Goal: Task Accomplishment & Management: Use online tool/utility

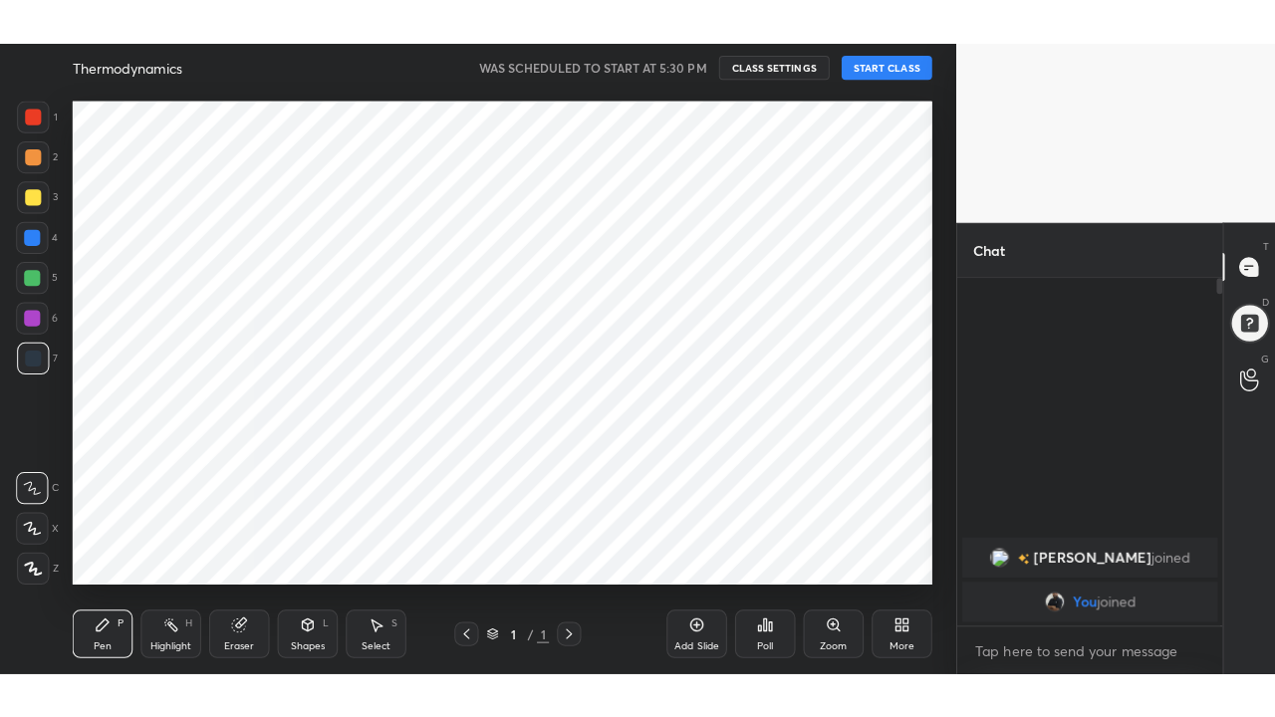
scroll to position [99106, 98735]
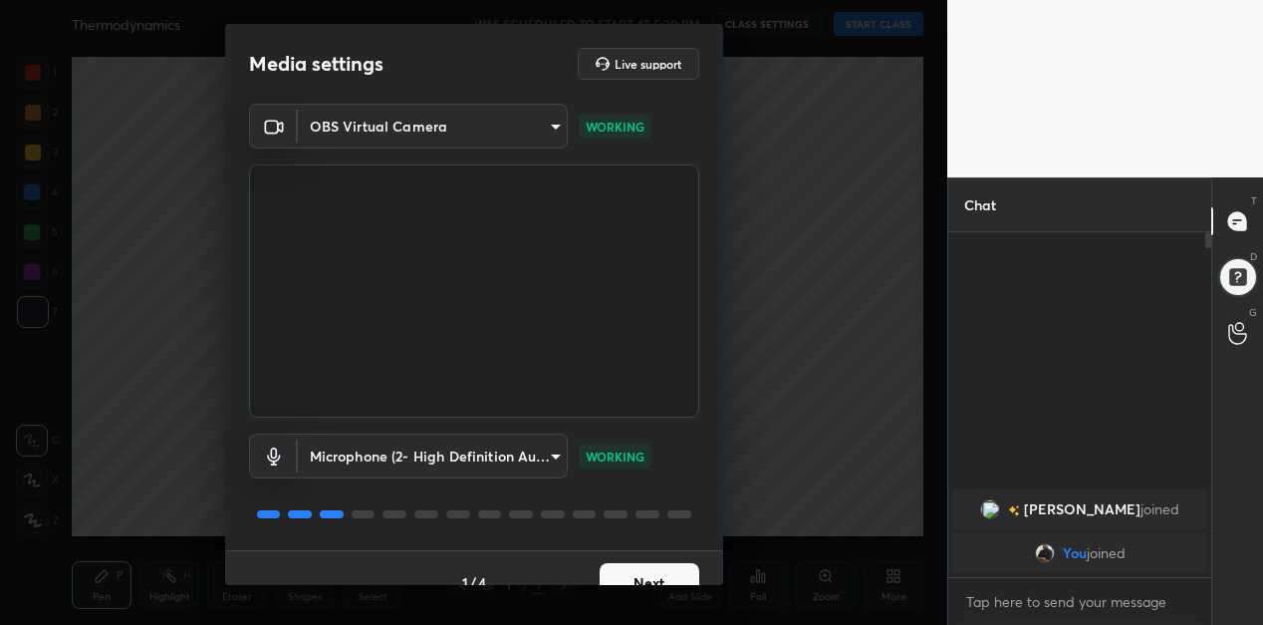
click at [640, 578] on button "Next" at bounding box center [650, 583] width 100 height 40
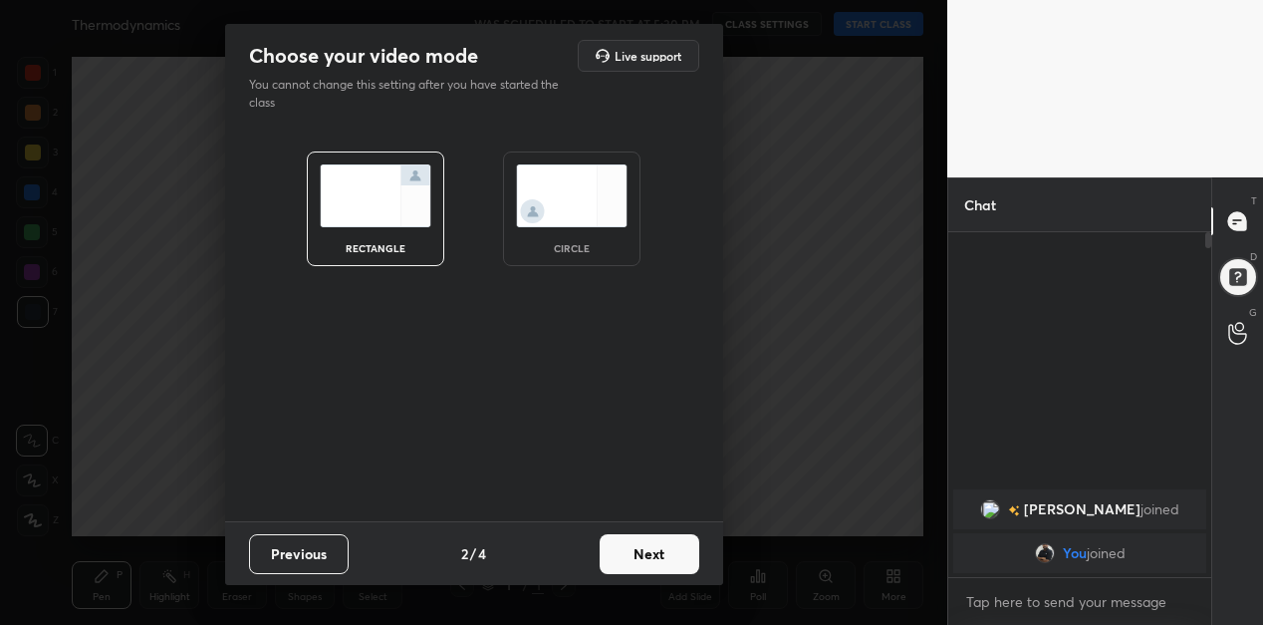
click at [655, 564] on button "Next" at bounding box center [650, 554] width 100 height 40
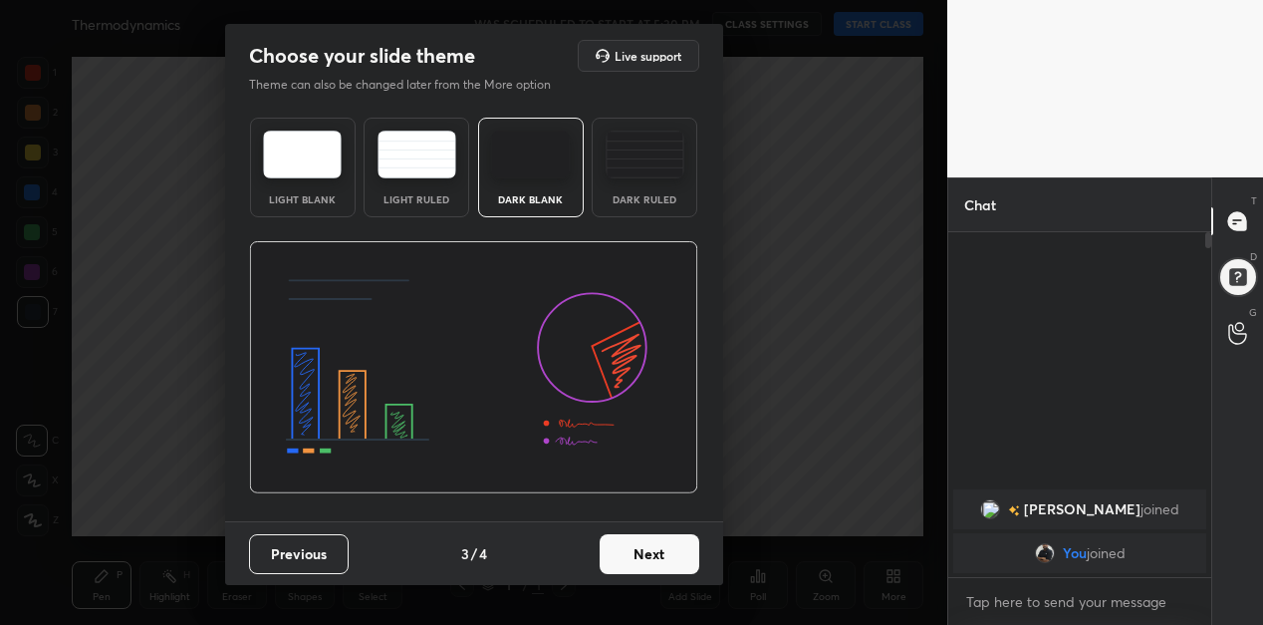
click at [658, 556] on button "Next" at bounding box center [650, 554] width 100 height 40
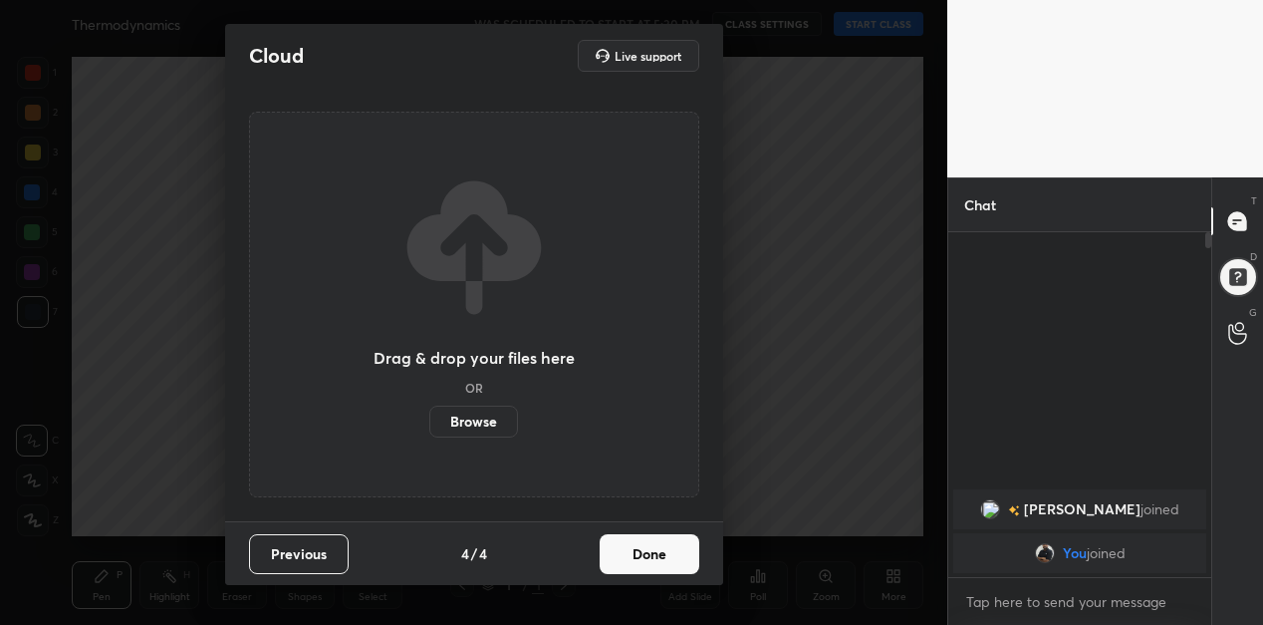
click at [658, 558] on button "Done" at bounding box center [650, 554] width 100 height 40
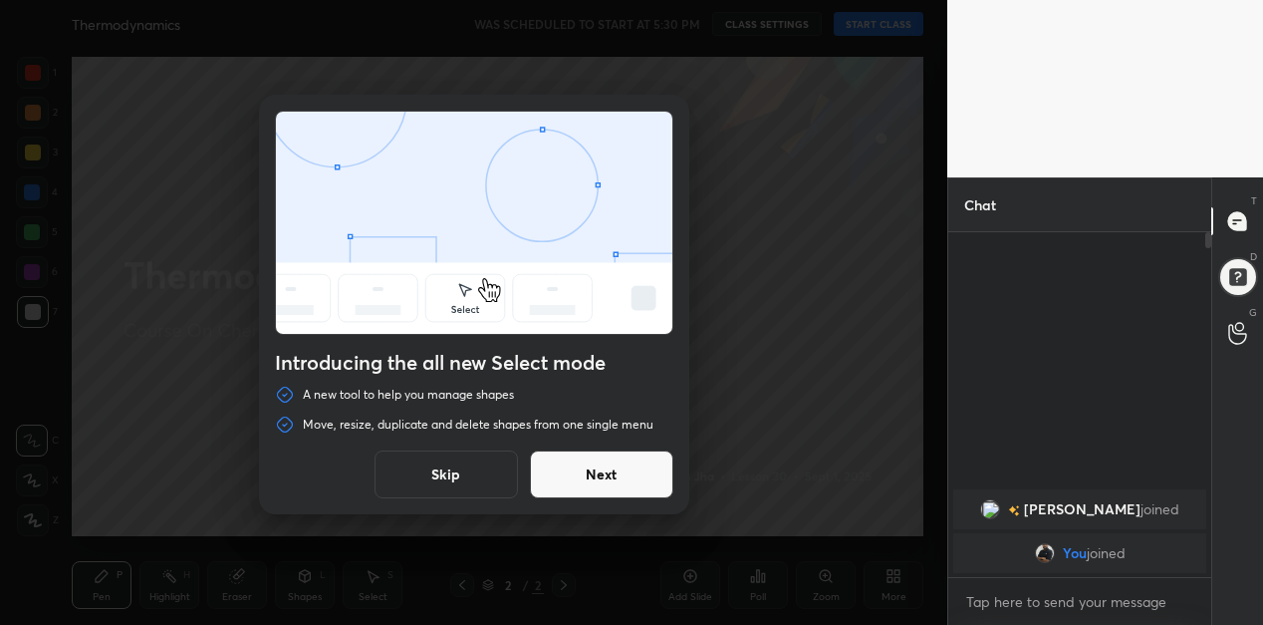
click at [461, 475] on button "Skip" at bounding box center [446, 474] width 143 height 48
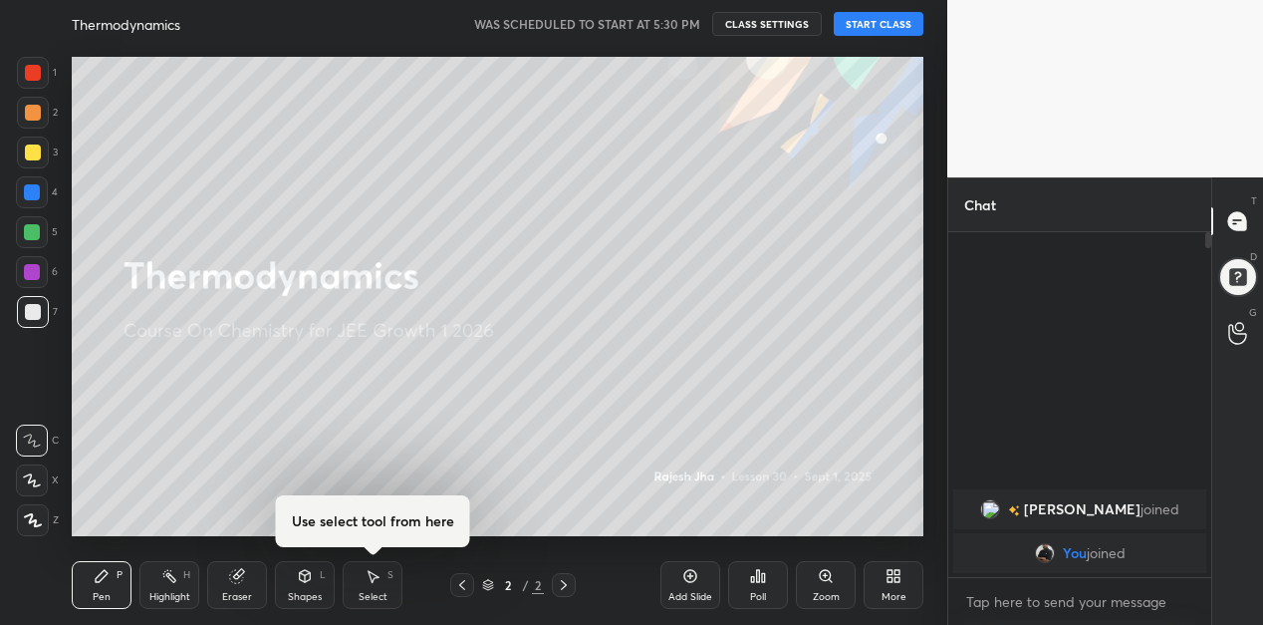
click at [873, 25] on button "START CLASS" at bounding box center [879, 24] width 90 height 24
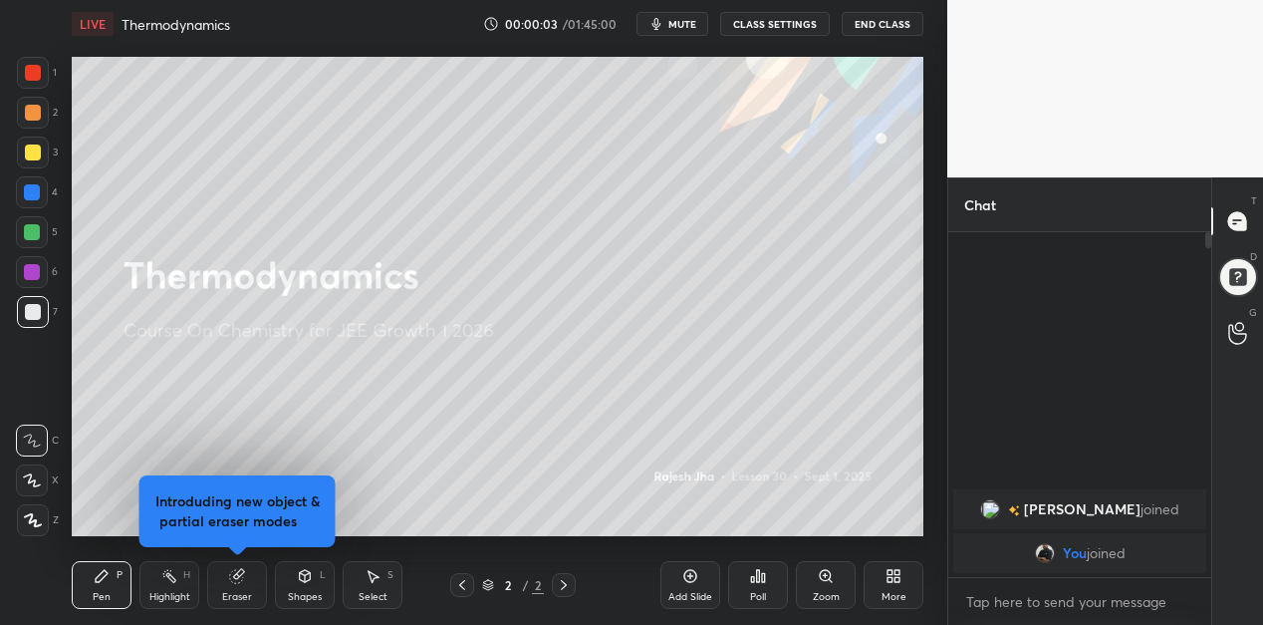
click at [905, 580] on div "More" at bounding box center [894, 585] width 60 height 48
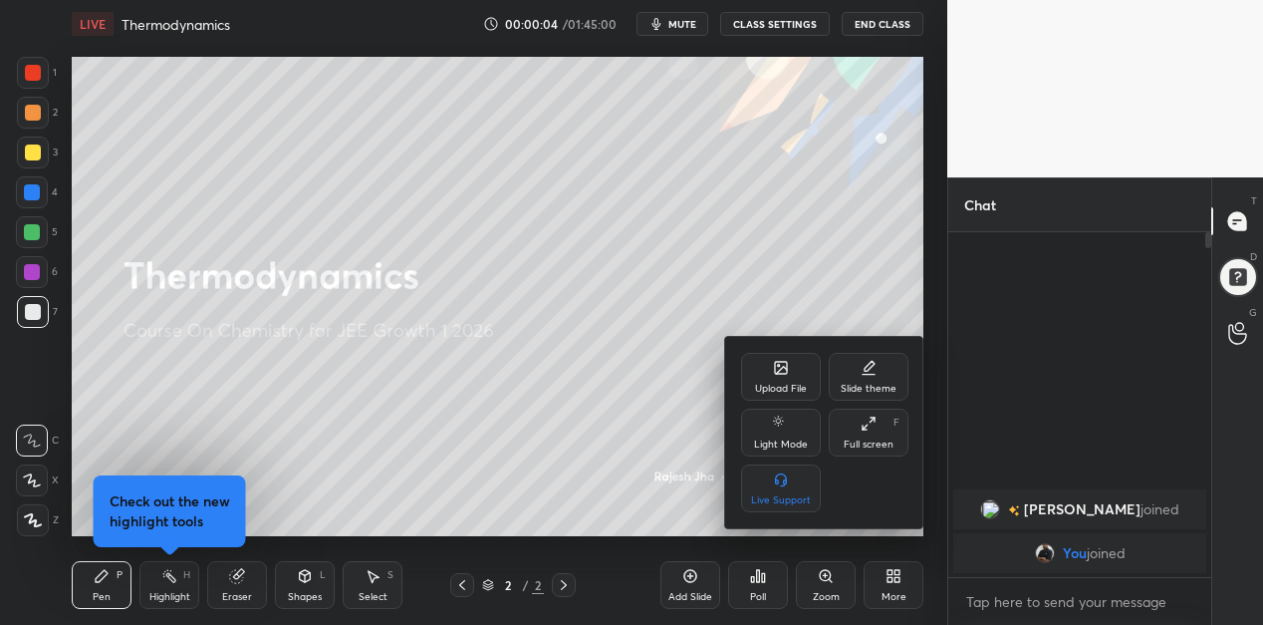
click at [860, 436] on div "Full screen F" at bounding box center [869, 432] width 80 height 48
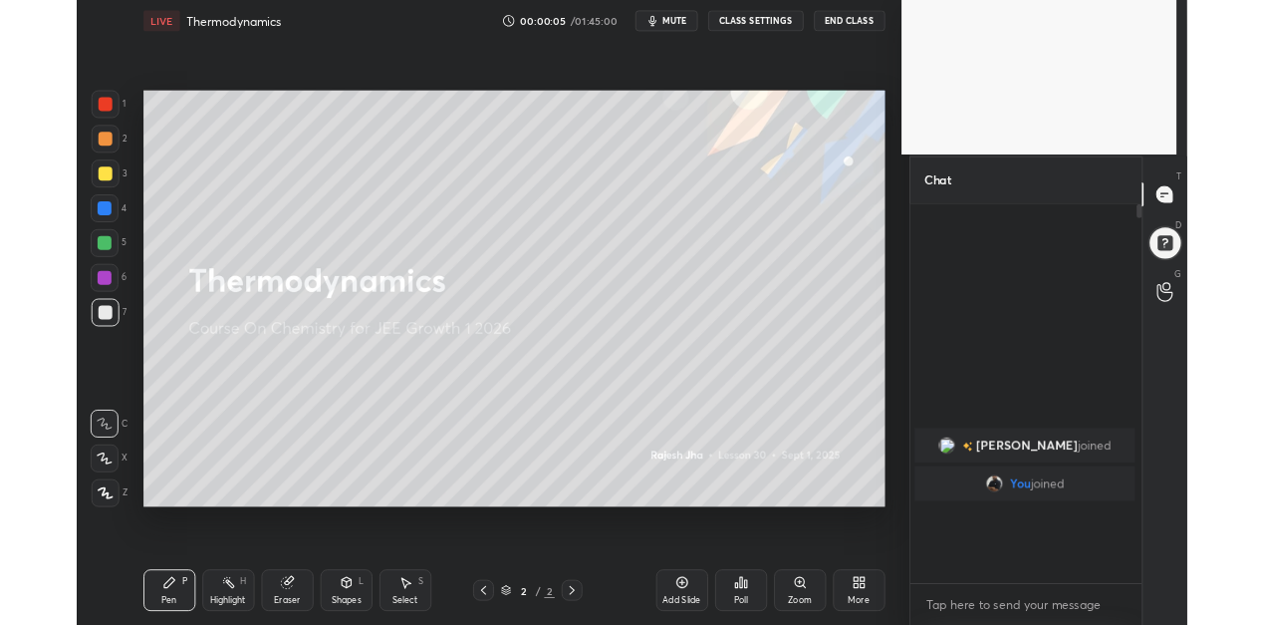
scroll to position [263, 260]
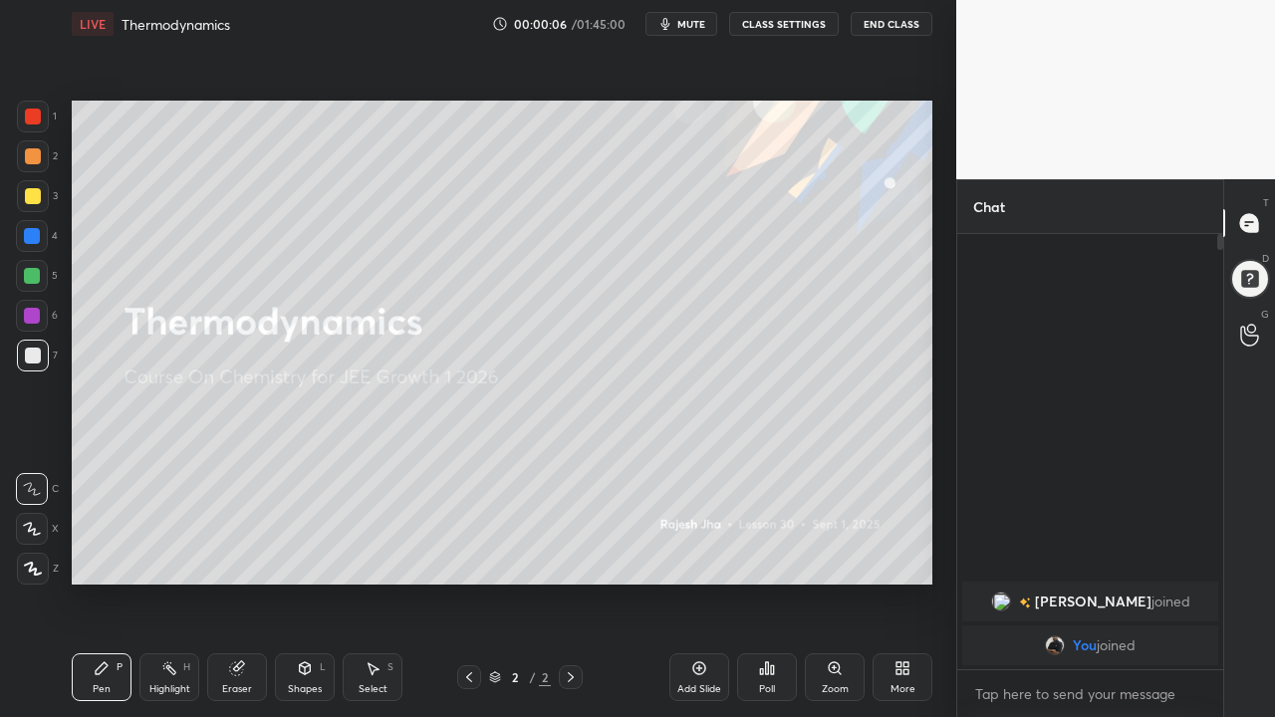
click at [694, 624] on div "Add Slide" at bounding box center [699, 677] width 60 height 48
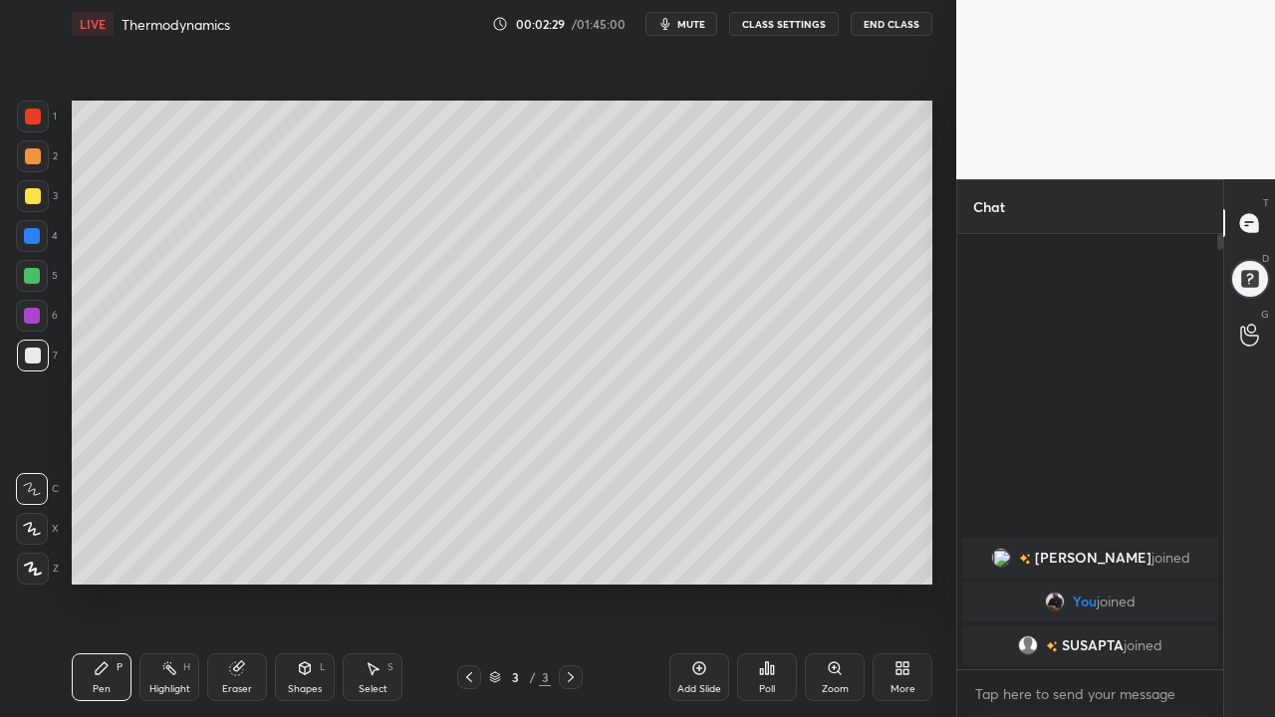
click at [32, 557] on div at bounding box center [33, 569] width 32 height 32
click at [236, 624] on div "Eraser" at bounding box center [237, 689] width 30 height 10
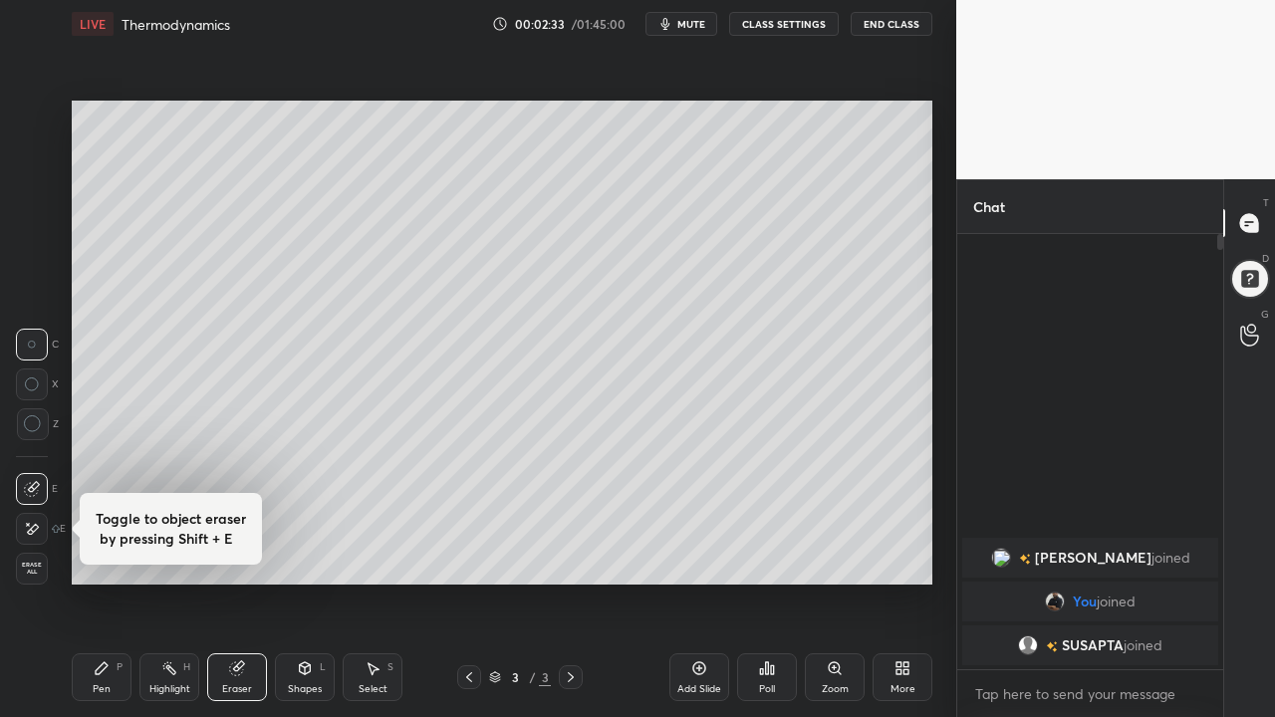
click at [265, 616] on div "Setting up your live class Poll for secs No correct answer Start poll" at bounding box center [502, 343] width 877 height 590
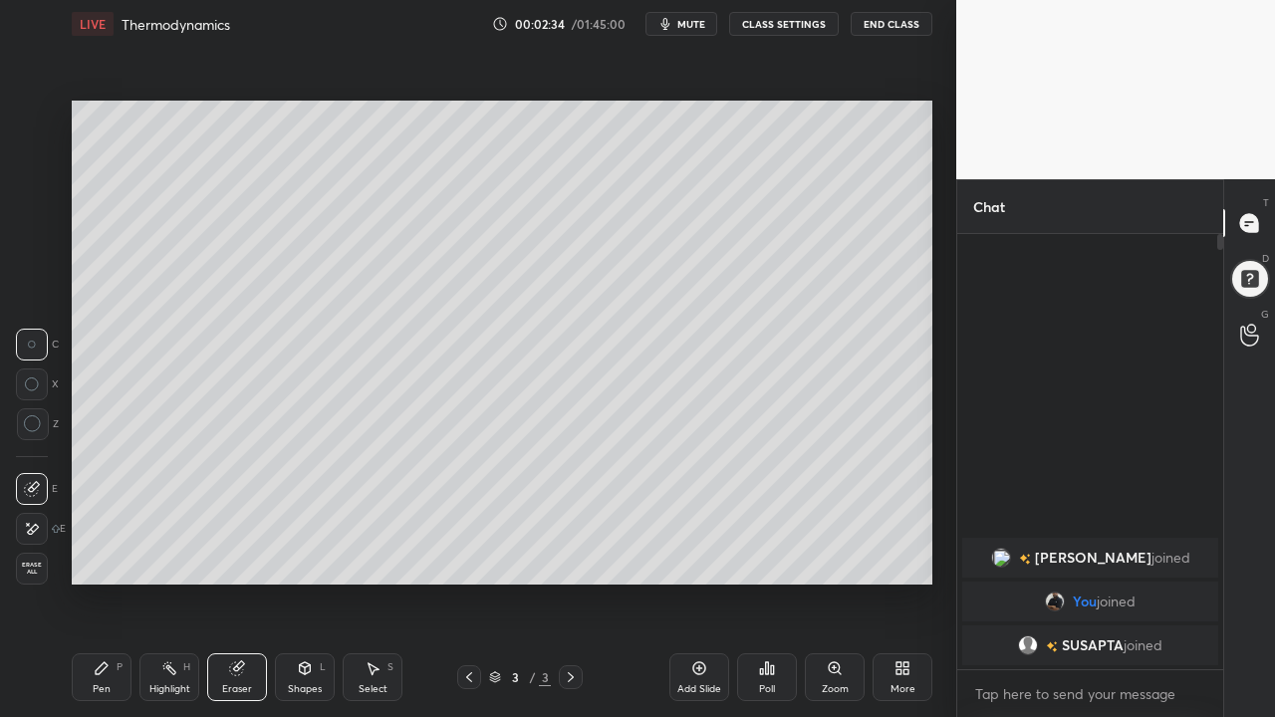
click at [106, 624] on div "Pen P" at bounding box center [102, 677] width 60 height 48
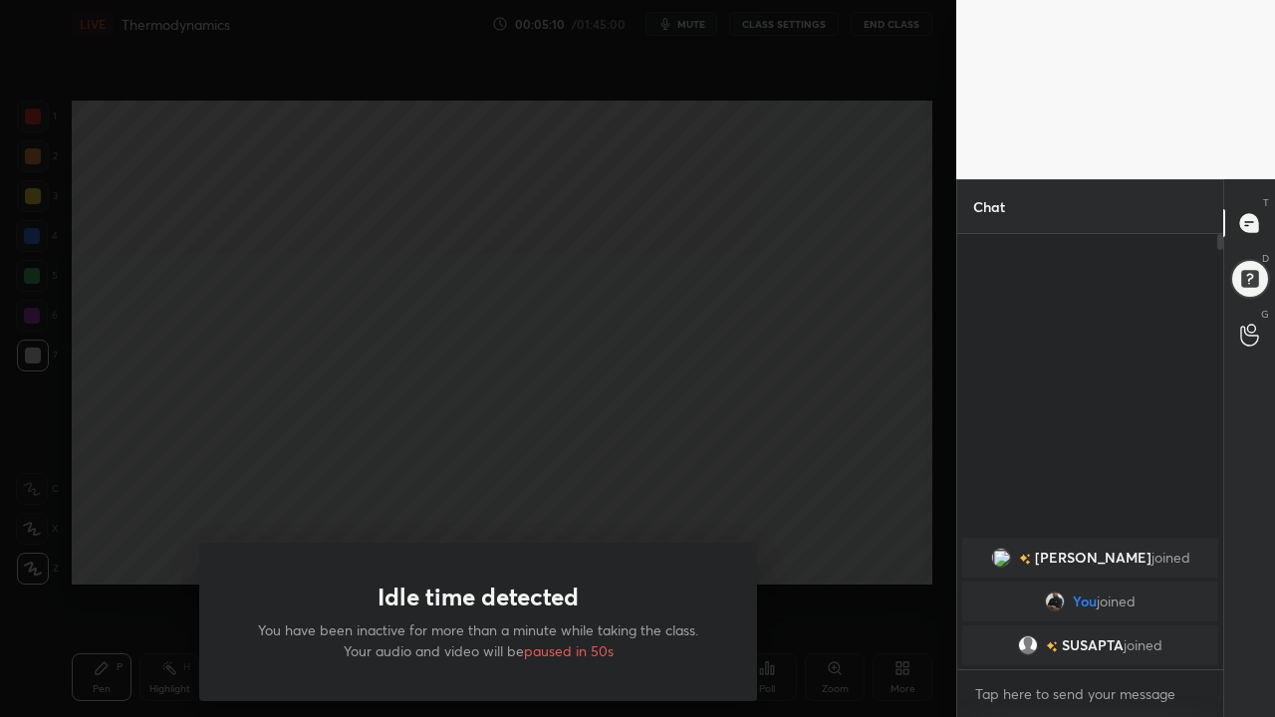
click at [330, 486] on div "Idle time detected You have been inactive for more than a minute while taking t…" at bounding box center [478, 358] width 956 height 717
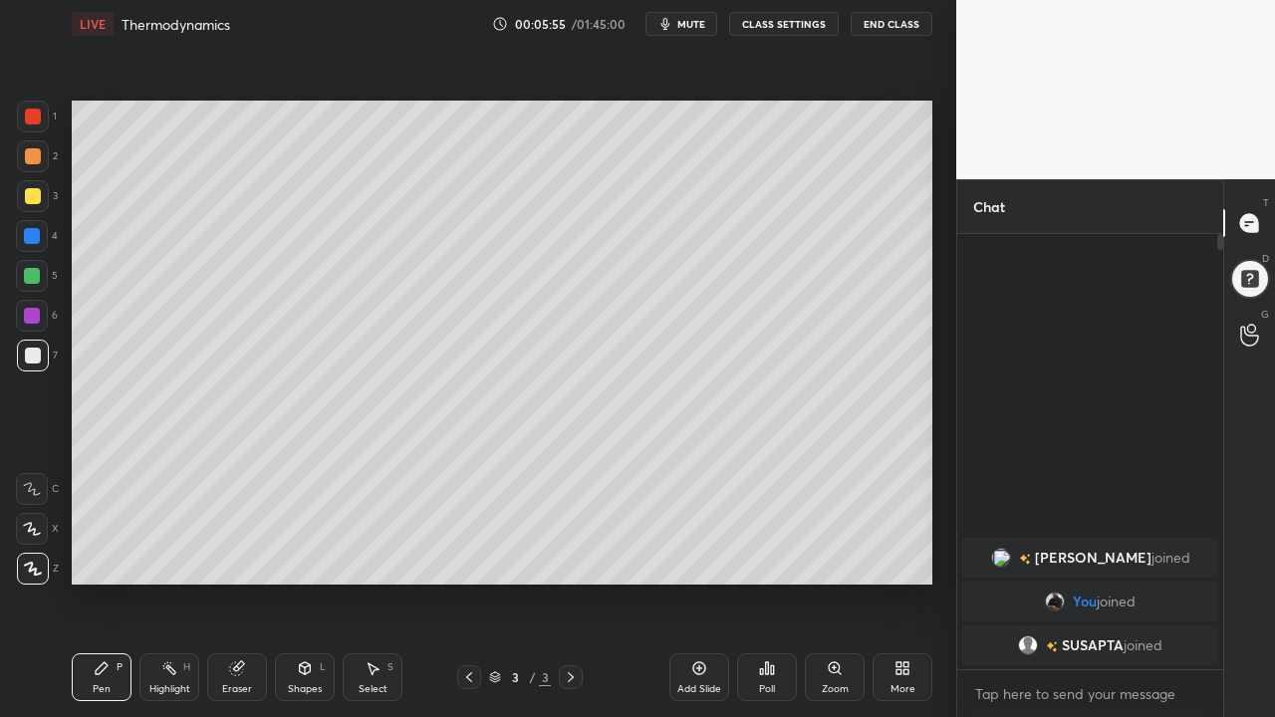
click at [32, 191] on div at bounding box center [33, 196] width 16 height 16
click at [34, 157] on div at bounding box center [33, 156] width 16 height 16
click at [37, 354] on div at bounding box center [33, 356] width 16 height 16
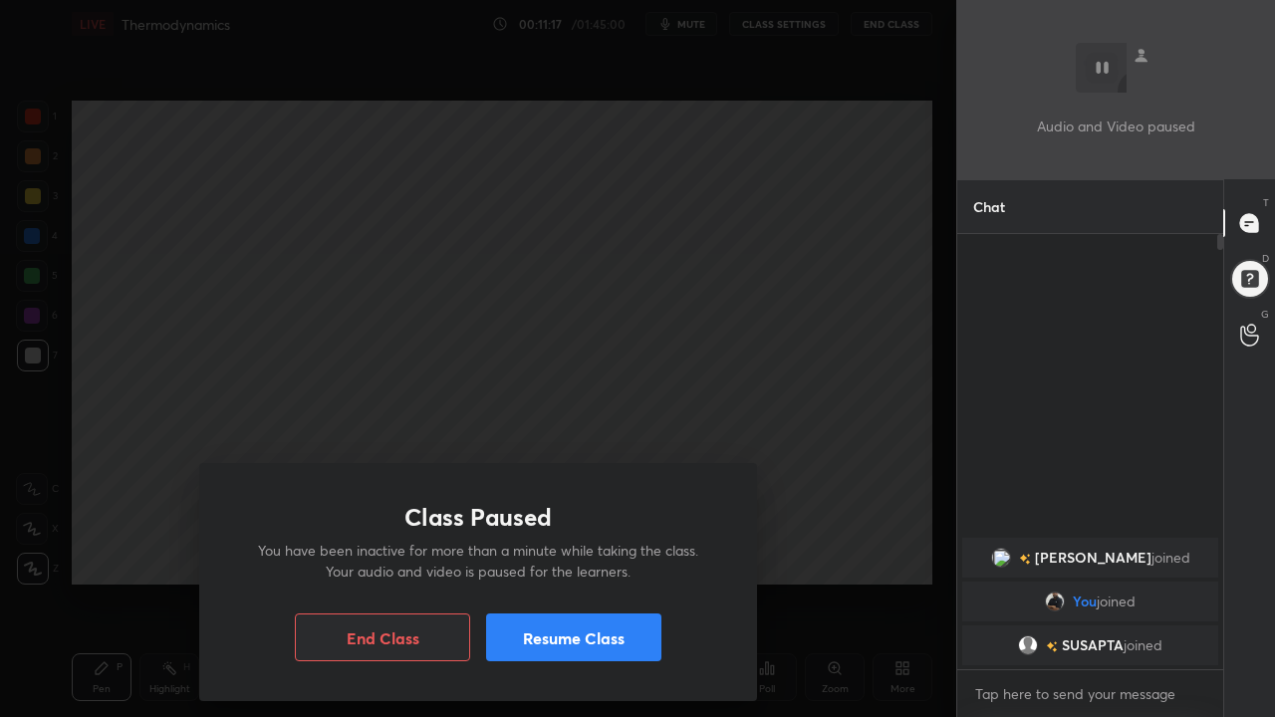
click at [637, 624] on button "Resume Class" at bounding box center [573, 638] width 175 height 48
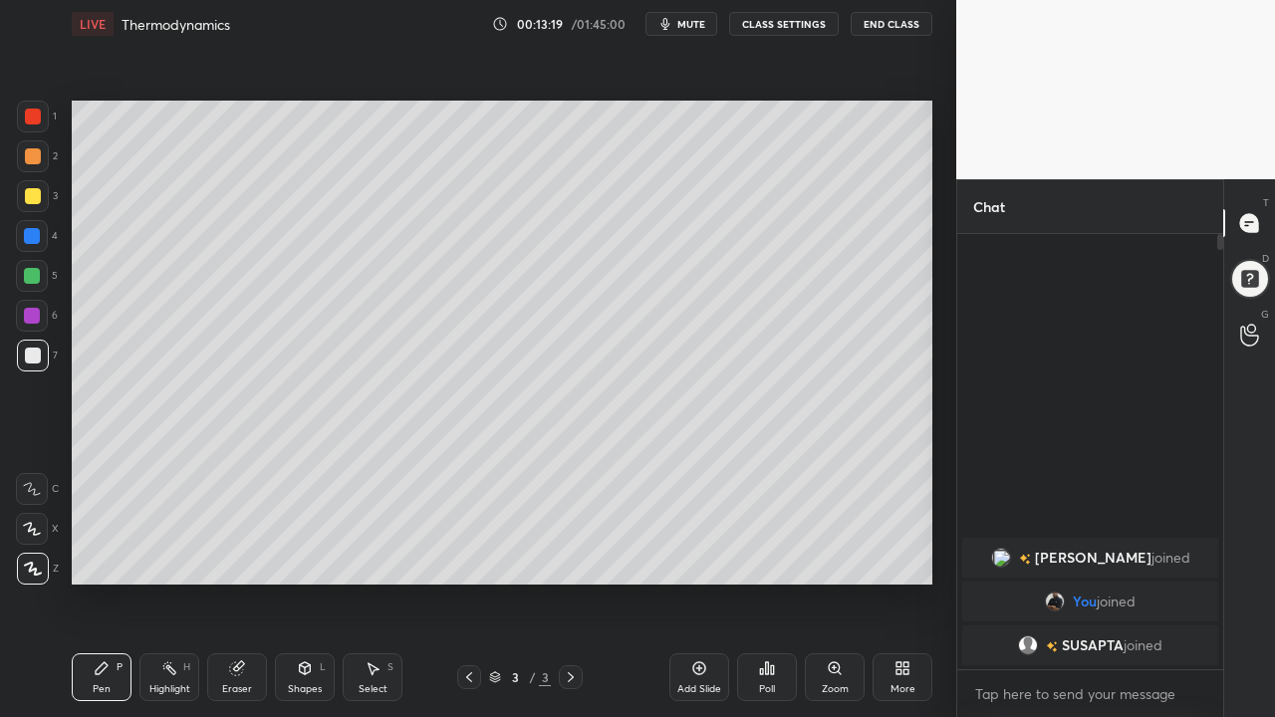
click at [695, 624] on icon at bounding box center [699, 668] width 16 height 16
click at [240, 624] on div "Eraser" at bounding box center [237, 677] width 60 height 48
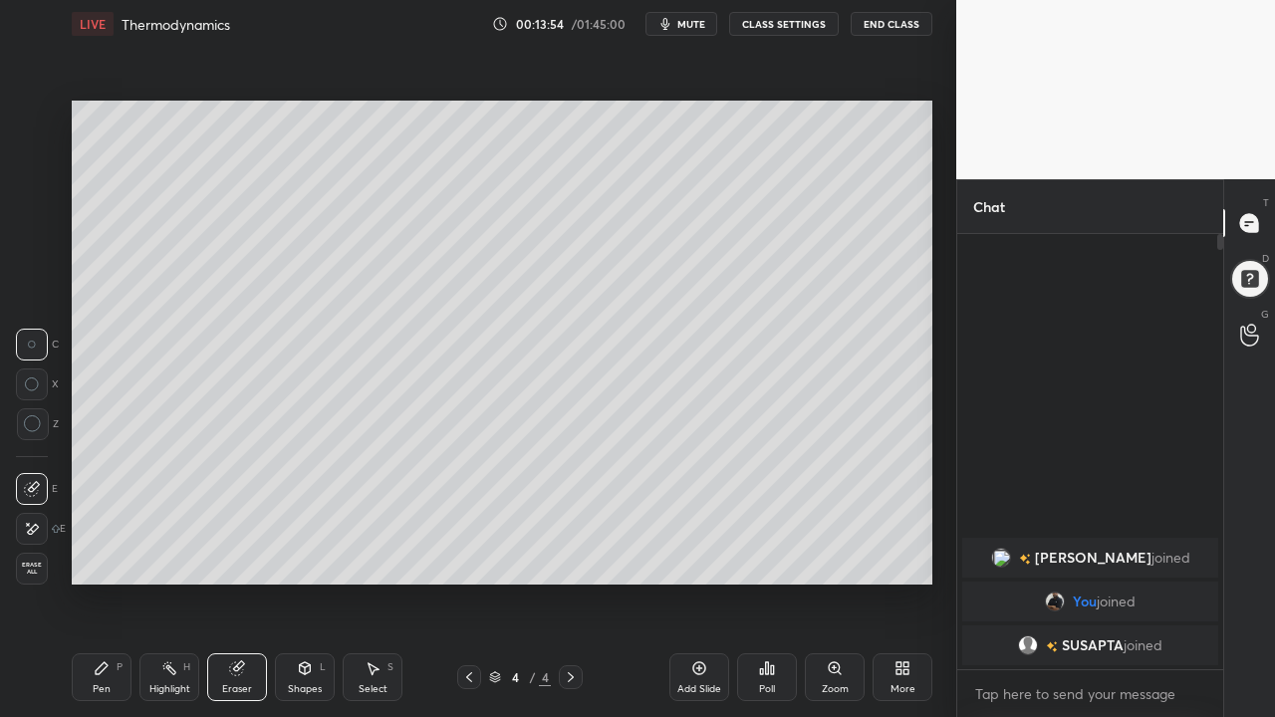
click at [104, 624] on div "Pen" at bounding box center [102, 689] width 18 height 10
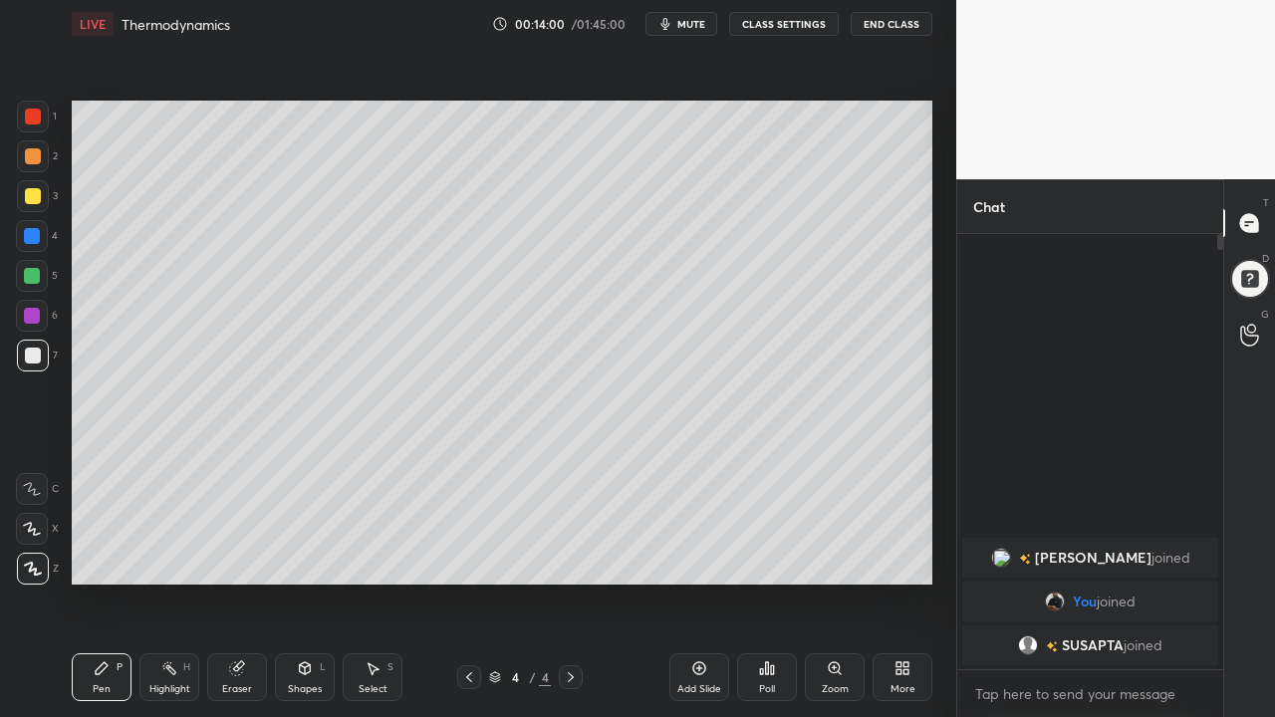
click at [240, 624] on icon at bounding box center [237, 668] width 16 height 16
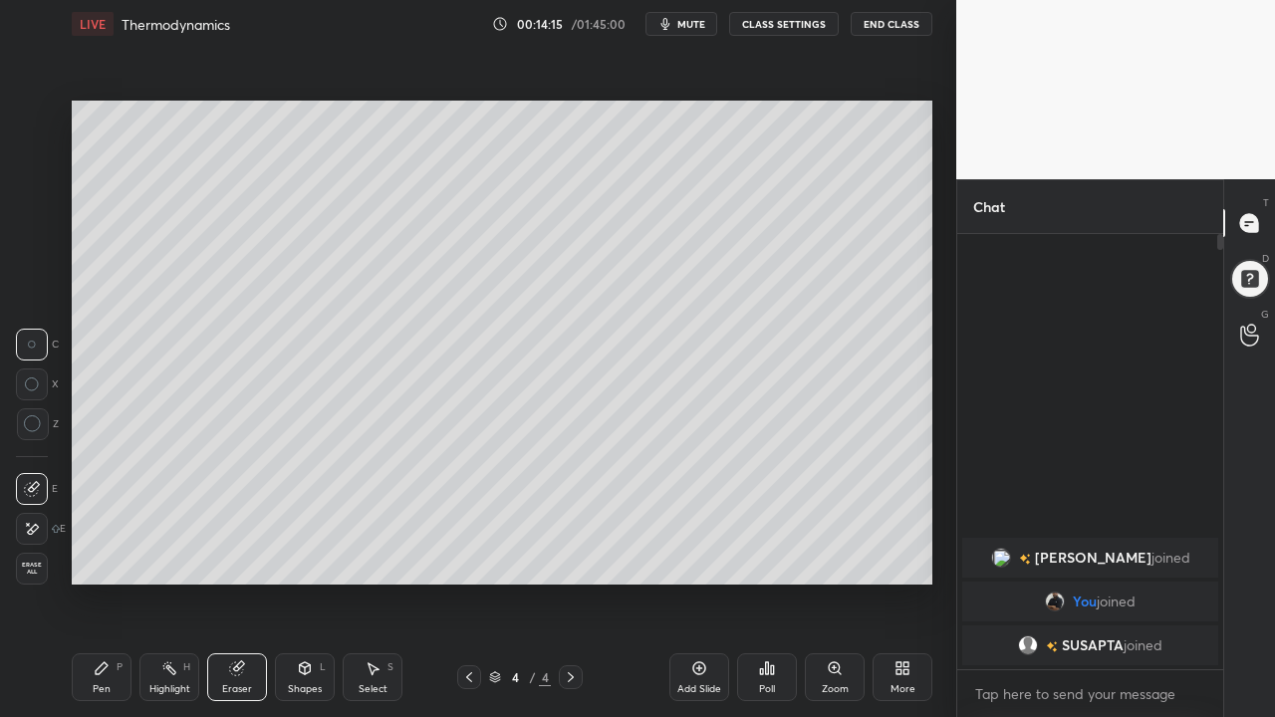
click at [33, 531] on icon at bounding box center [33, 529] width 11 height 10
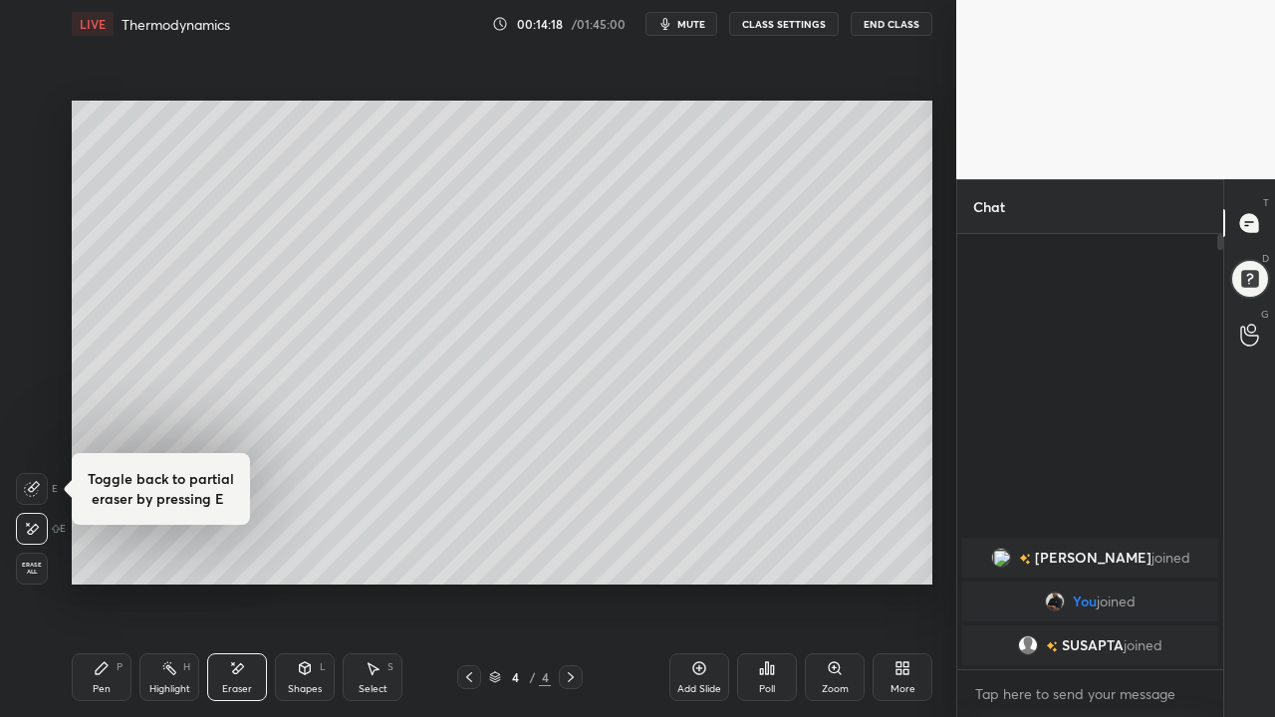
click at [114, 624] on div "Pen P" at bounding box center [102, 677] width 60 height 48
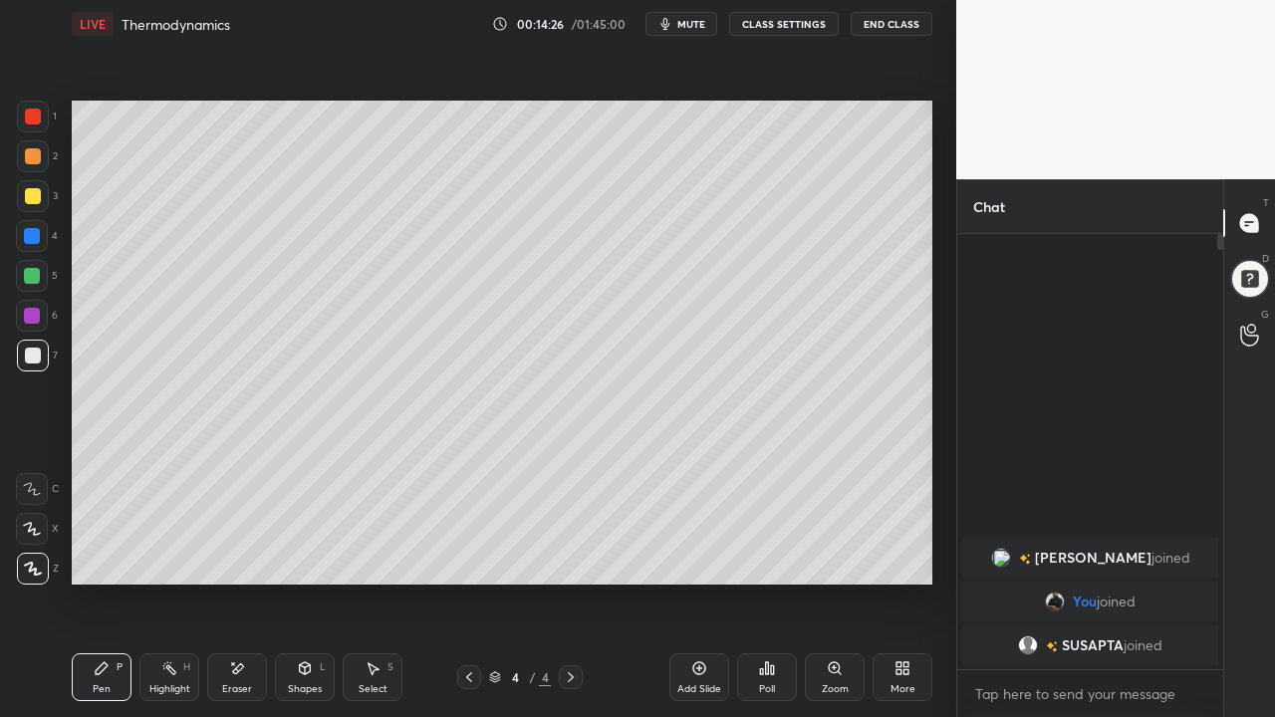
click at [29, 199] on div at bounding box center [33, 196] width 16 height 16
click at [237, 624] on icon at bounding box center [237, 668] width 16 height 17
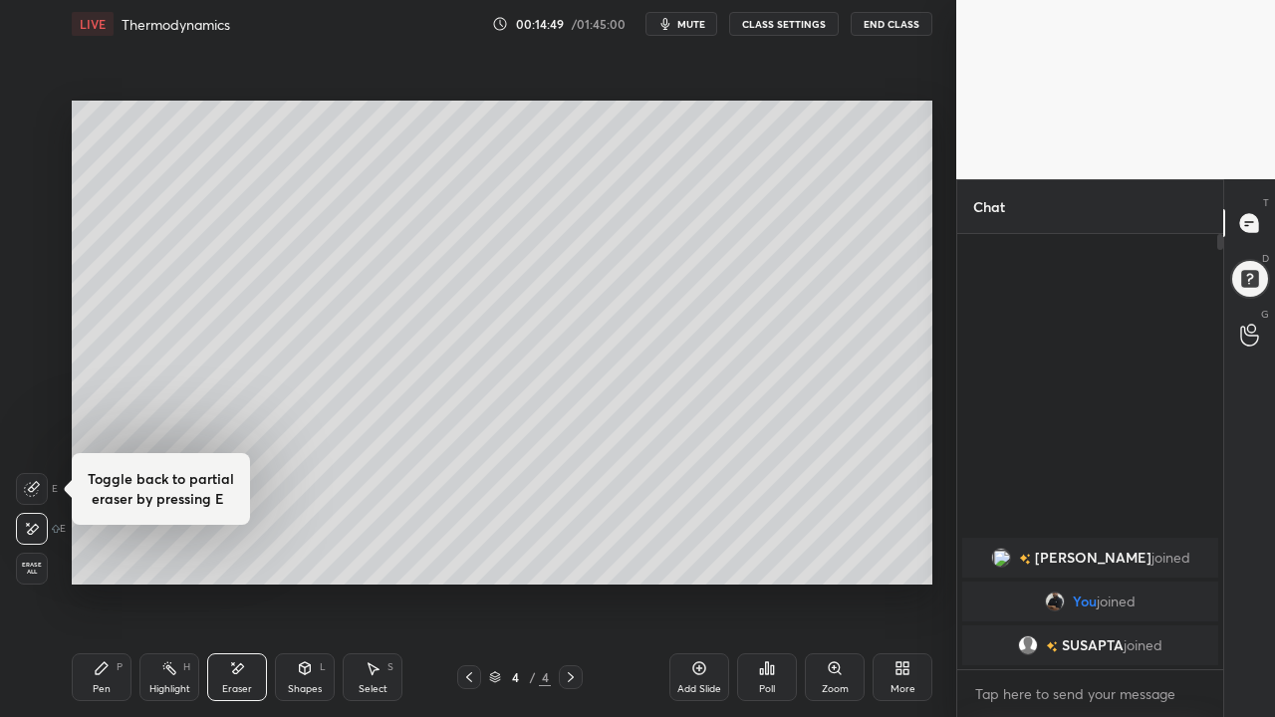
click at [100, 624] on icon at bounding box center [102, 668] width 12 height 12
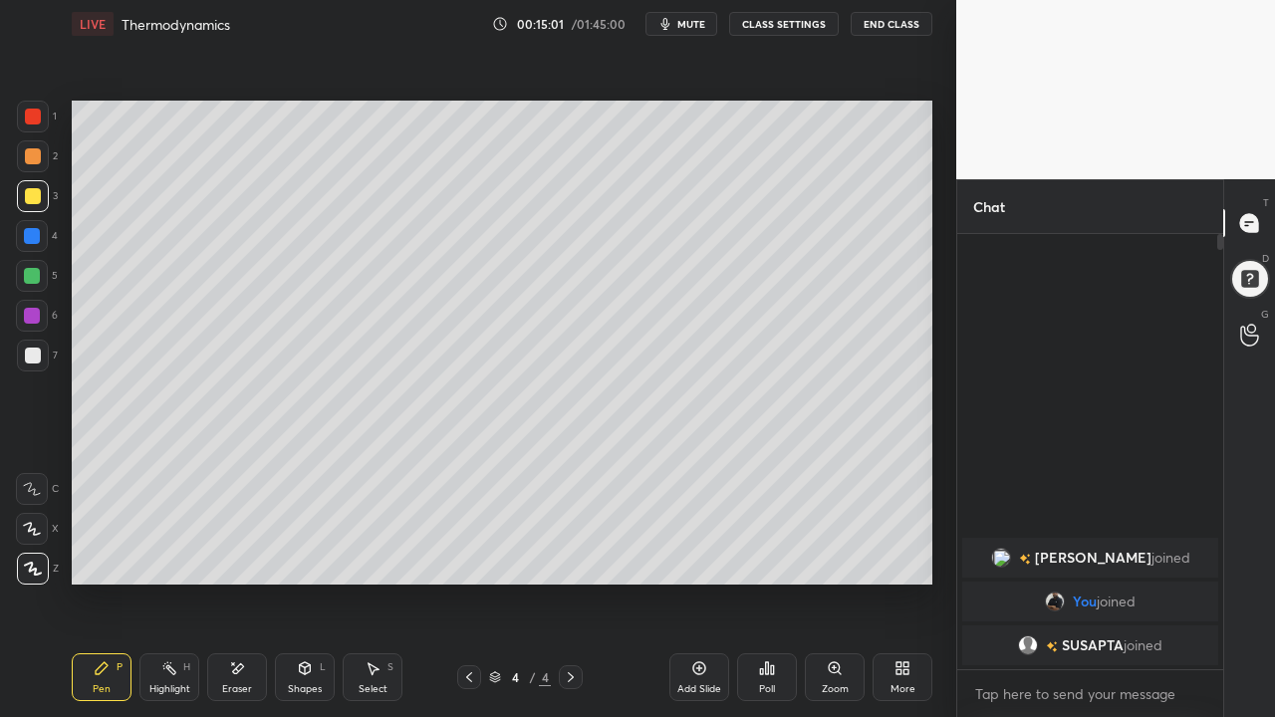
click at [28, 279] on div at bounding box center [32, 276] width 16 height 16
click at [227, 624] on div "Eraser" at bounding box center [237, 677] width 60 height 48
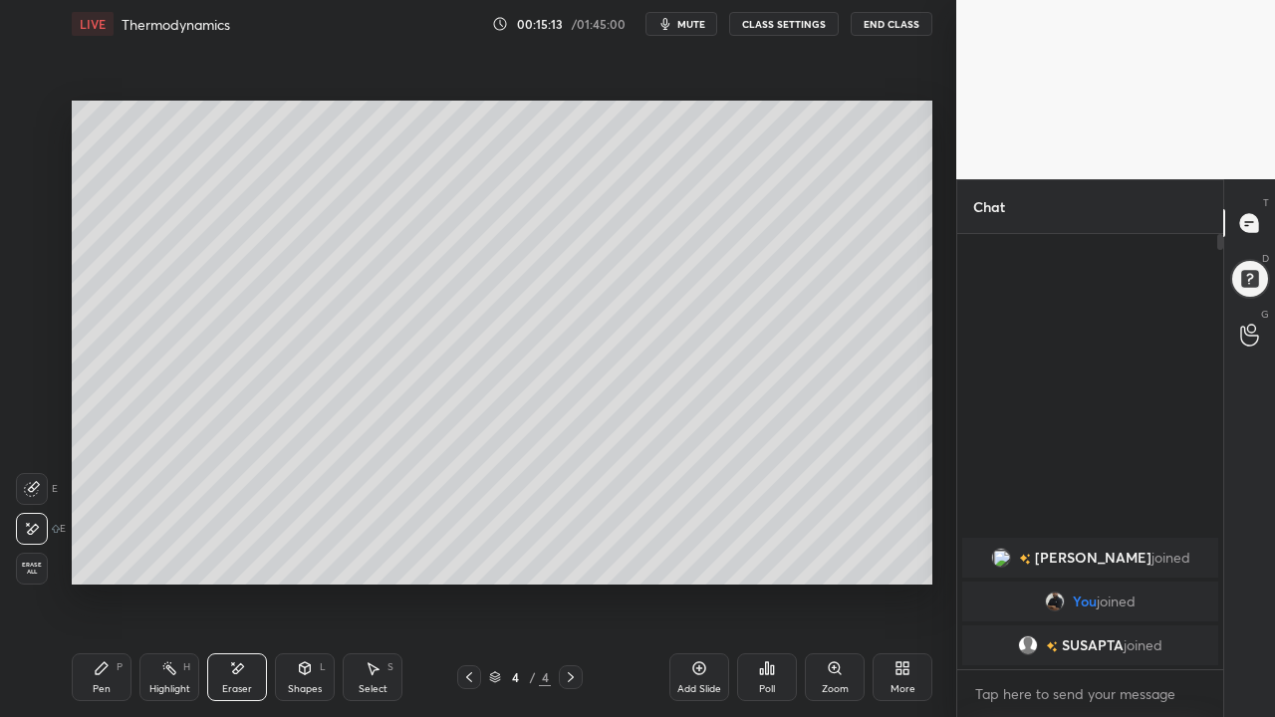
click at [97, 624] on icon at bounding box center [102, 668] width 16 height 16
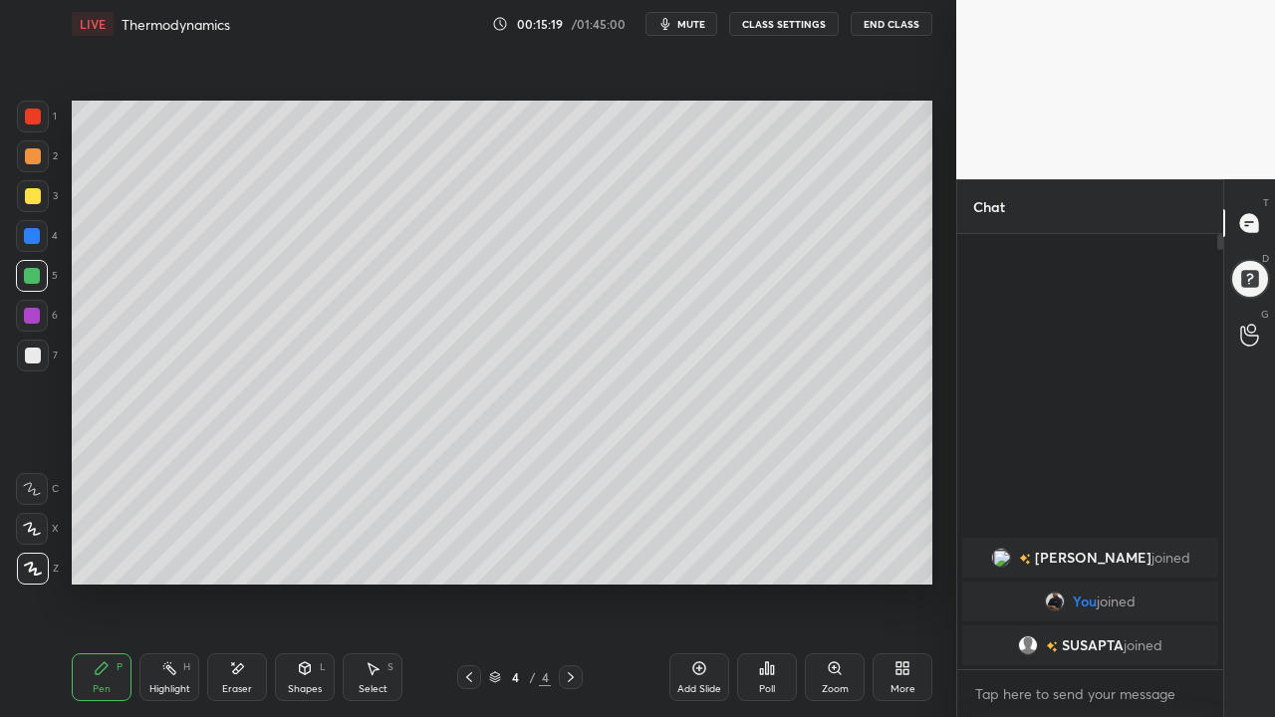
click at [38, 354] on div at bounding box center [33, 356] width 16 height 16
click at [33, 155] on div at bounding box center [33, 156] width 16 height 16
click at [900, 624] on icon at bounding box center [902, 668] width 16 height 16
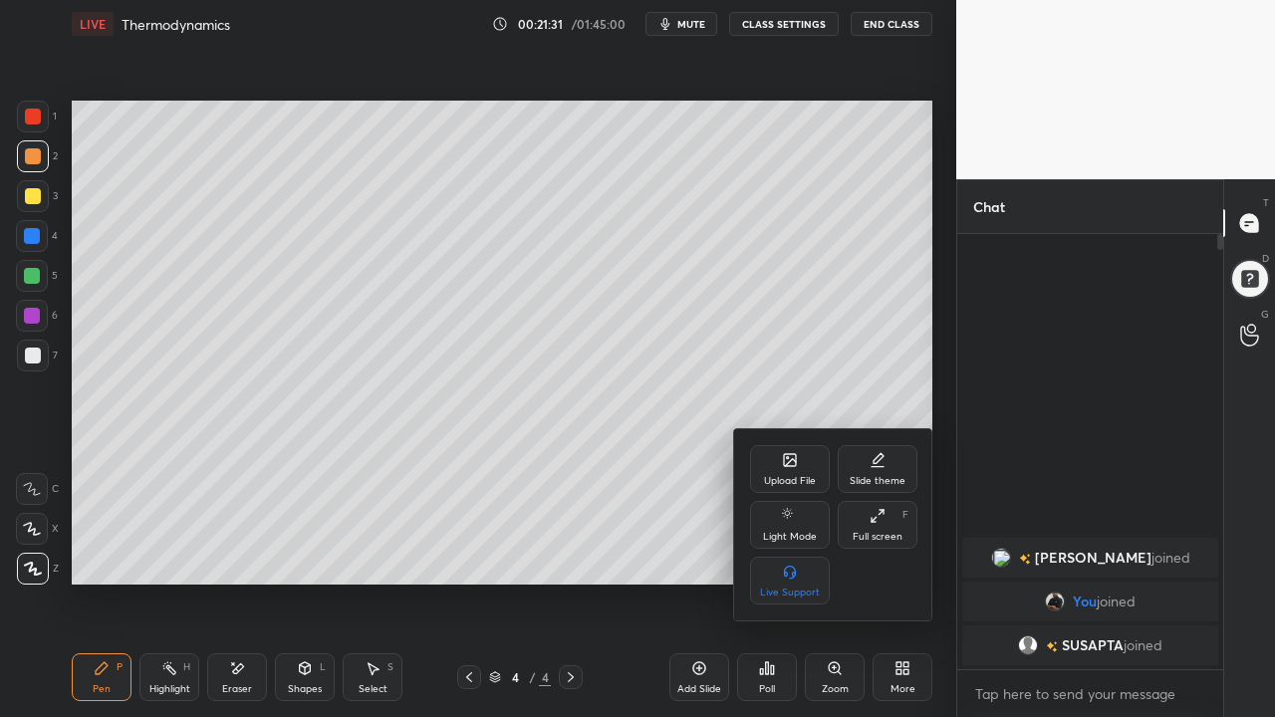
click at [873, 522] on icon at bounding box center [874, 520] width 4 height 4
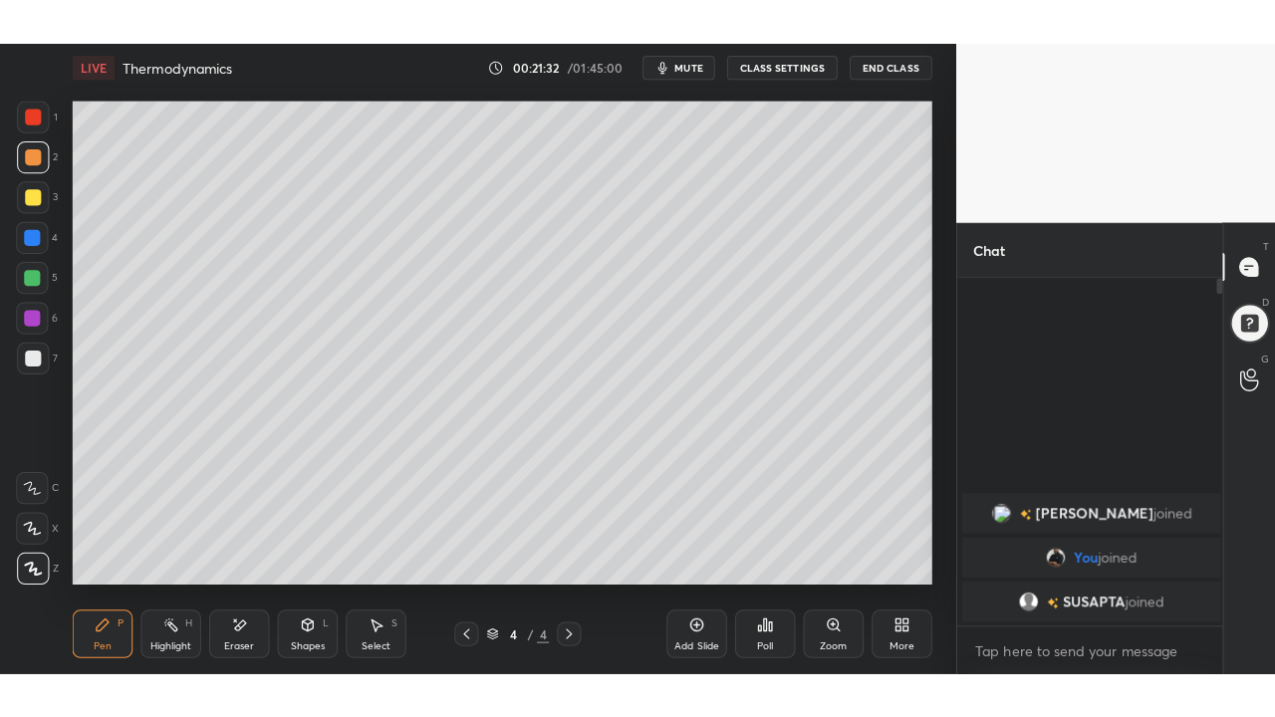
scroll to position [7, 7]
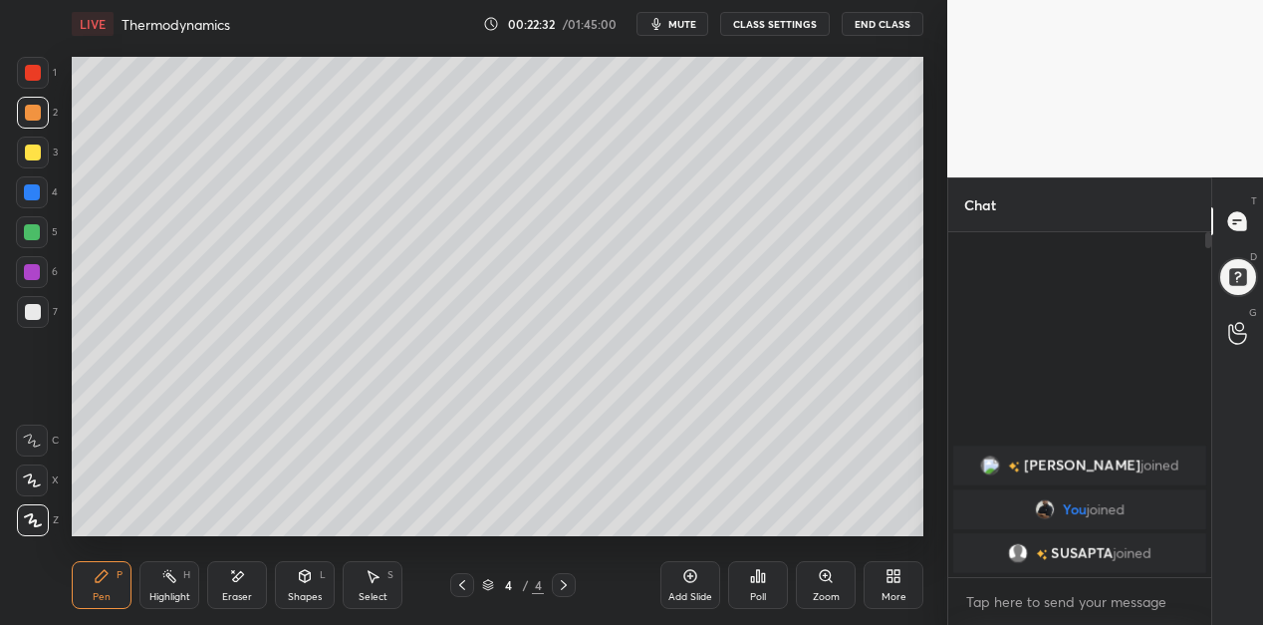
click at [683, 590] on div "Add Slide" at bounding box center [690, 585] width 60 height 48
click at [463, 582] on icon at bounding box center [462, 585] width 16 height 16
click at [682, 587] on div "Add Slide" at bounding box center [690, 585] width 60 height 48
click at [883, 587] on div "More" at bounding box center [894, 585] width 60 height 48
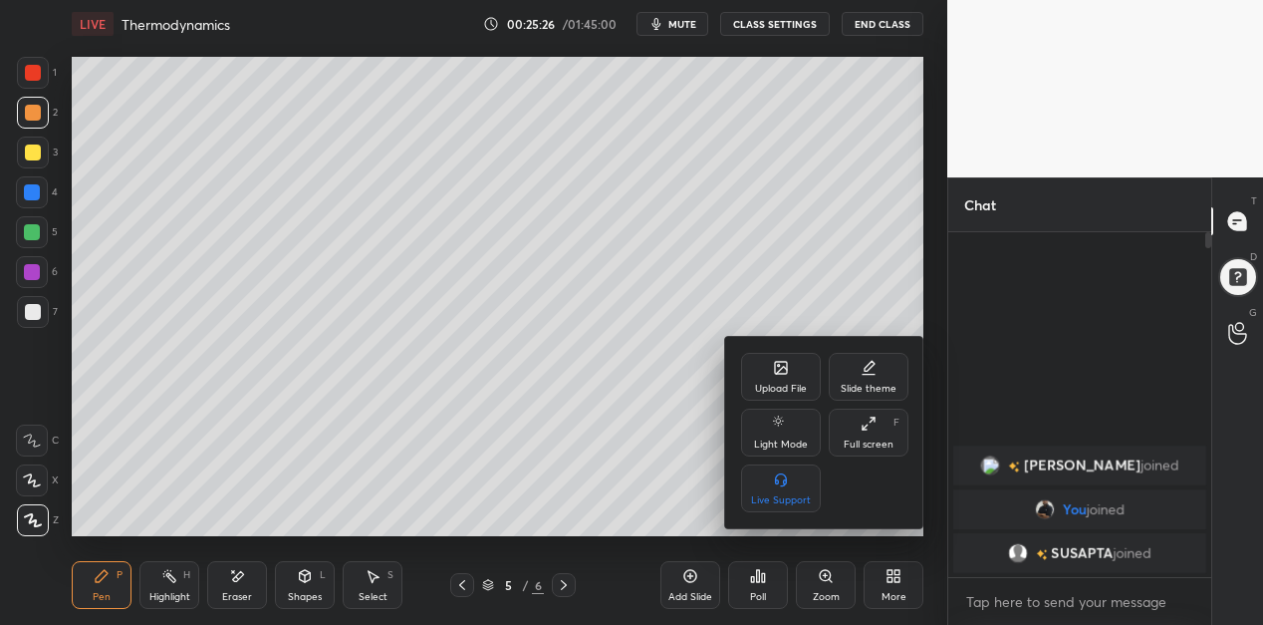
click at [856, 424] on div "Full screen F" at bounding box center [869, 432] width 80 height 48
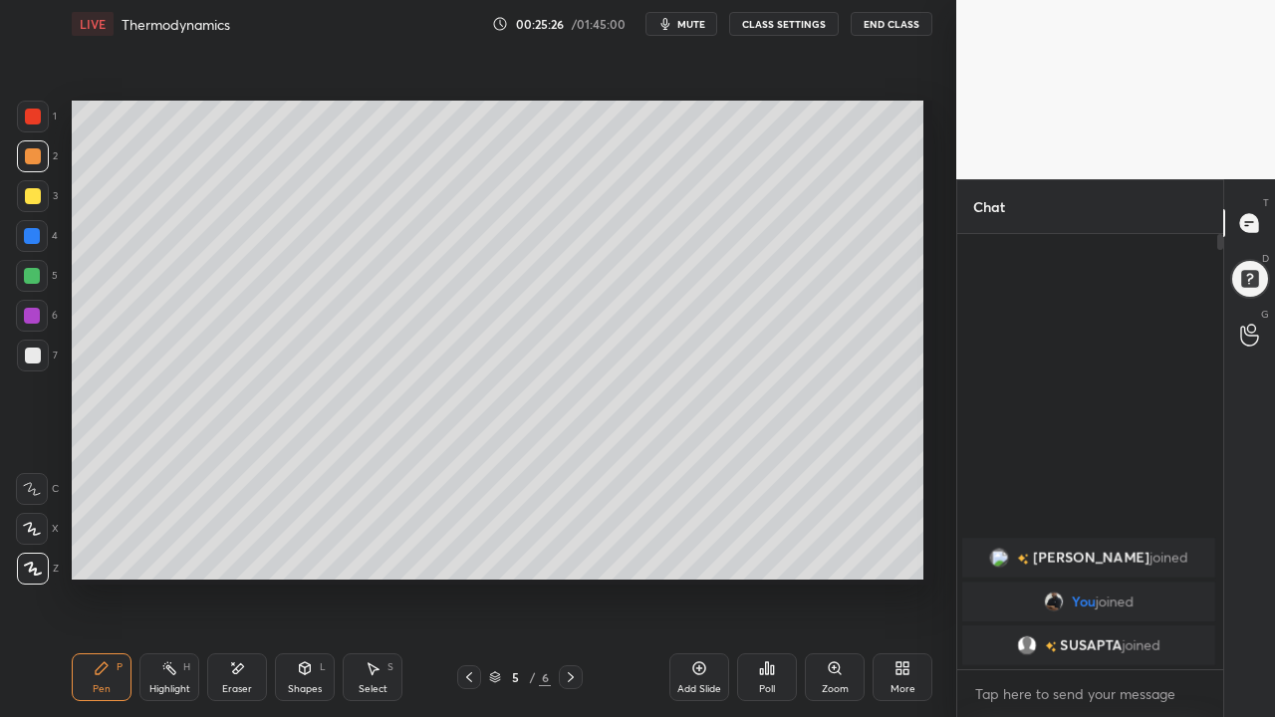
scroll to position [263, 260]
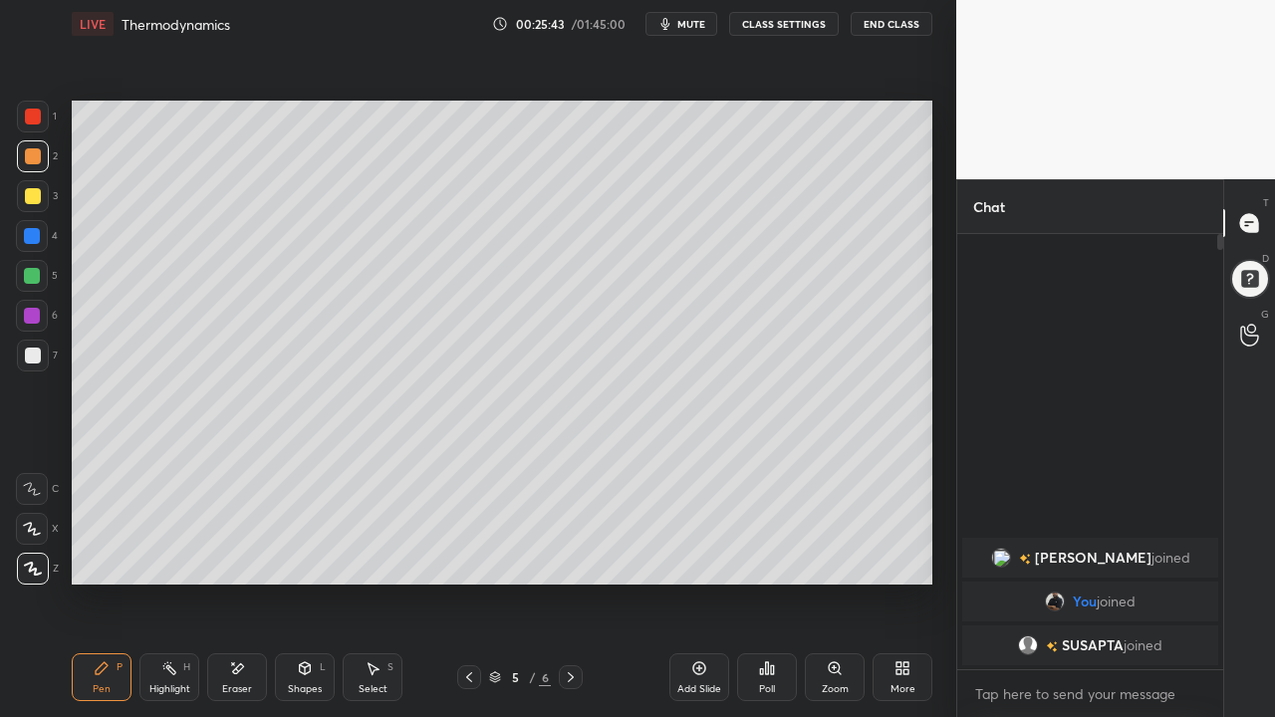
click at [26, 351] on div at bounding box center [33, 356] width 16 height 16
click at [34, 200] on div at bounding box center [33, 196] width 16 height 16
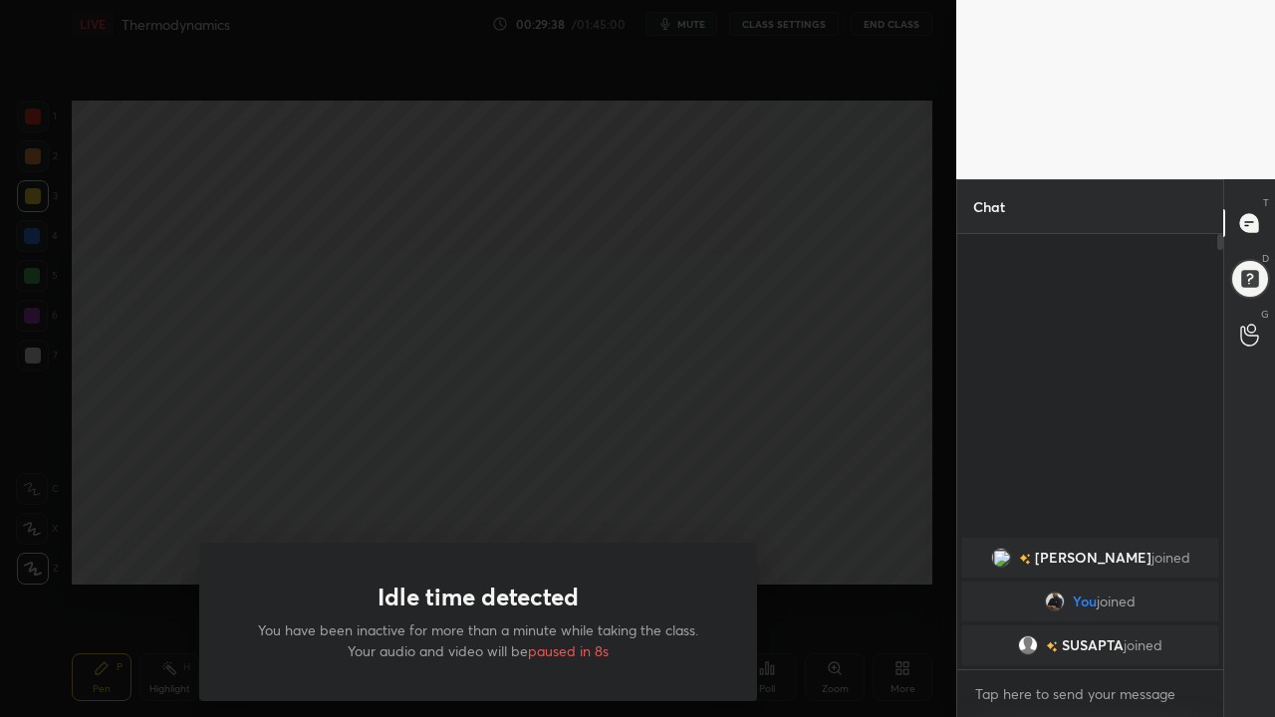
click at [547, 509] on div "Idle time detected You have been inactive for more than a minute while taking t…" at bounding box center [478, 358] width 956 height 717
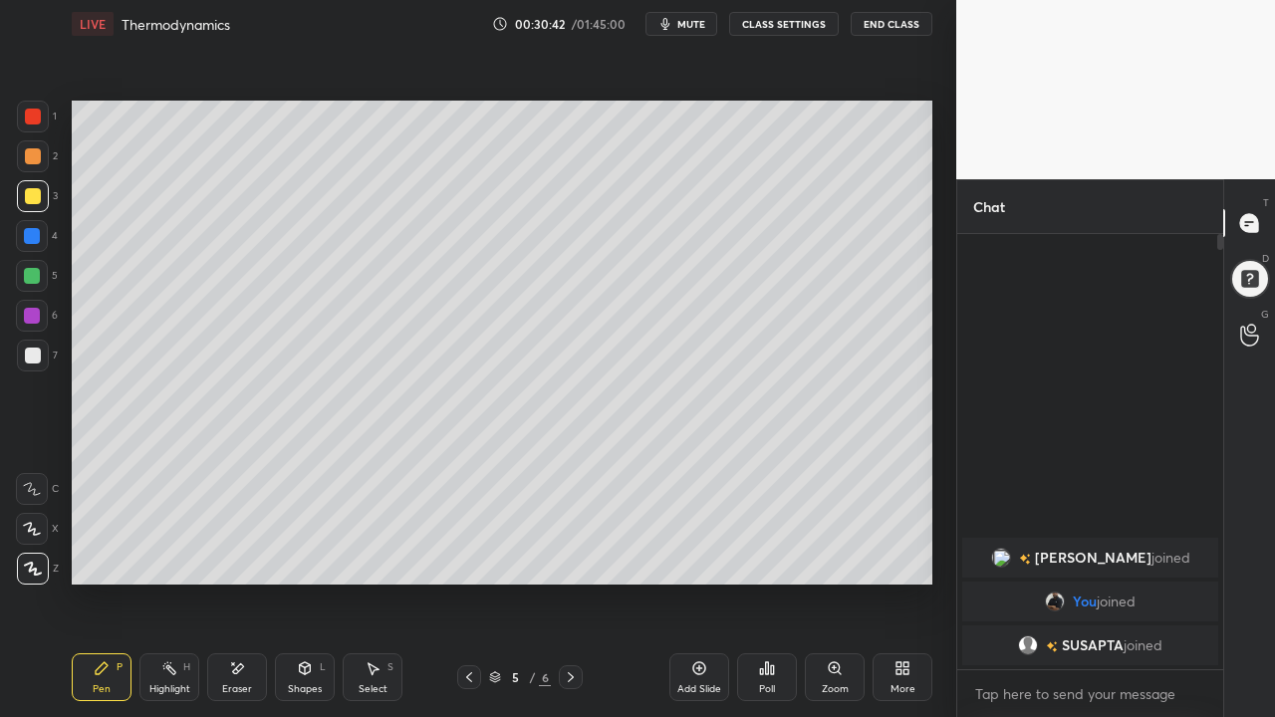
click at [33, 358] on div at bounding box center [33, 356] width 16 height 16
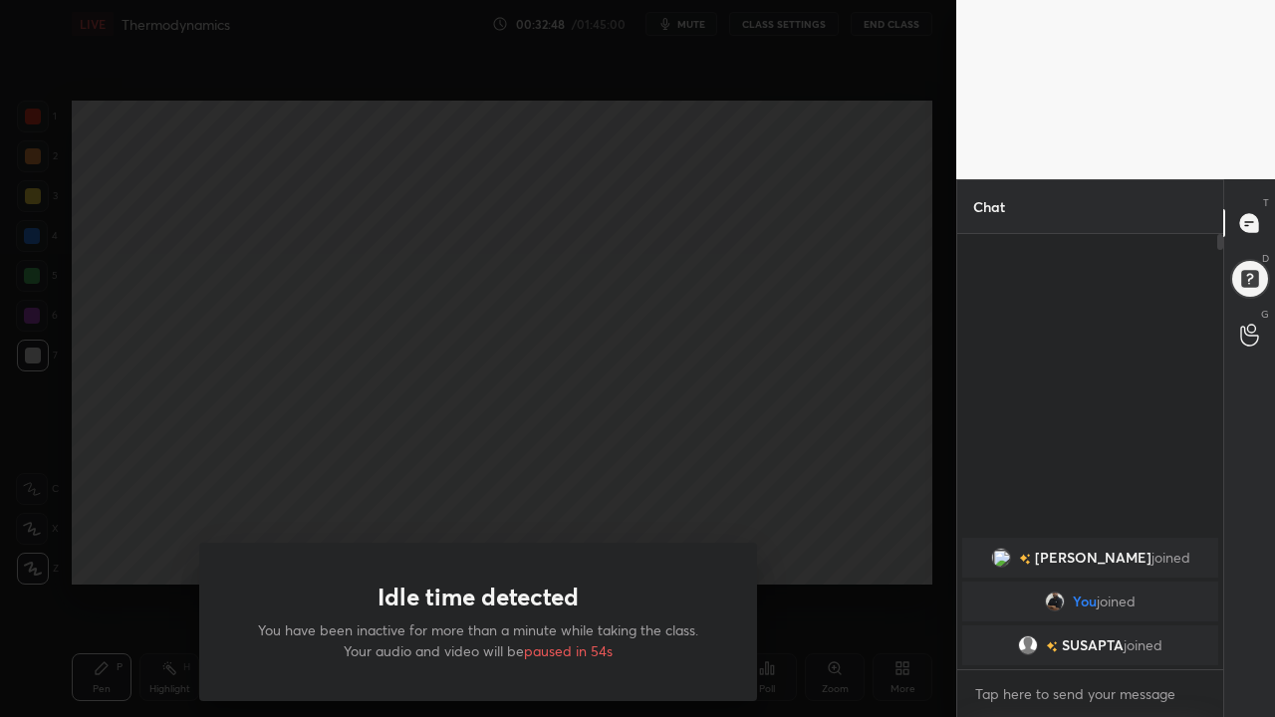
click at [847, 571] on div "Idle time detected You have been inactive for more than a minute while taking t…" at bounding box center [478, 358] width 956 height 717
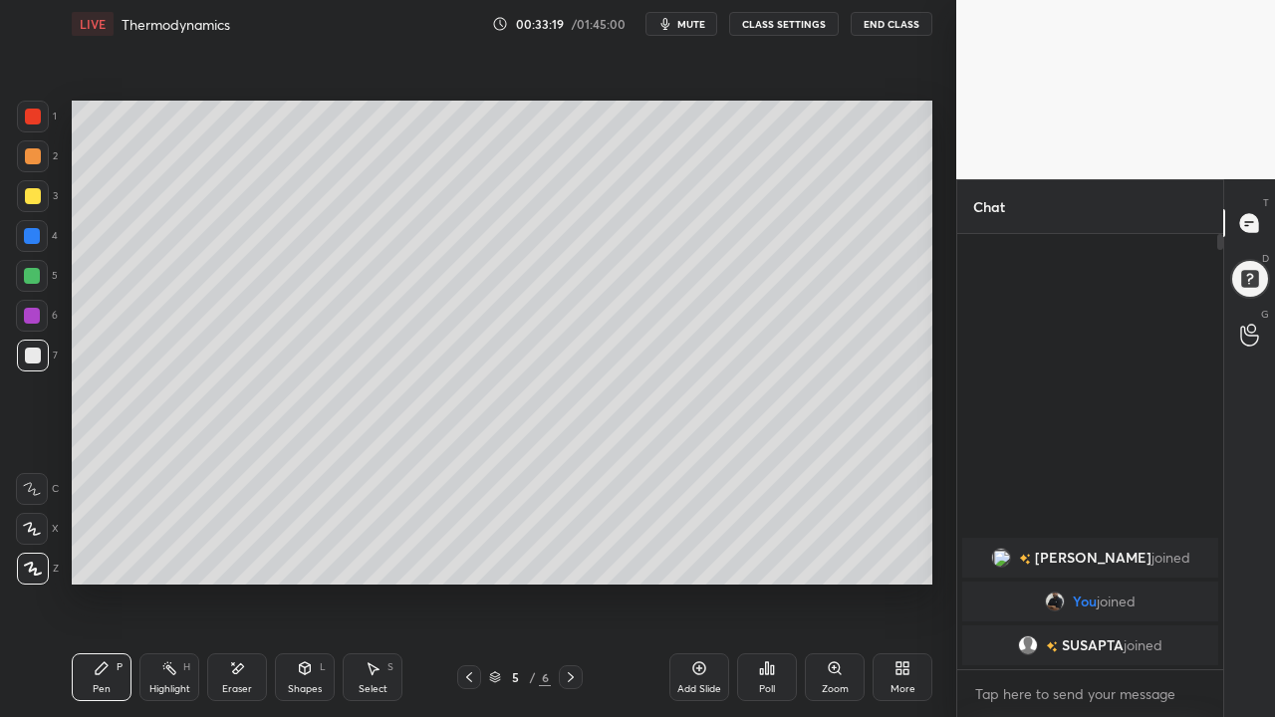
click at [705, 624] on div "Add Slide" at bounding box center [699, 677] width 60 height 48
click at [30, 197] on div at bounding box center [33, 196] width 16 height 16
click at [245, 624] on div "Eraser" at bounding box center [237, 677] width 60 height 48
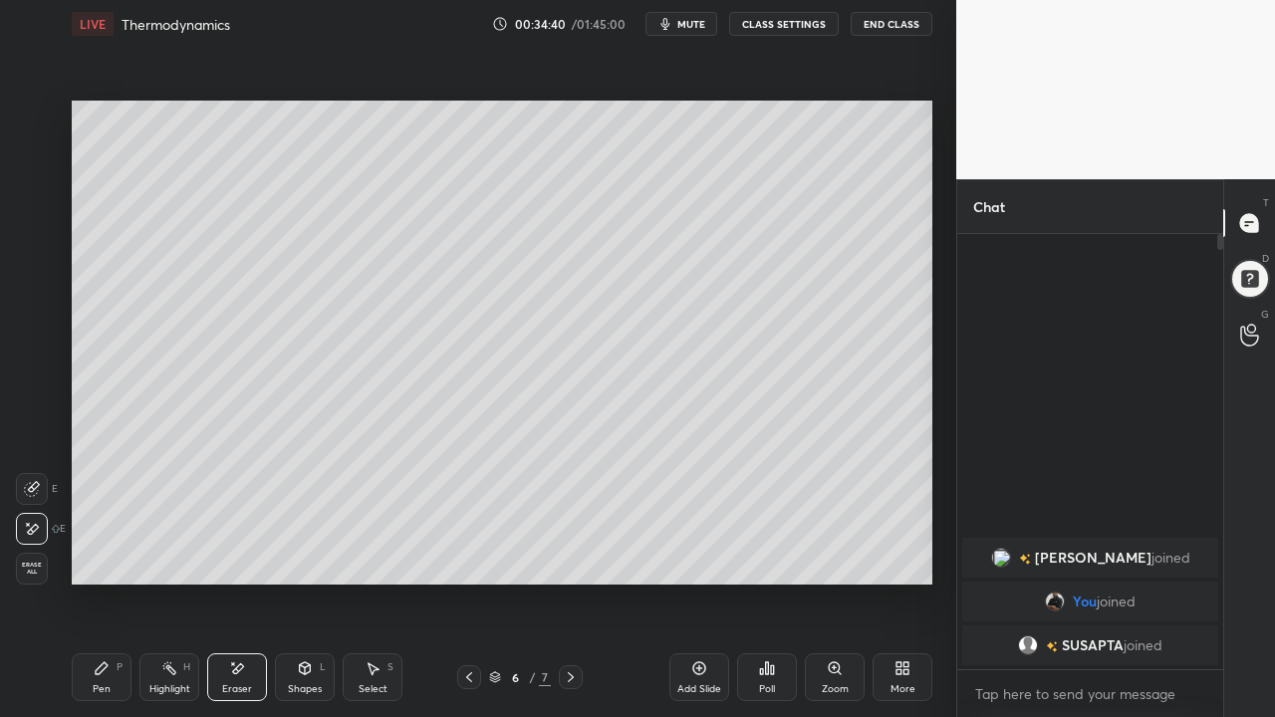
click at [110, 624] on div "Pen P" at bounding box center [102, 677] width 60 height 48
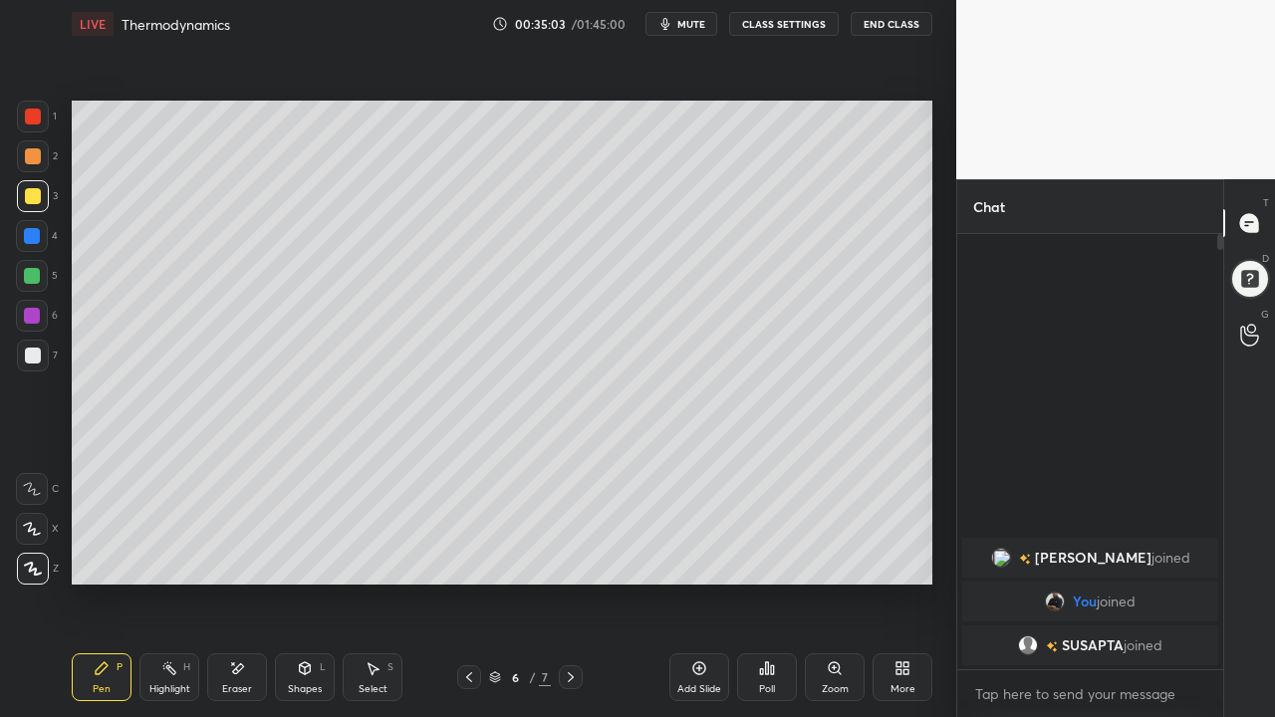
click at [35, 277] on div at bounding box center [32, 276] width 16 height 16
click at [37, 315] on div at bounding box center [32, 316] width 16 height 16
click at [28, 275] on div at bounding box center [32, 276] width 16 height 16
click at [29, 360] on div at bounding box center [33, 356] width 16 height 16
click at [31, 195] on div at bounding box center [33, 196] width 16 height 16
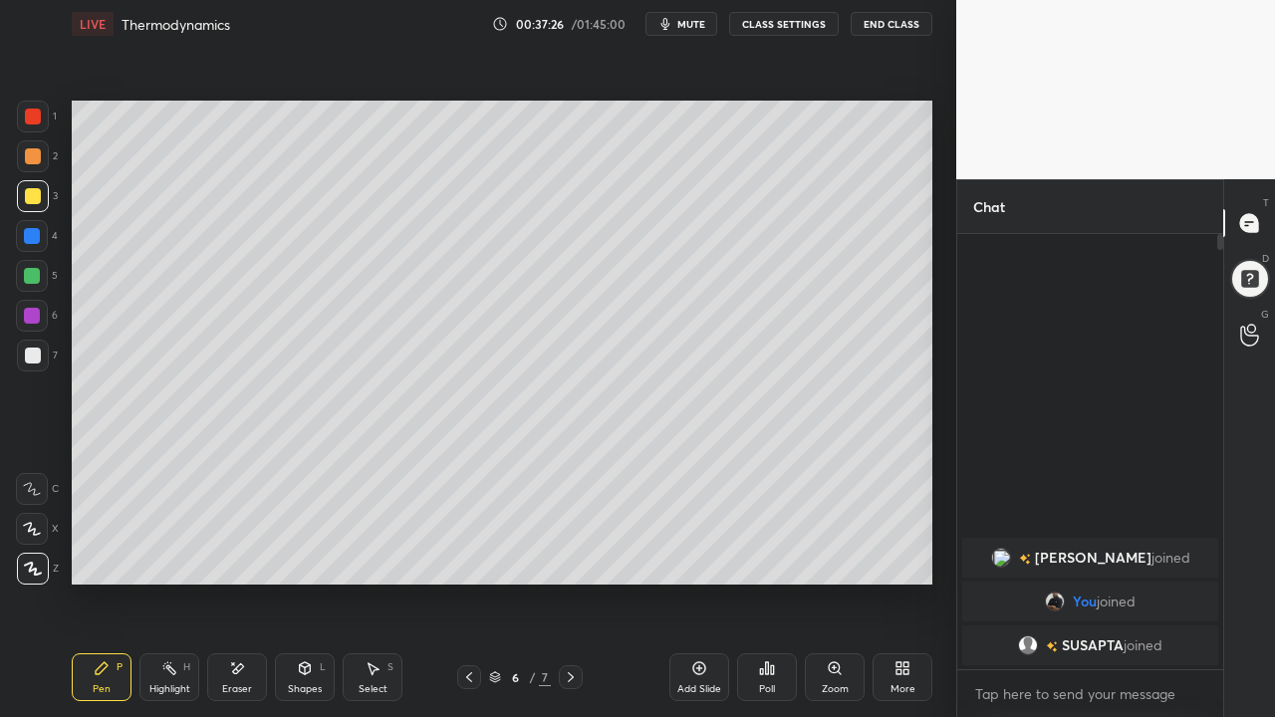
click at [38, 203] on div at bounding box center [33, 196] width 32 height 32
click at [25, 358] on div at bounding box center [33, 356] width 16 height 16
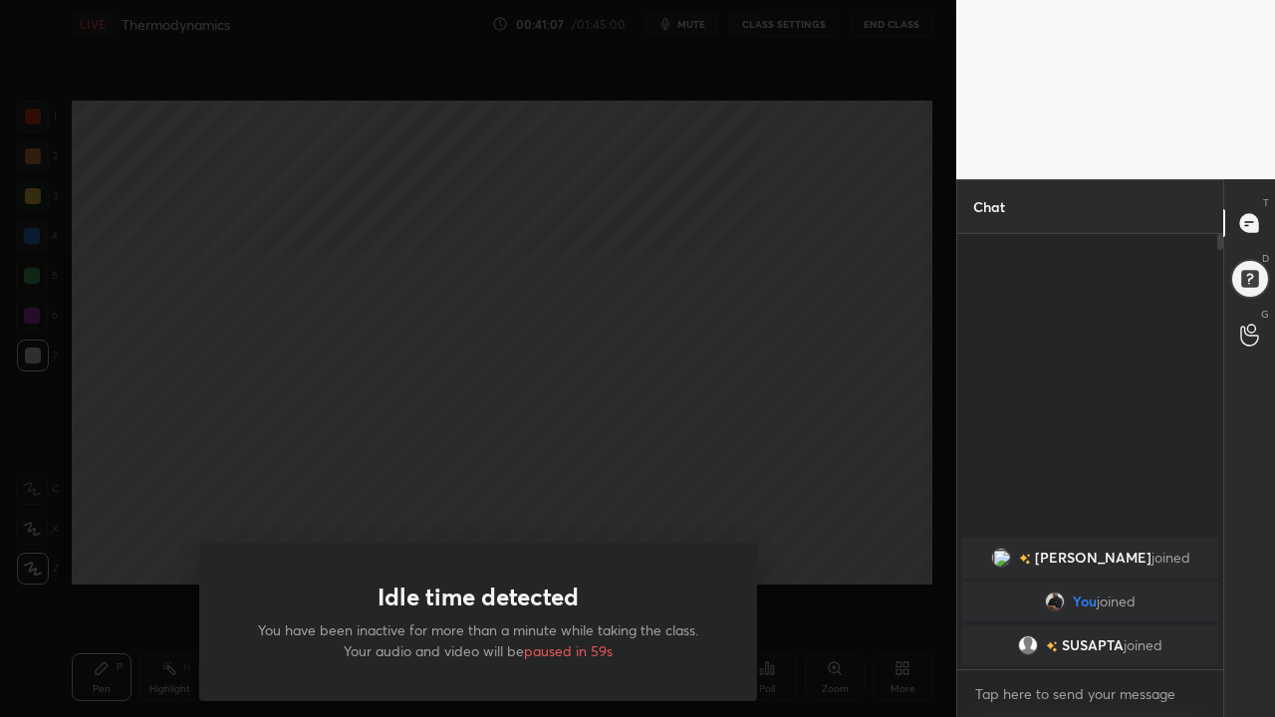
click at [799, 624] on div "Idle time detected You have been inactive for more than a minute while taking t…" at bounding box center [478, 358] width 956 height 717
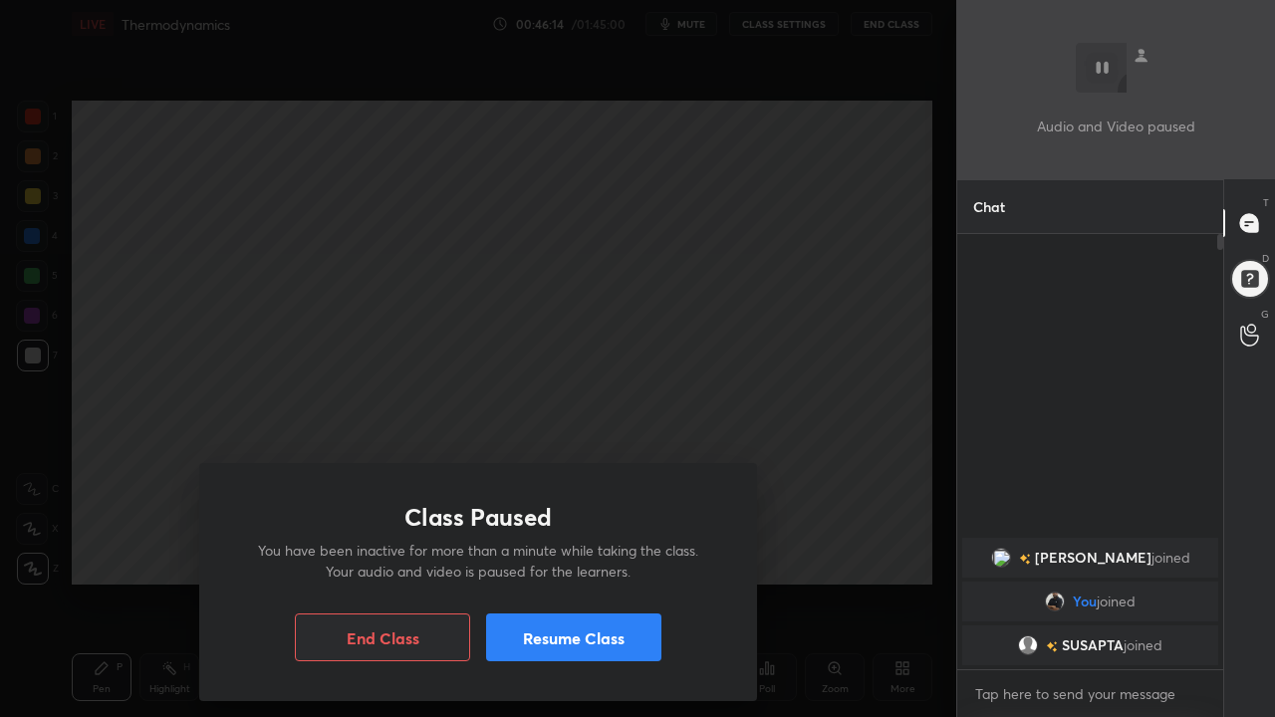
click at [606, 624] on button "Resume Class" at bounding box center [573, 638] width 175 height 48
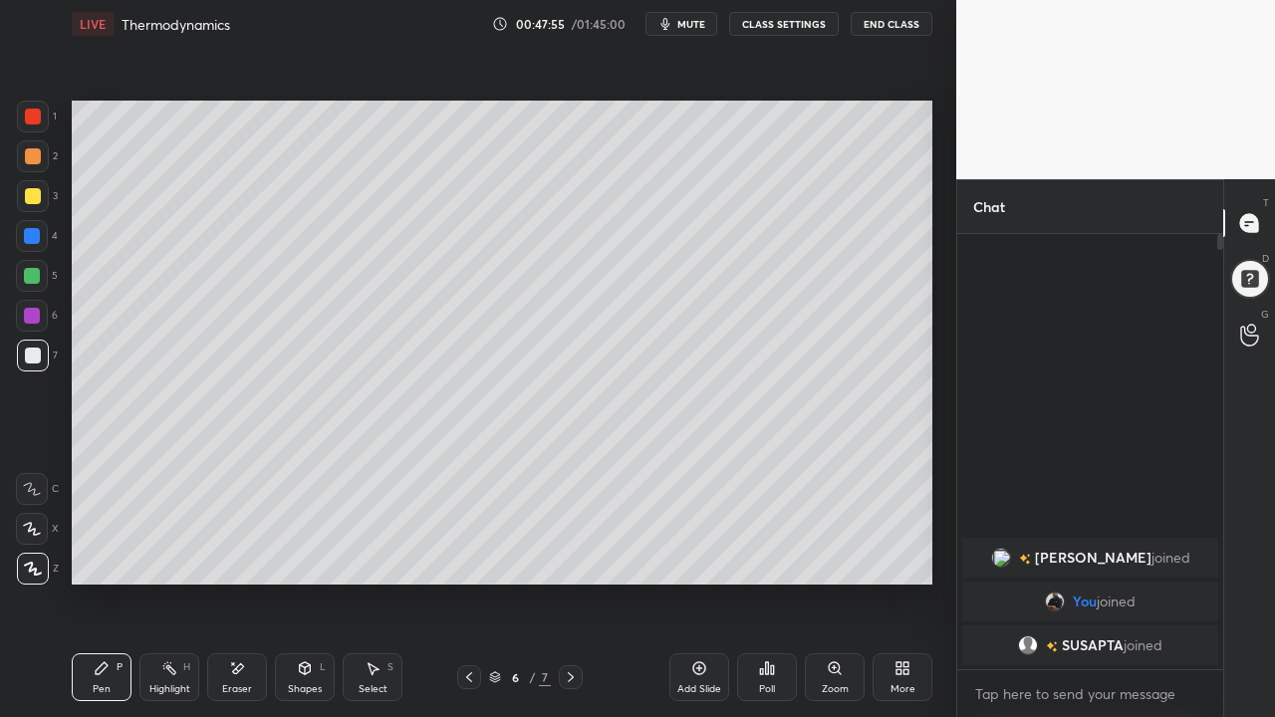
click at [701, 624] on div "Add Slide" at bounding box center [699, 677] width 60 height 48
click at [37, 200] on div at bounding box center [33, 196] width 16 height 16
click at [41, 154] on div at bounding box center [33, 156] width 32 height 32
click at [471, 624] on icon at bounding box center [469, 677] width 16 height 16
click at [571, 624] on icon at bounding box center [571, 677] width 6 height 10
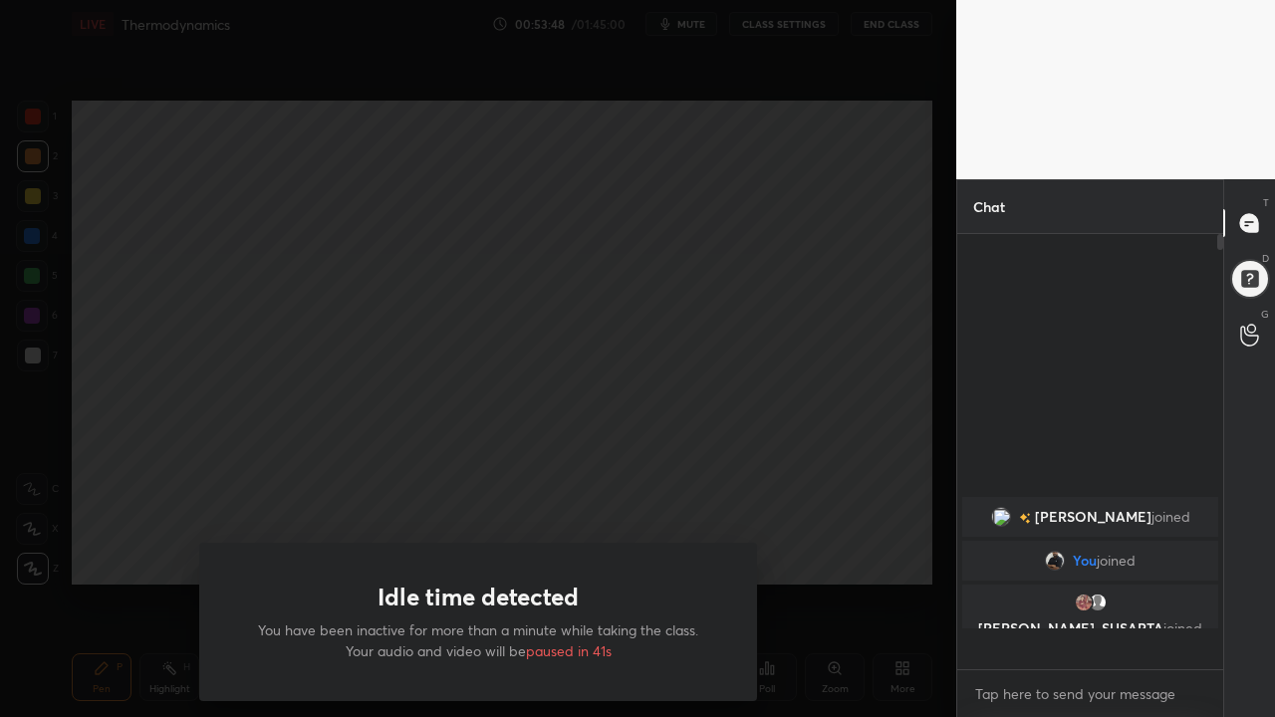
scroll to position [429, 260]
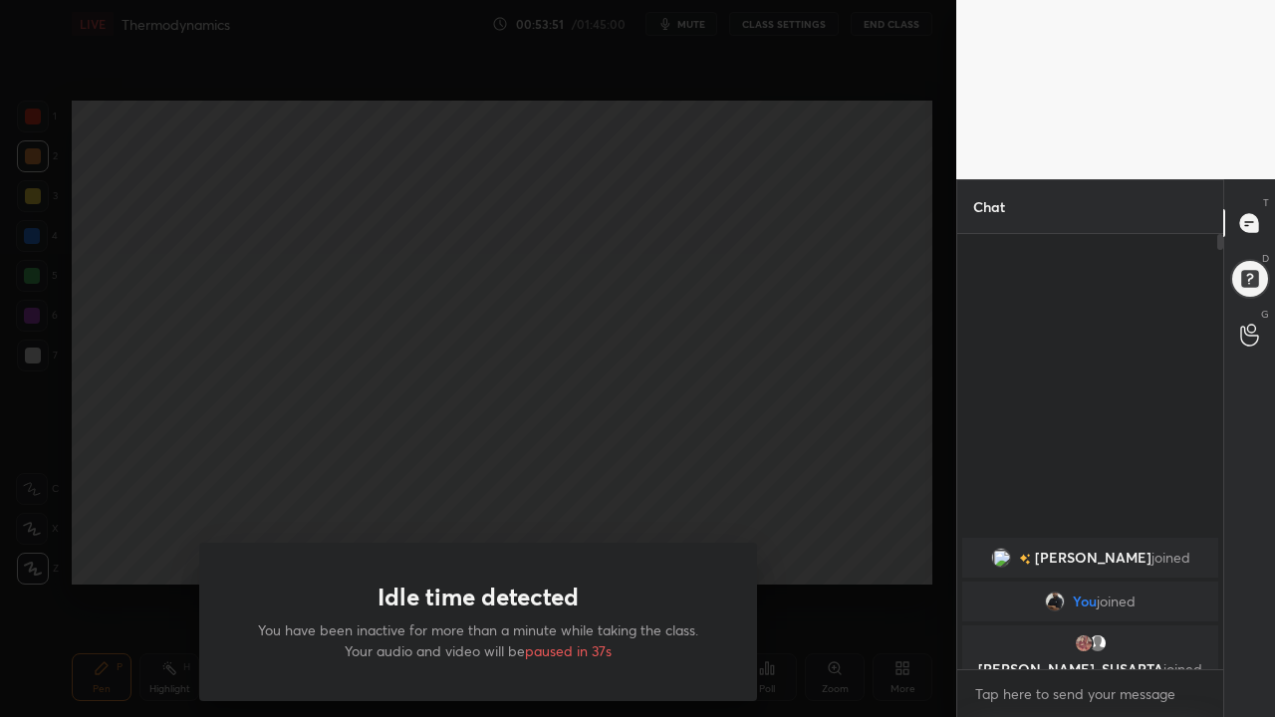
click at [800, 589] on div "Idle time detected You have been inactive for more than a minute while taking t…" at bounding box center [478, 358] width 956 height 717
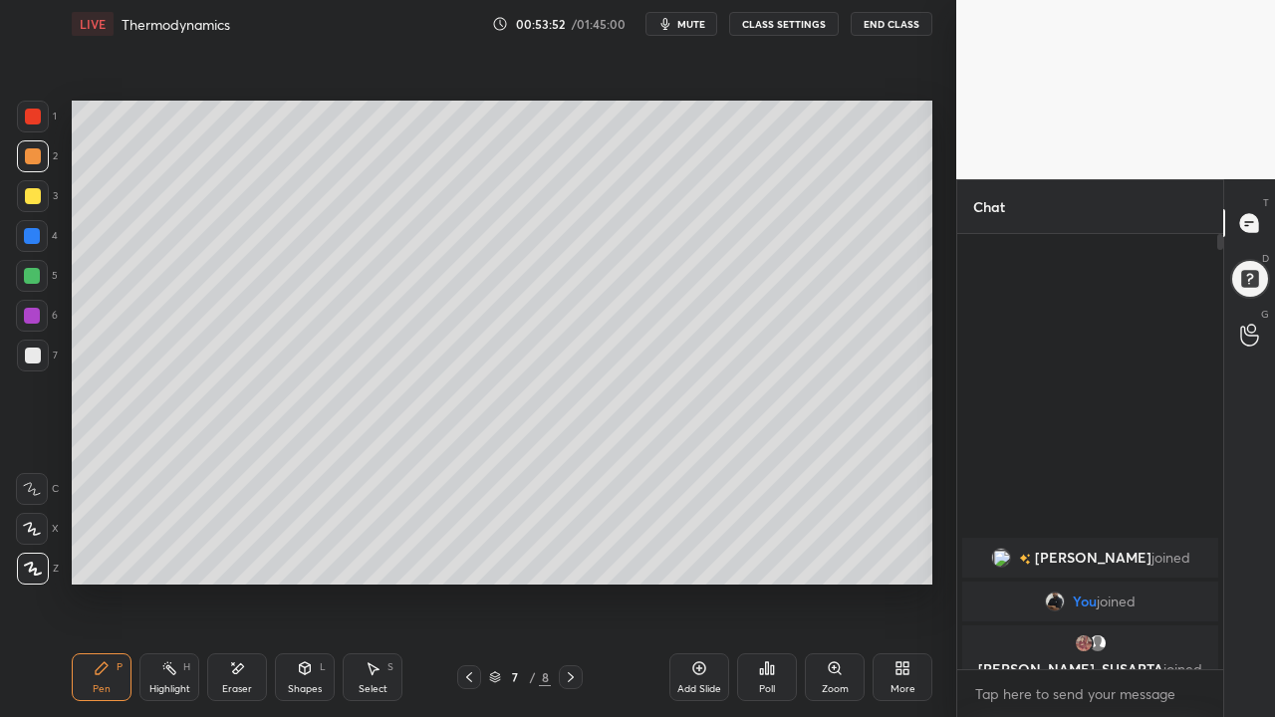
click at [691, 624] on icon at bounding box center [699, 668] width 16 height 16
click at [26, 347] on div at bounding box center [33, 356] width 32 height 32
click at [230, 624] on icon at bounding box center [237, 668] width 16 height 17
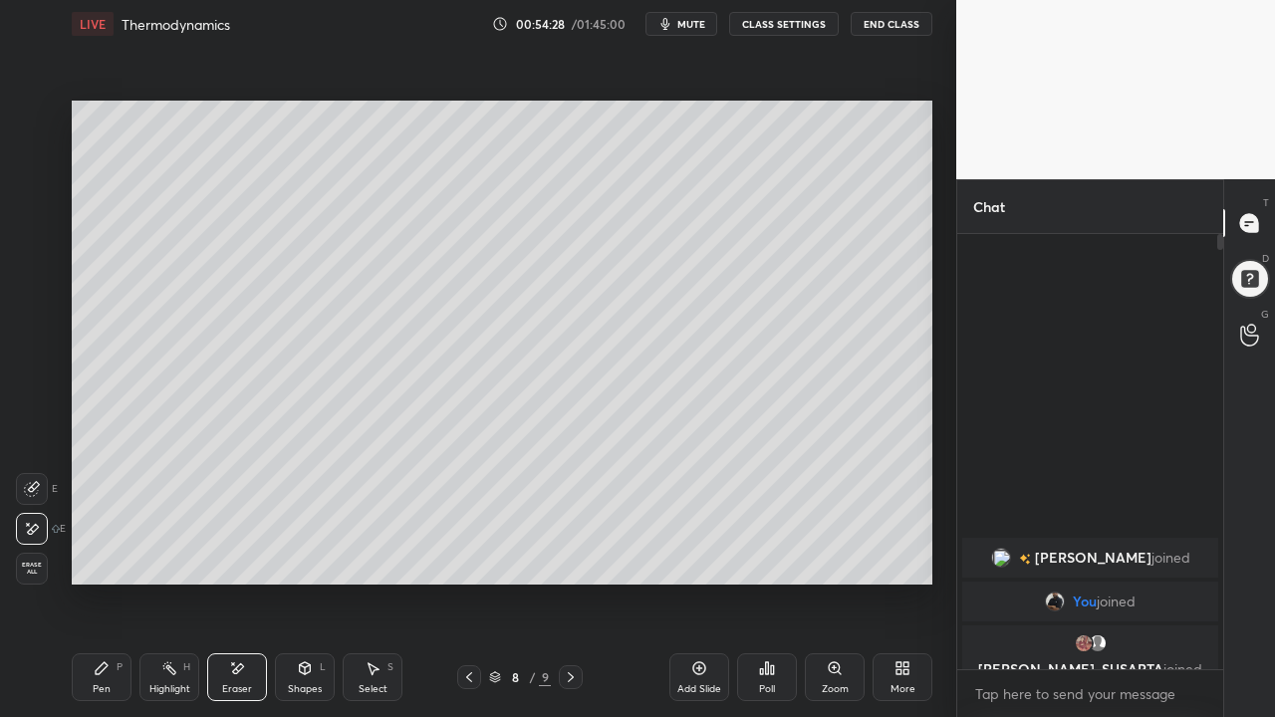
click at [103, 624] on div "Pen P" at bounding box center [102, 677] width 60 height 48
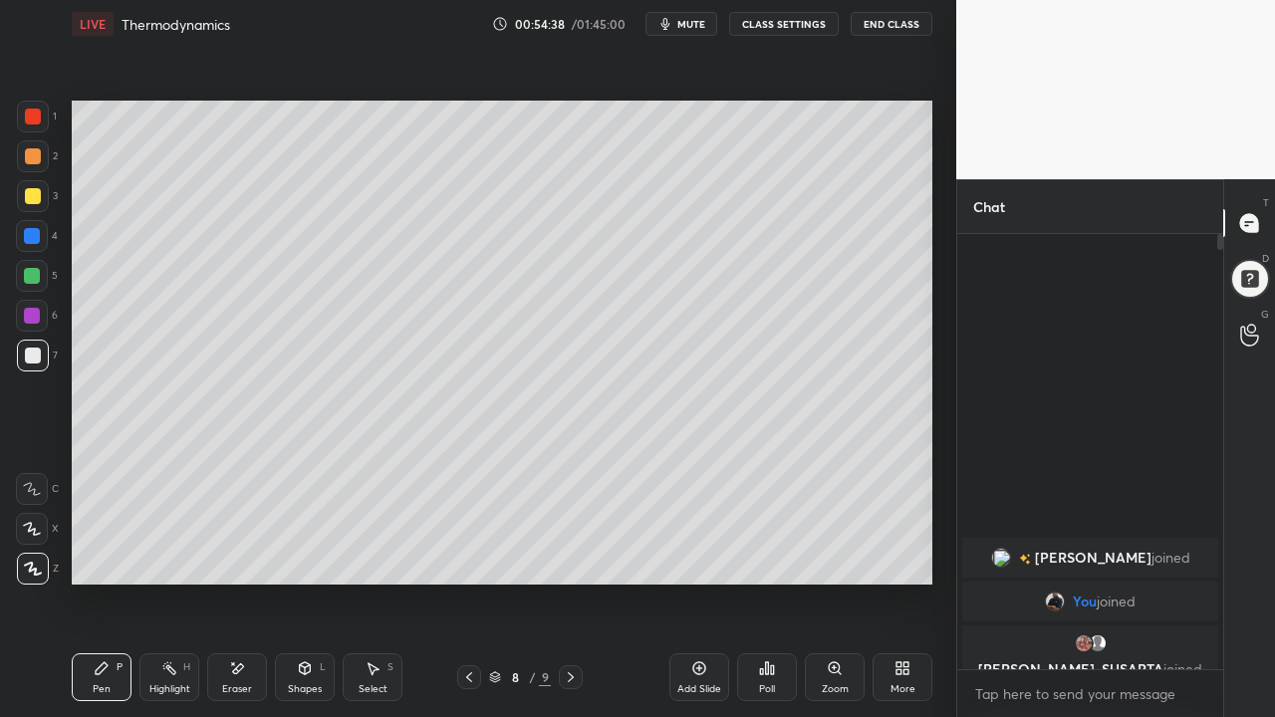
click at [246, 624] on div "Eraser" at bounding box center [237, 677] width 60 height 48
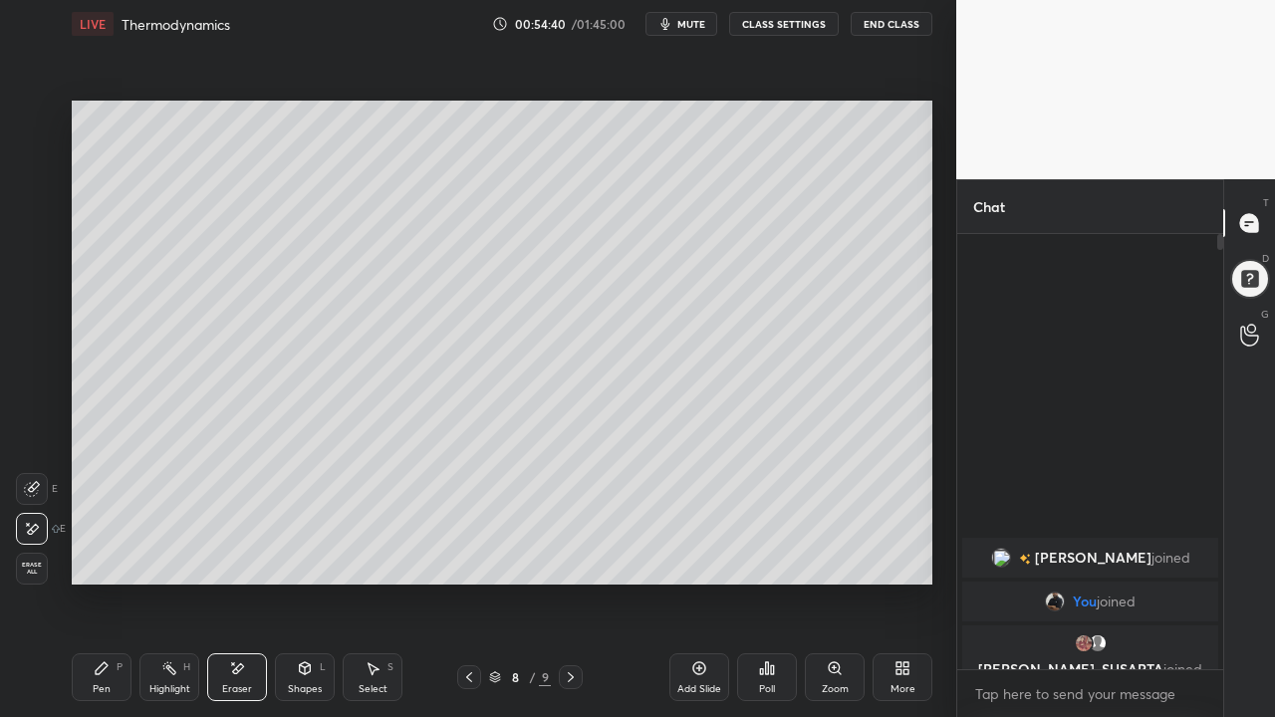
click at [108, 624] on div "Pen P" at bounding box center [102, 677] width 60 height 48
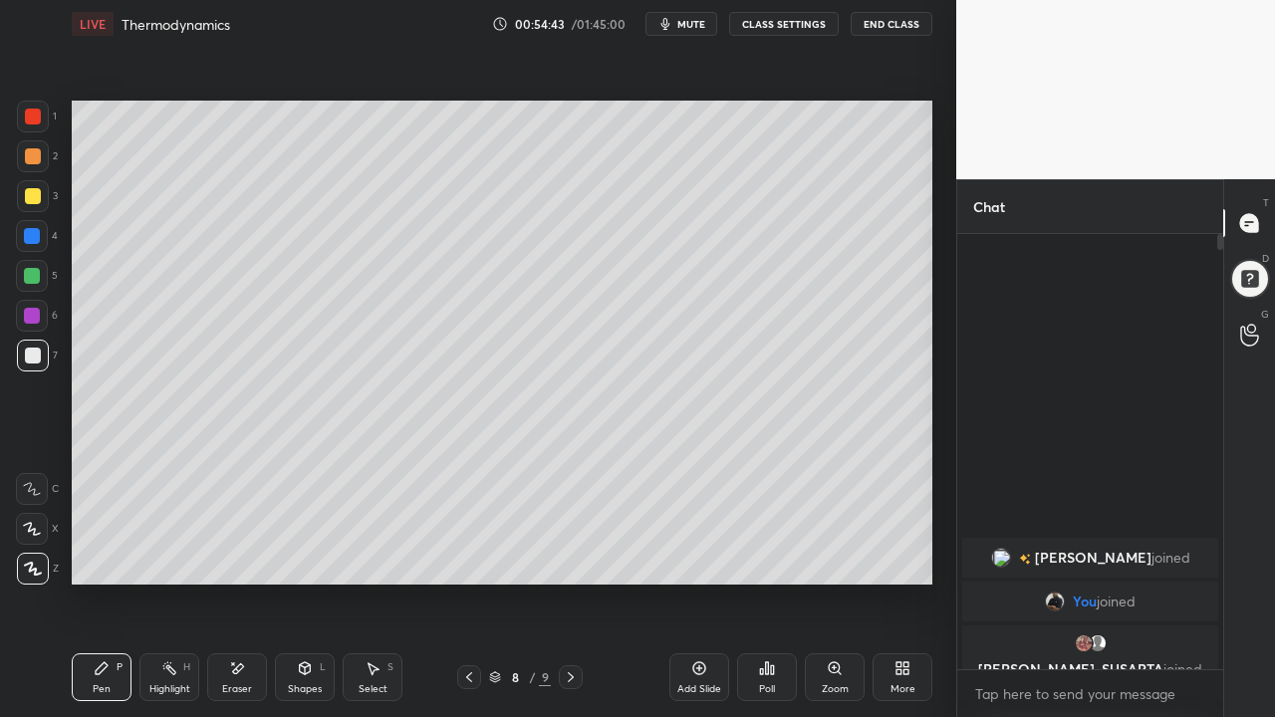
click at [244, 624] on div "Eraser" at bounding box center [237, 677] width 60 height 48
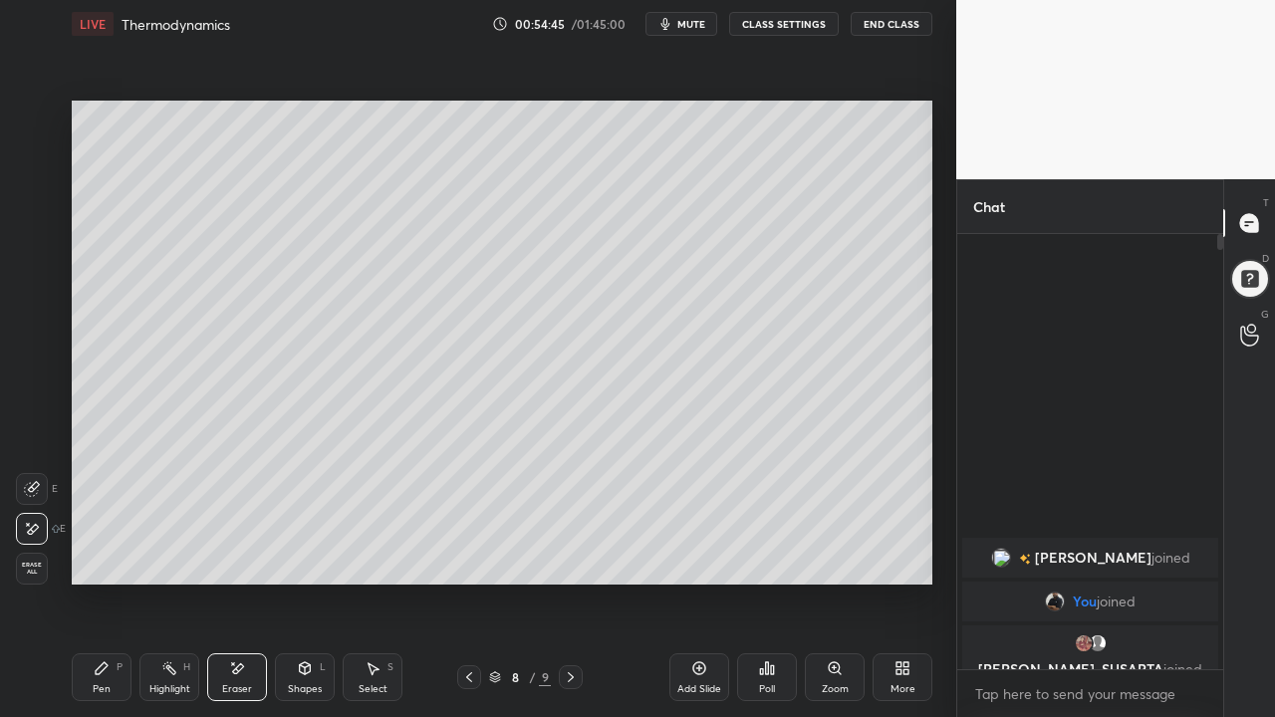
click at [110, 624] on div "Pen" at bounding box center [102, 689] width 18 height 10
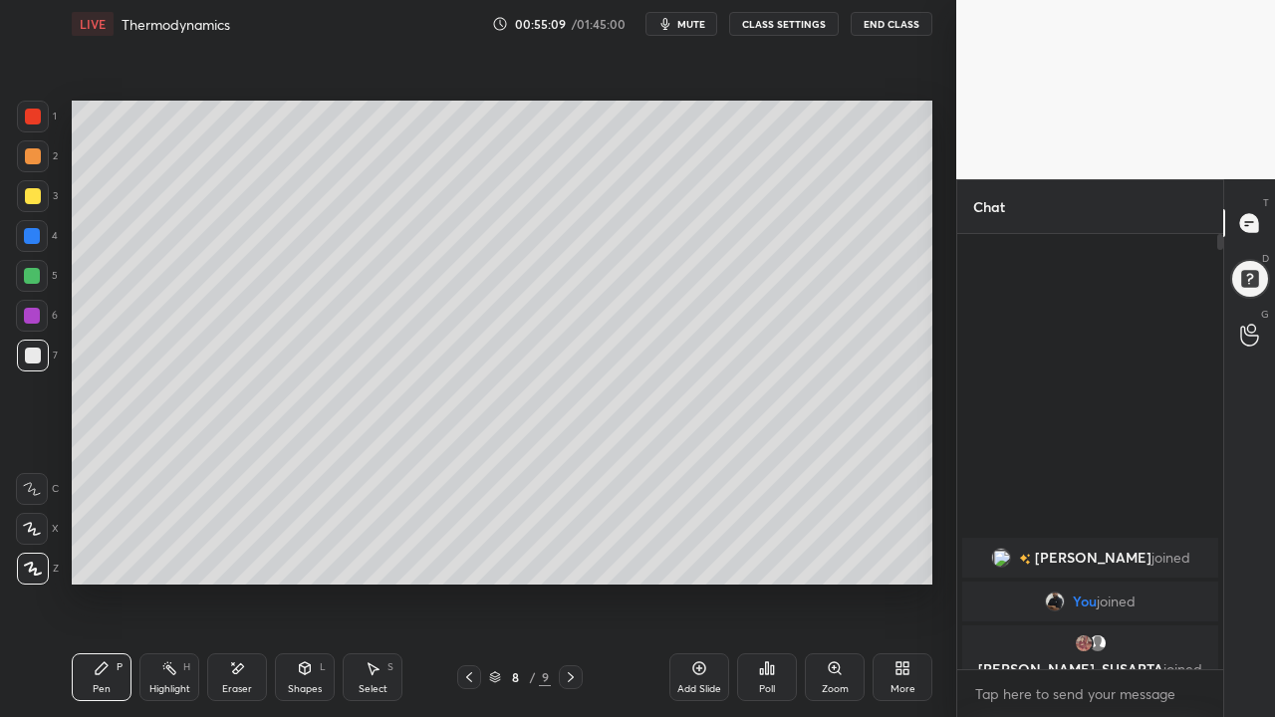
click at [30, 281] on div at bounding box center [32, 276] width 16 height 16
click at [37, 156] on div at bounding box center [33, 156] width 16 height 16
click at [228, 624] on div "Eraser" at bounding box center [237, 677] width 60 height 48
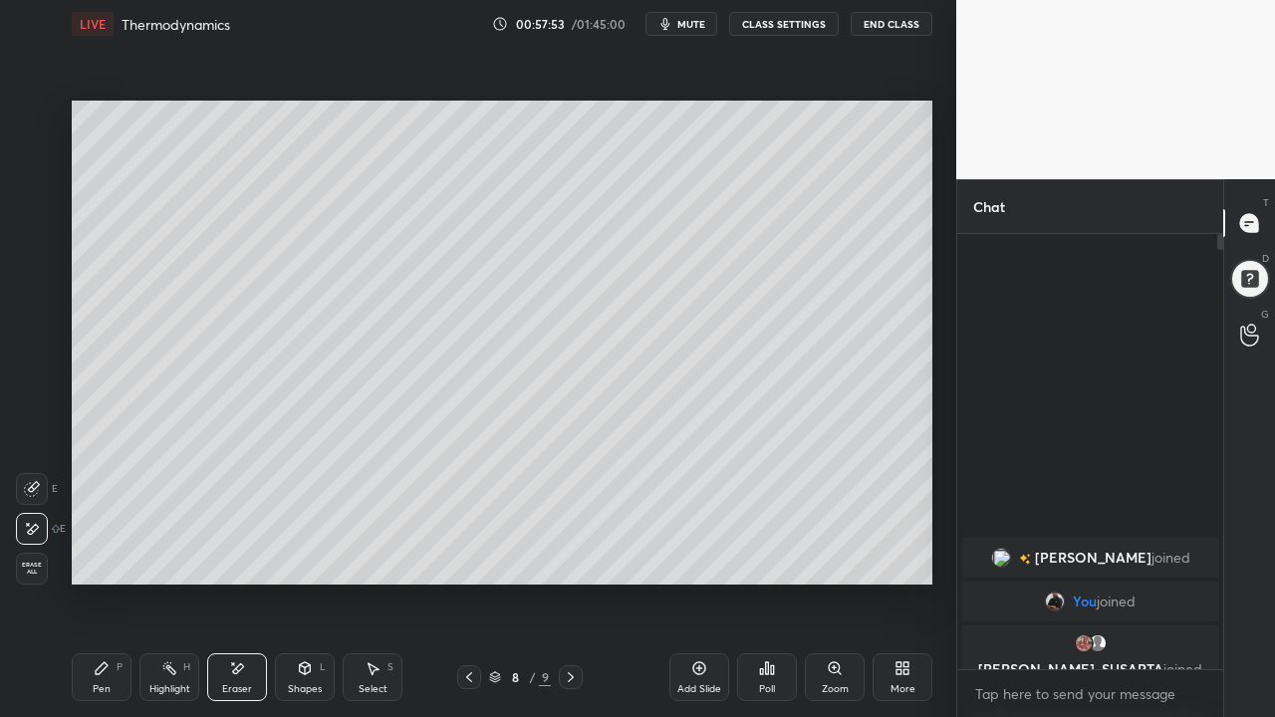
click at [103, 624] on icon at bounding box center [102, 668] width 16 height 16
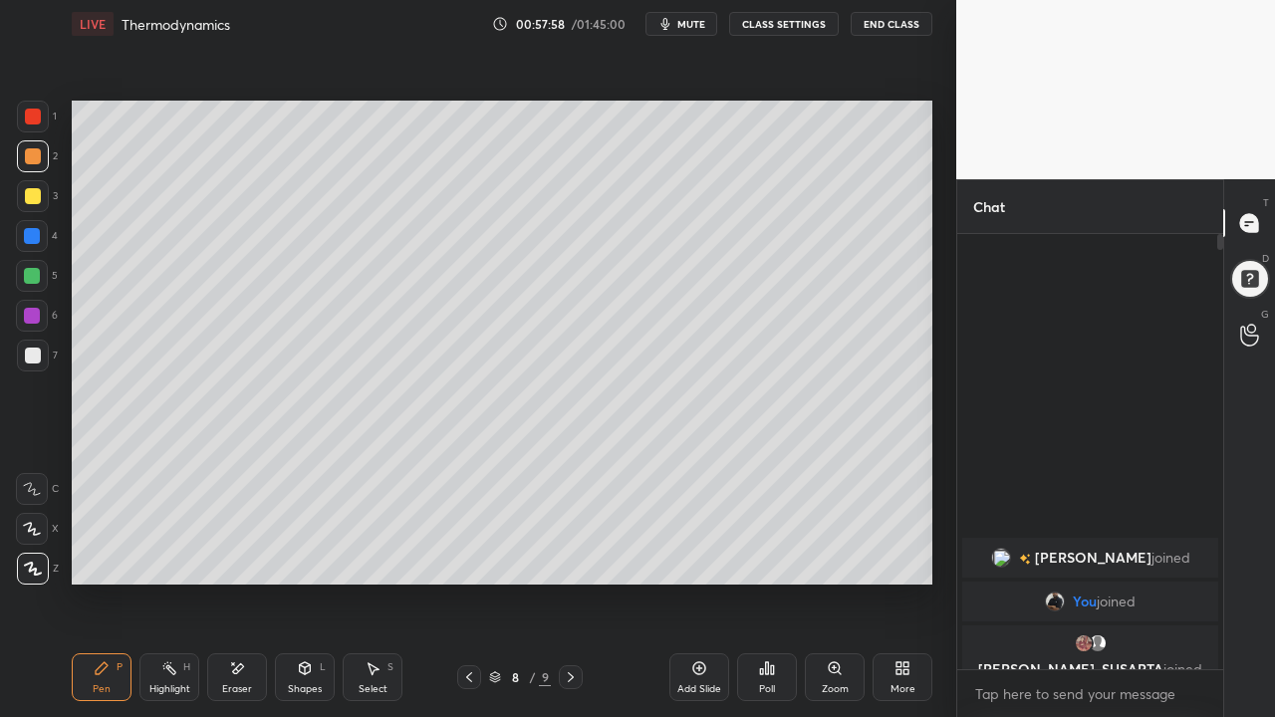
click at [239, 624] on div "Eraser" at bounding box center [237, 677] width 60 height 48
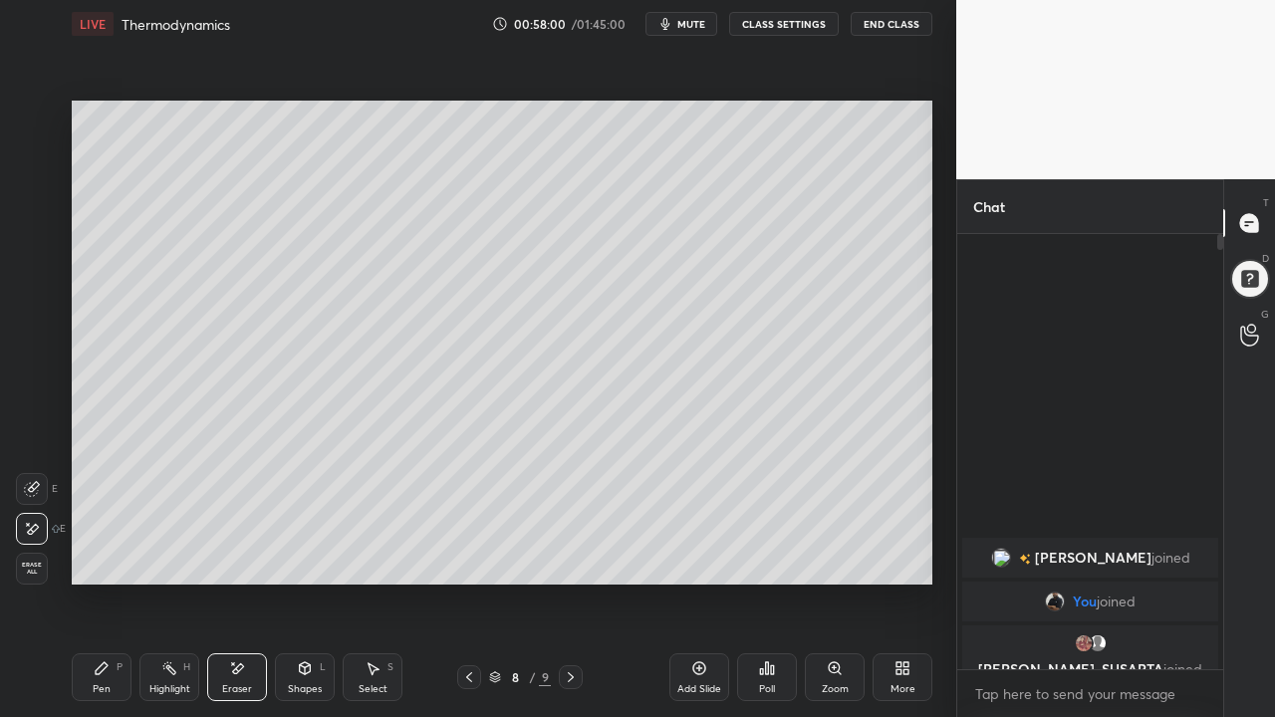
click at [95, 624] on div "Pen" at bounding box center [102, 689] width 18 height 10
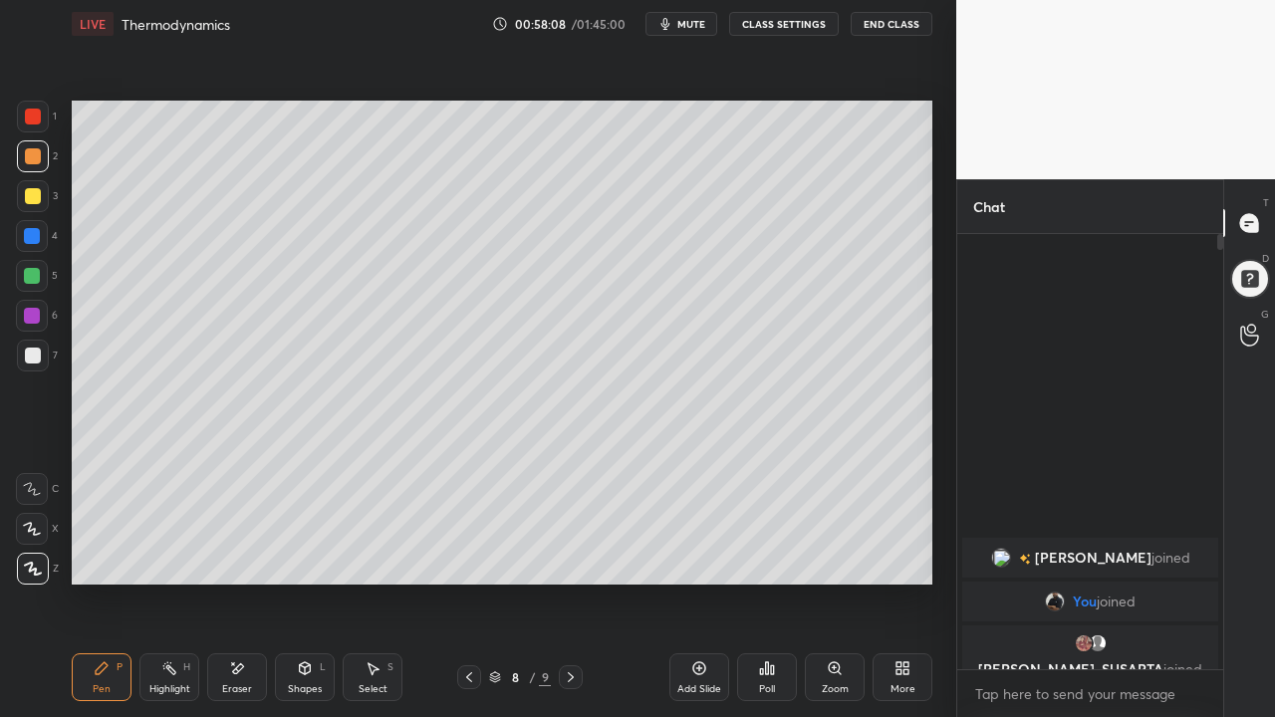
click at [35, 359] on div at bounding box center [33, 356] width 16 height 16
click at [31, 265] on div at bounding box center [32, 276] width 32 height 32
click at [231, 624] on icon at bounding box center [237, 668] width 16 height 17
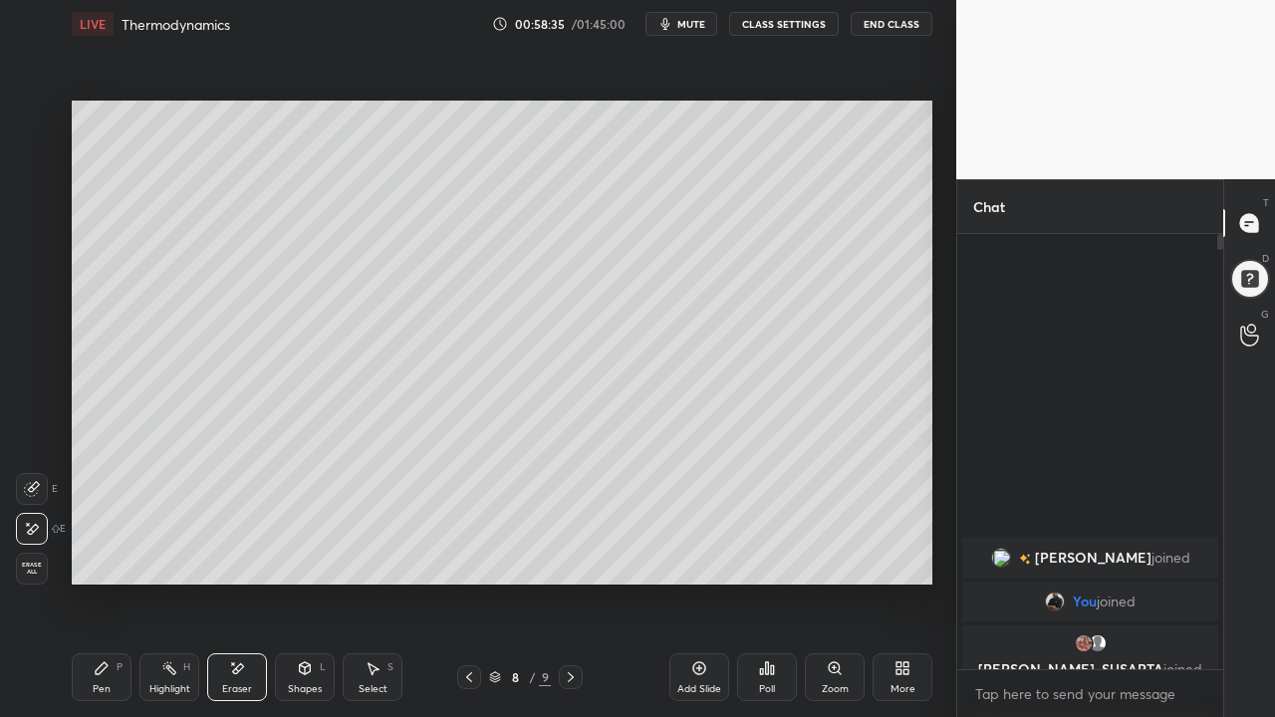
click at [90, 624] on div "Pen P" at bounding box center [102, 677] width 60 height 48
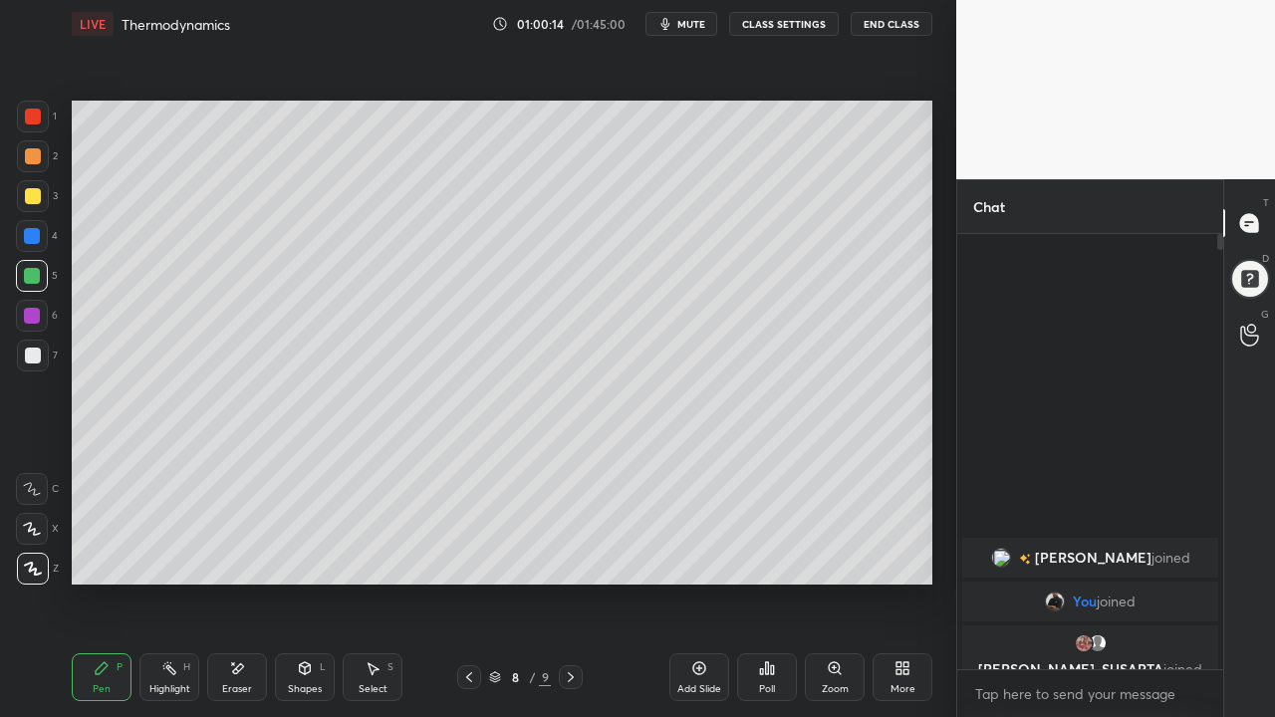
click at [571, 624] on icon at bounding box center [571, 677] width 16 height 16
click at [34, 356] on div at bounding box center [33, 356] width 16 height 16
click at [34, 310] on div at bounding box center [32, 316] width 16 height 16
click at [31, 207] on div at bounding box center [33, 196] width 32 height 32
click at [469, 624] on icon at bounding box center [469, 677] width 16 height 16
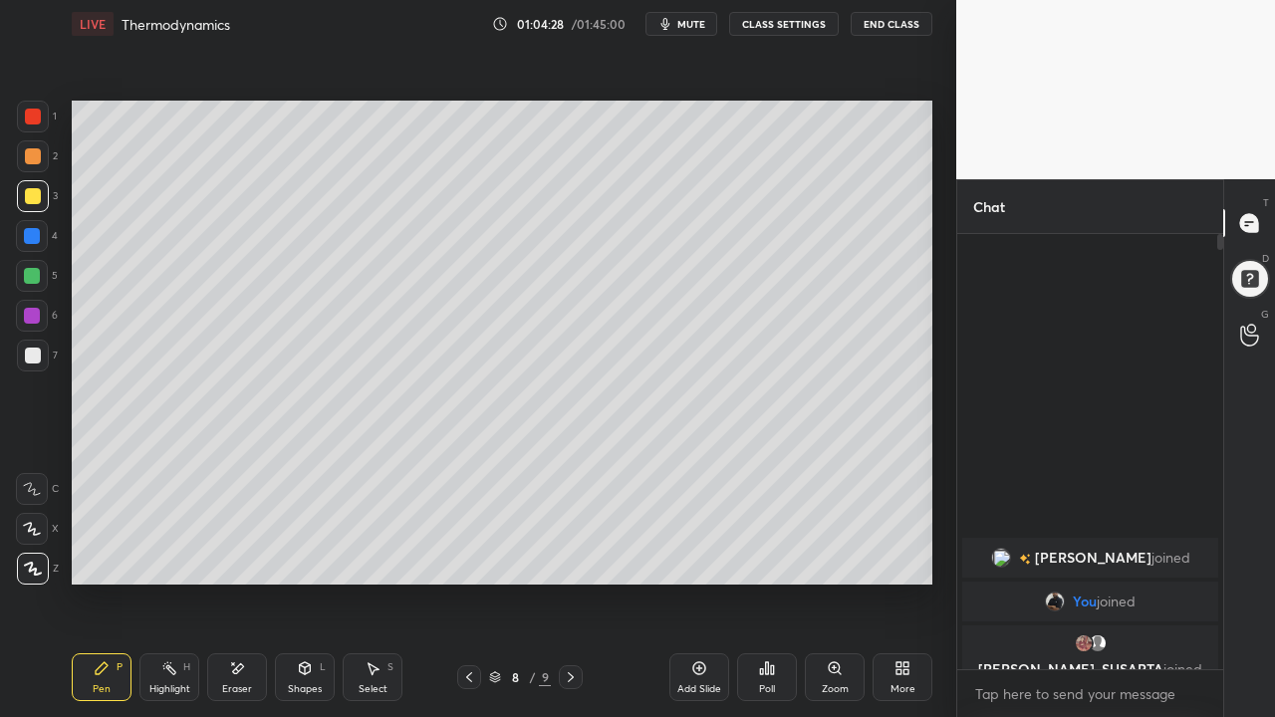
click at [569, 624] on icon at bounding box center [571, 677] width 6 height 10
click at [695, 624] on div "Add Slide" at bounding box center [699, 689] width 44 height 10
click at [242, 624] on icon at bounding box center [237, 668] width 16 height 17
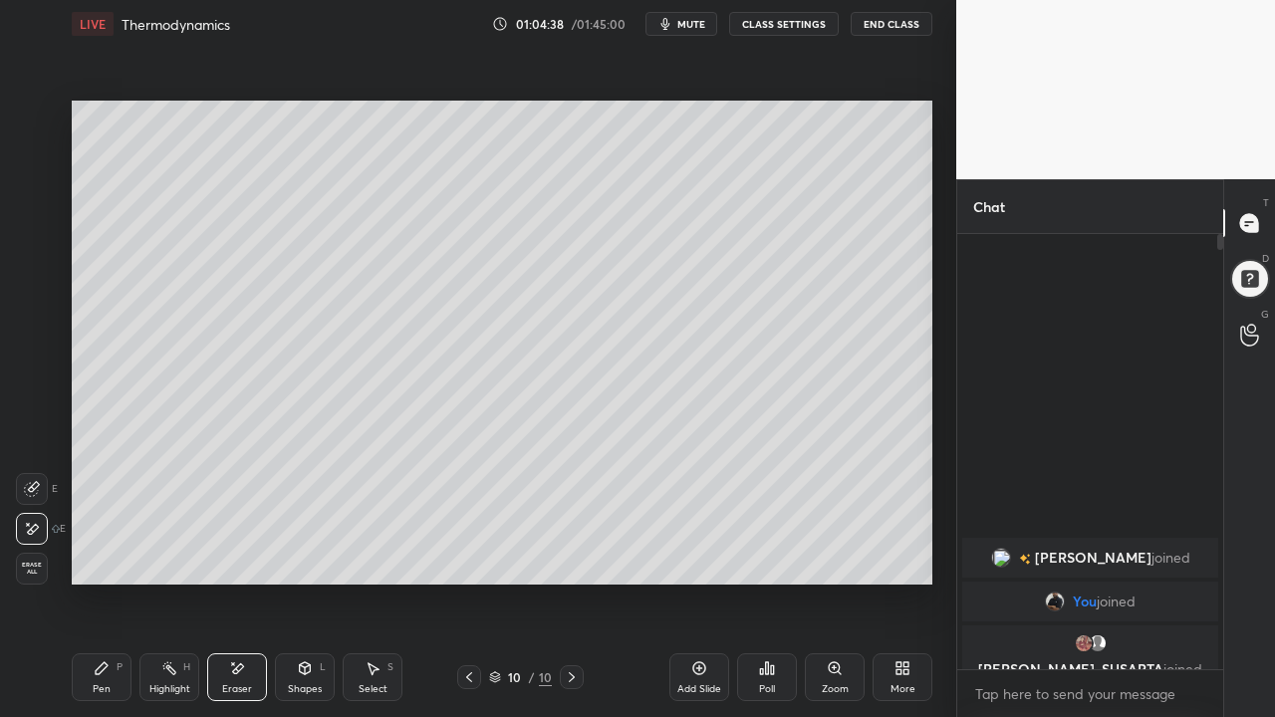
click at [100, 624] on icon at bounding box center [102, 668] width 16 height 16
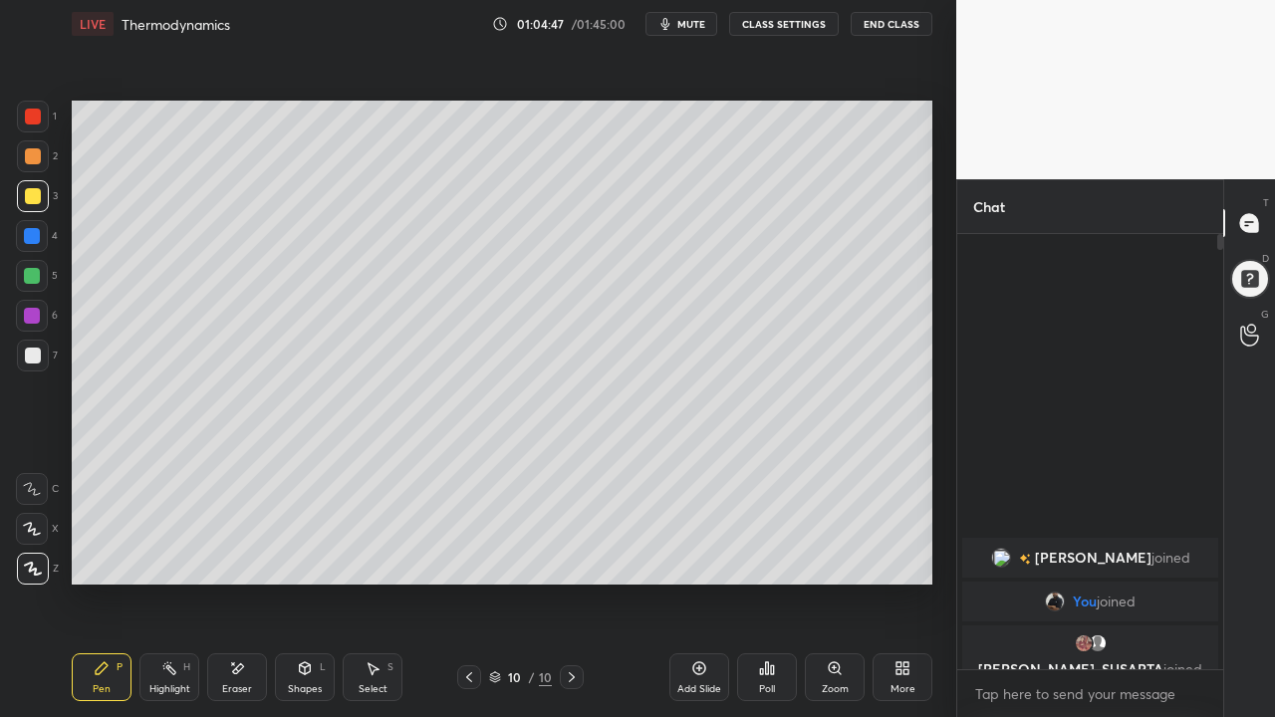
click at [230, 624] on icon at bounding box center [237, 668] width 16 height 17
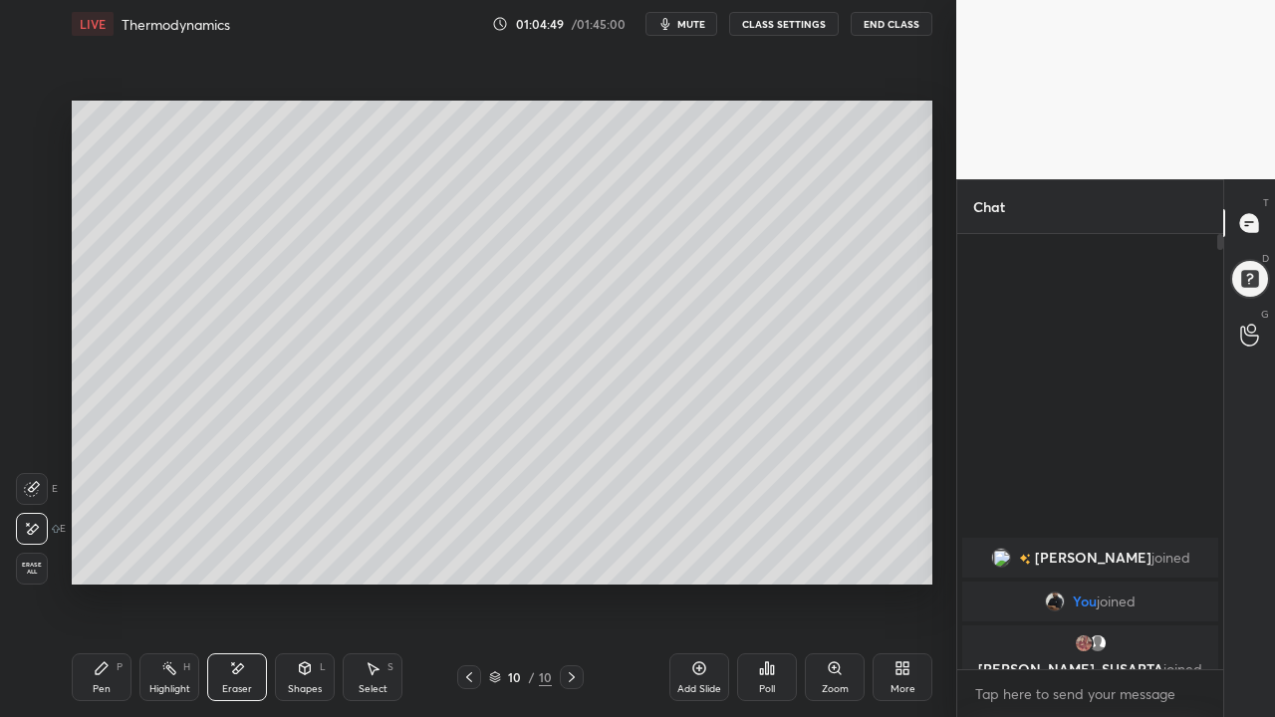
click at [103, 624] on div "Pen" at bounding box center [102, 689] width 18 height 10
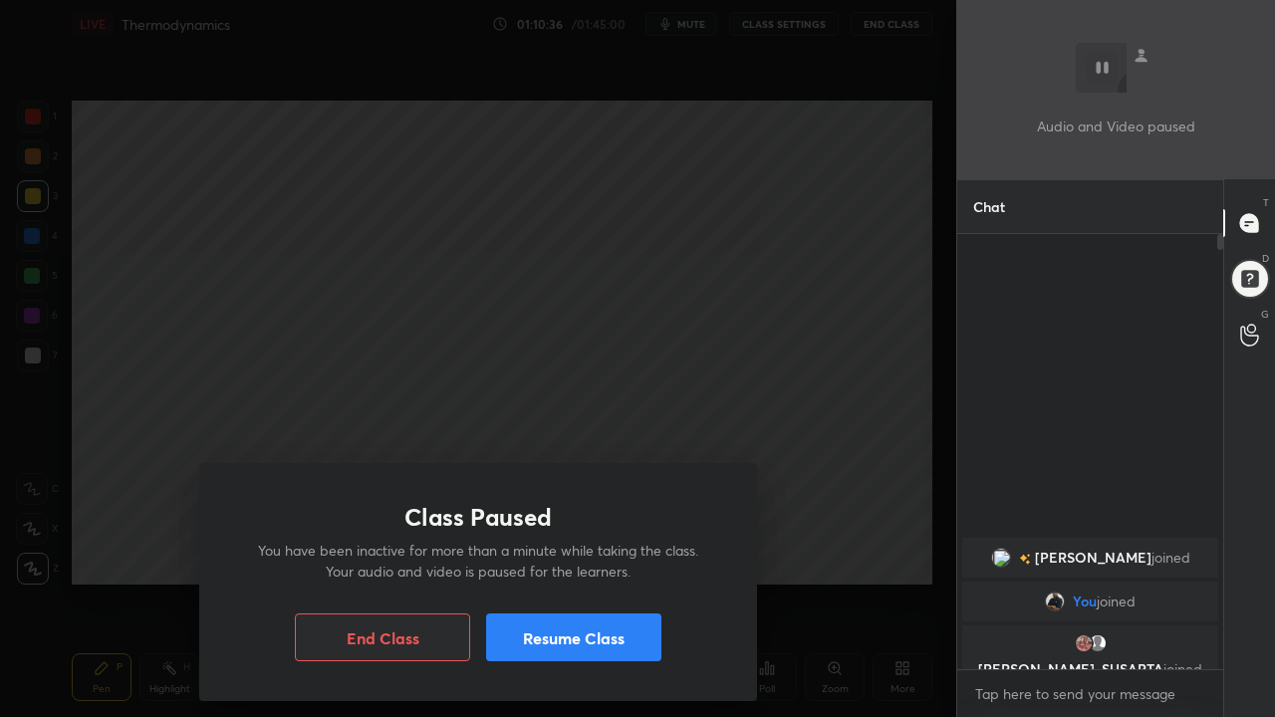
click at [597, 624] on button "Resume Class" at bounding box center [573, 638] width 175 height 48
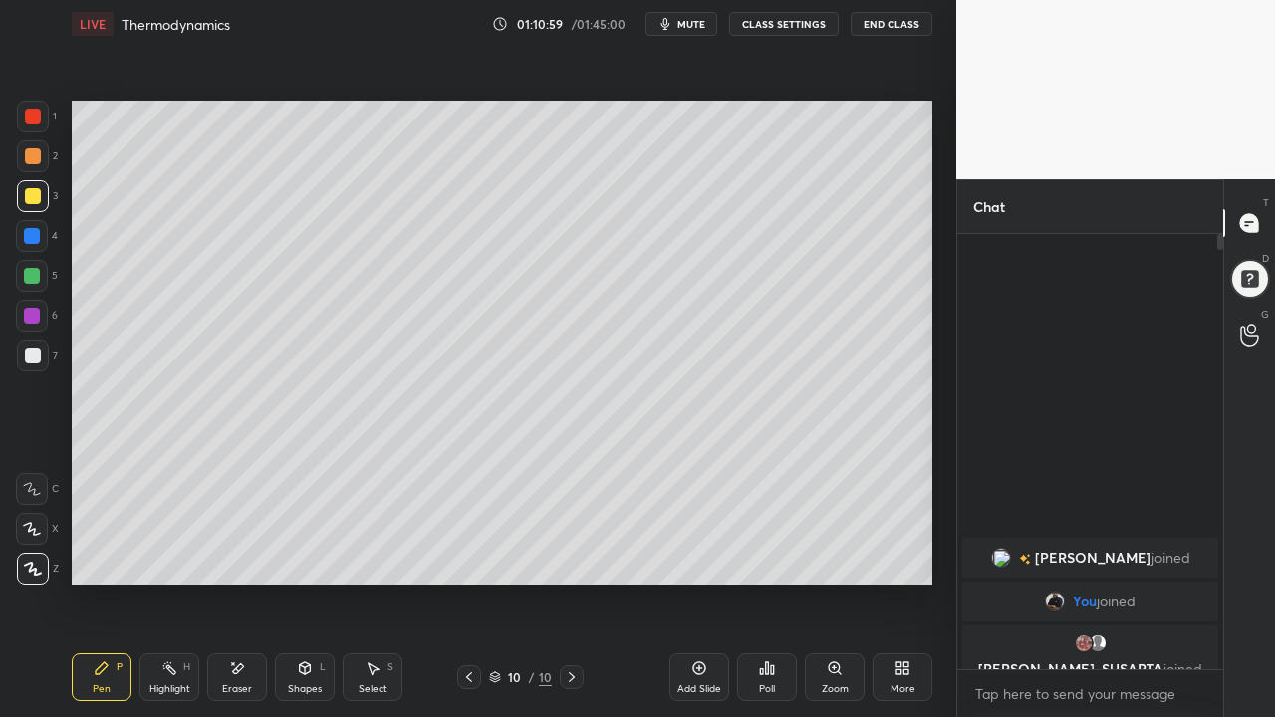
click at [468, 624] on icon at bounding box center [469, 677] width 16 height 16
click at [579, 624] on icon at bounding box center [572, 677] width 16 height 16
click at [469, 624] on icon at bounding box center [469, 677] width 16 height 16
click at [468, 624] on icon at bounding box center [469, 677] width 16 height 16
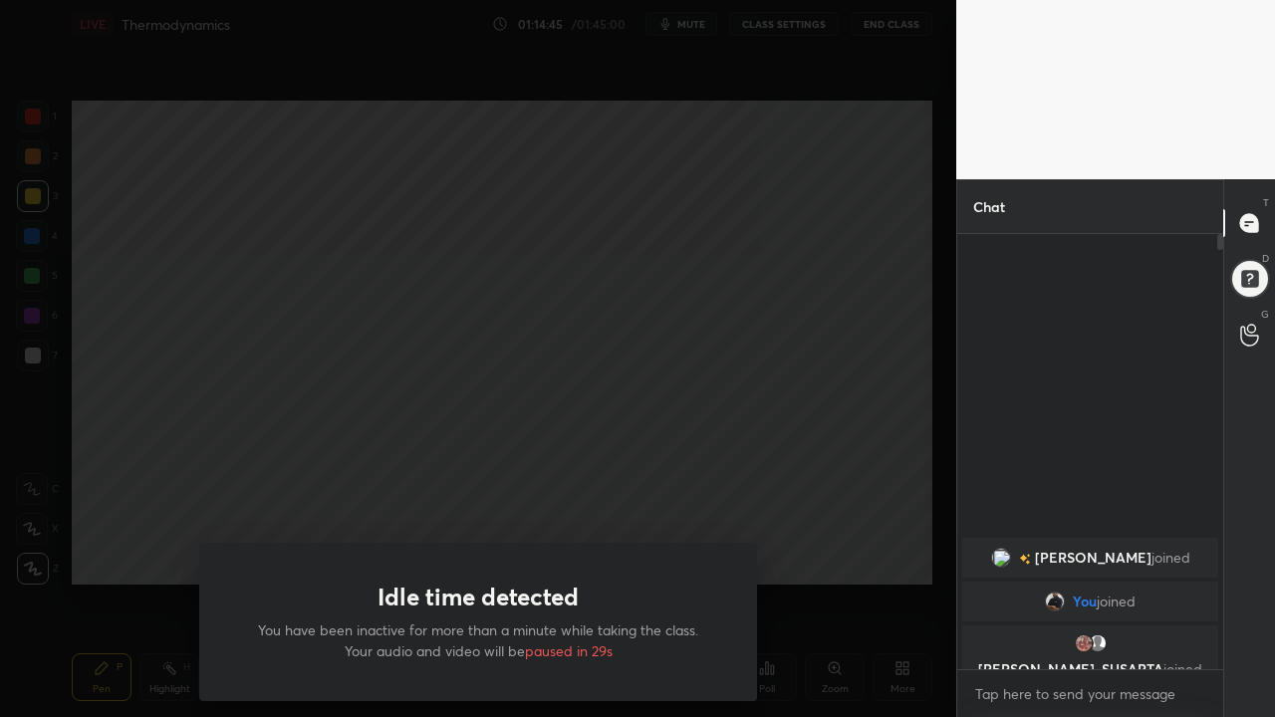
click at [800, 614] on div "Idle time detected You have been inactive for more than a minute while taking t…" at bounding box center [478, 358] width 956 height 717
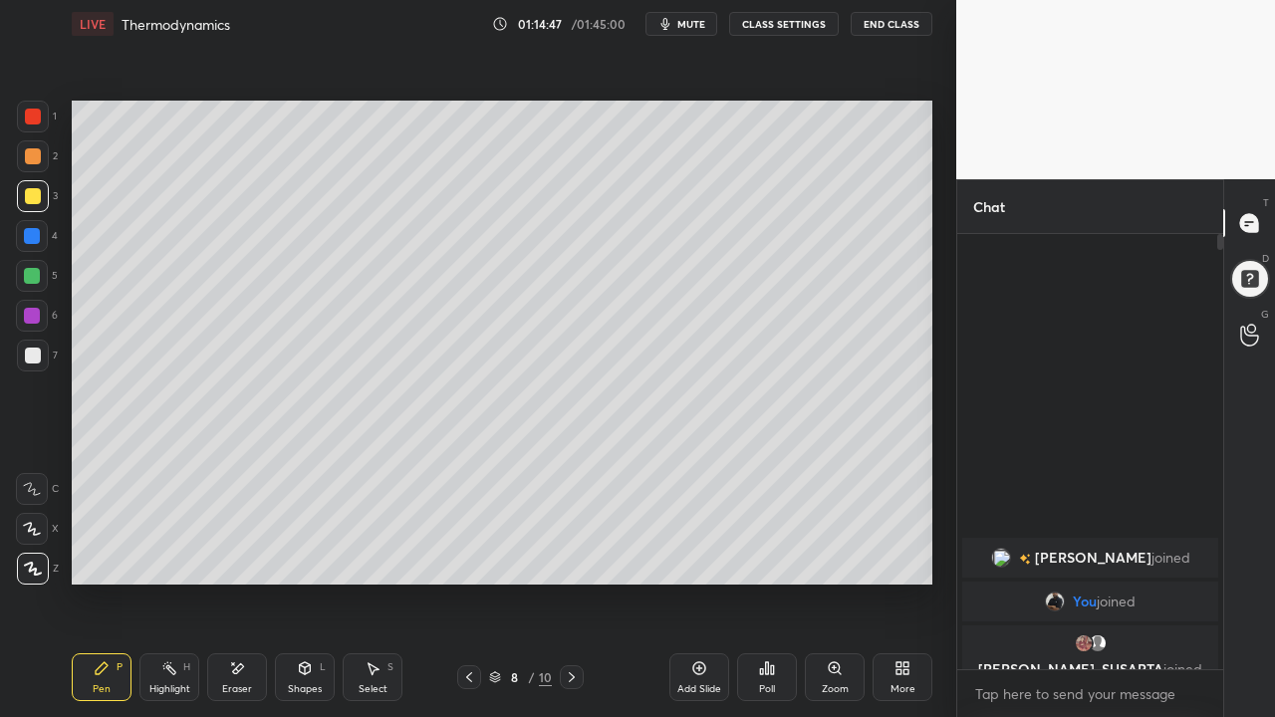
click at [700, 624] on div "Add Slide" at bounding box center [699, 677] width 60 height 48
click at [29, 349] on div at bounding box center [33, 356] width 16 height 16
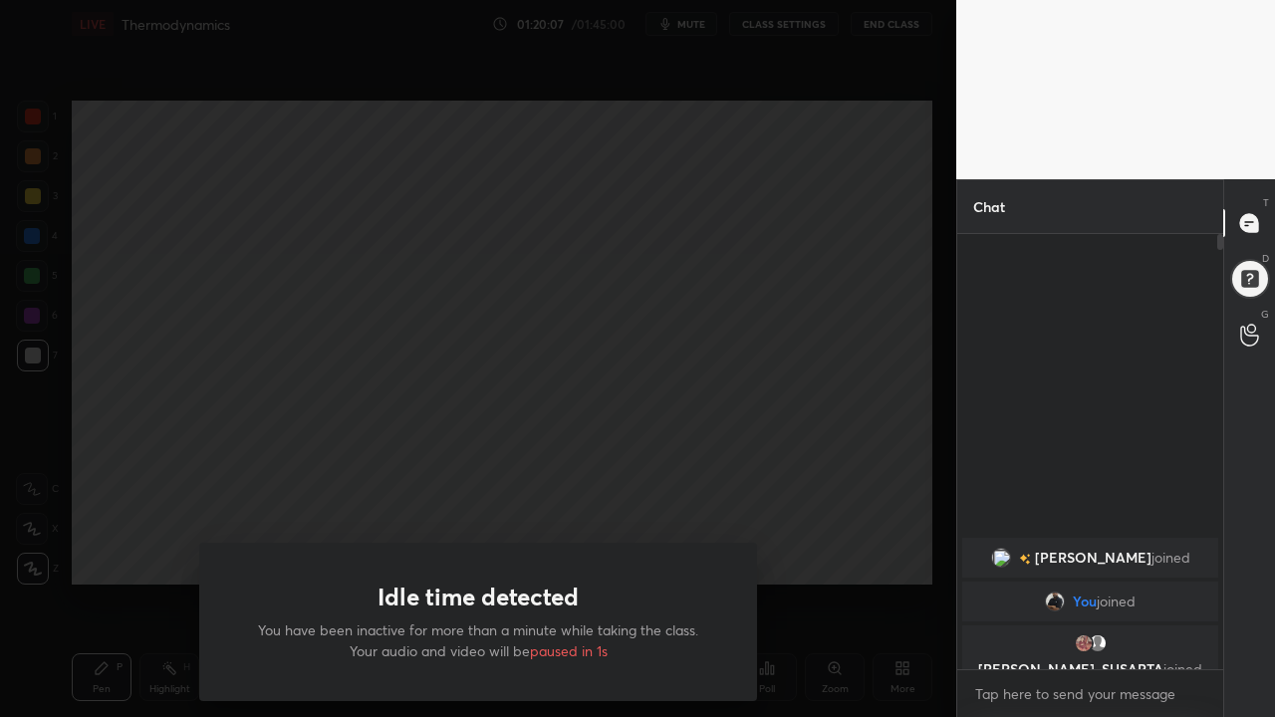
click at [743, 475] on div "Idle time detected You have been inactive for more than a minute while taking t…" at bounding box center [478, 358] width 956 height 717
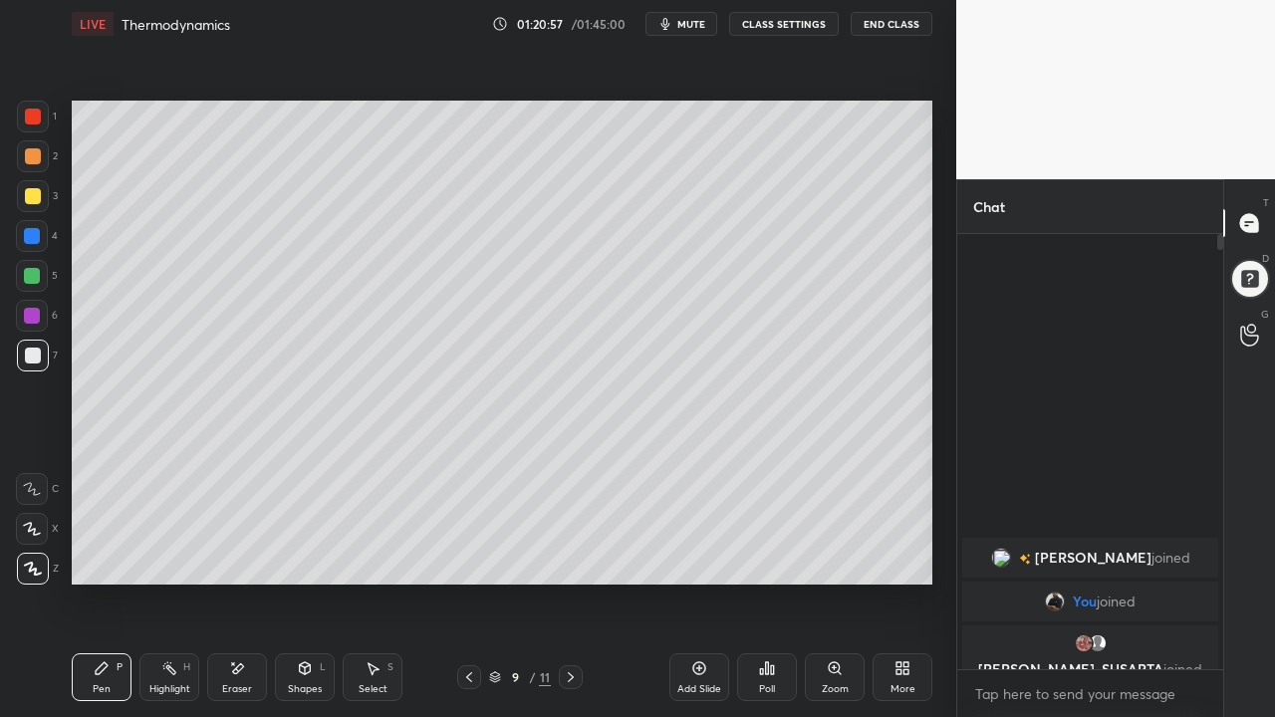
click at [705, 624] on icon at bounding box center [699, 668] width 16 height 16
click at [241, 624] on icon at bounding box center [237, 668] width 16 height 17
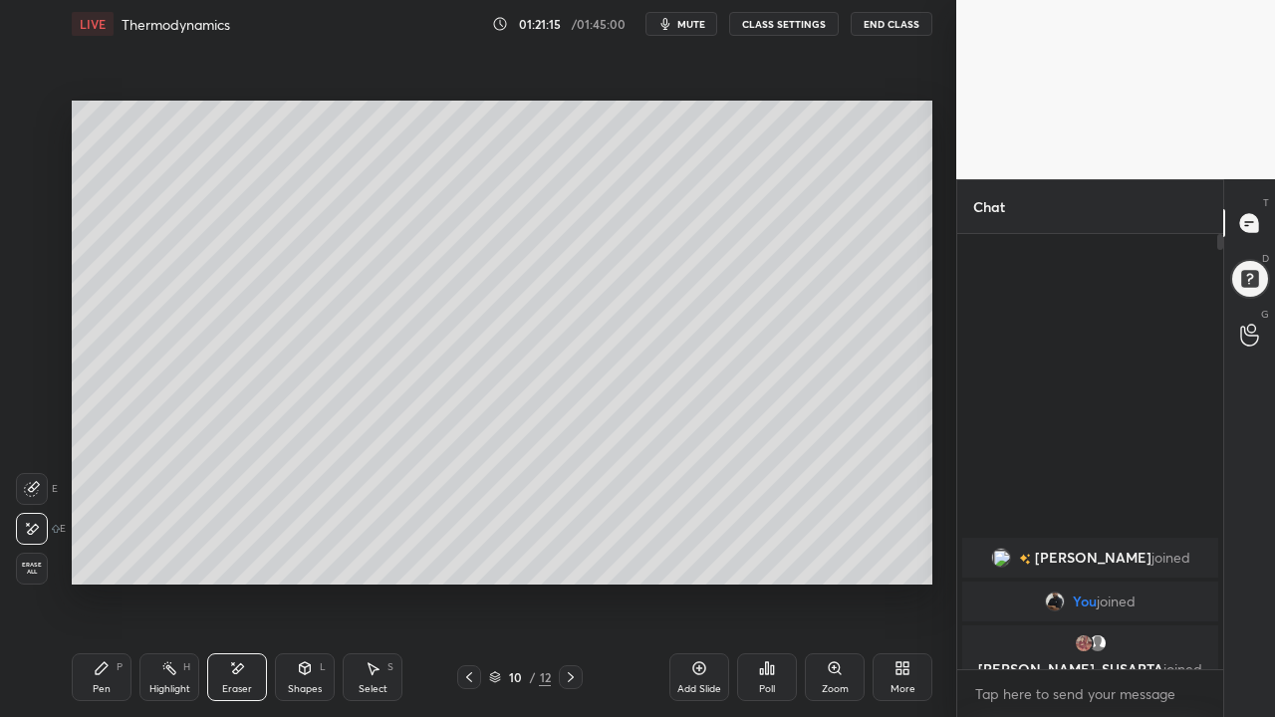
click at [117, 624] on div "P" at bounding box center [120, 667] width 6 height 10
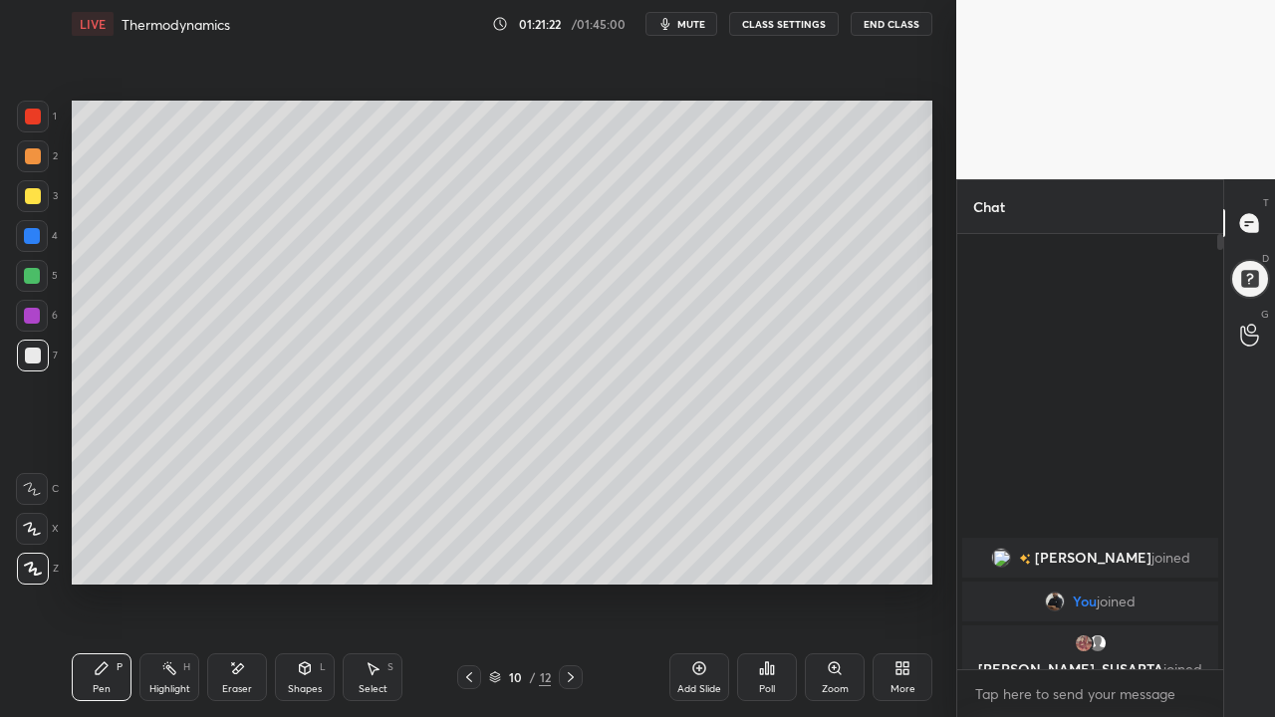
click at [230, 624] on icon at bounding box center [237, 668] width 16 height 17
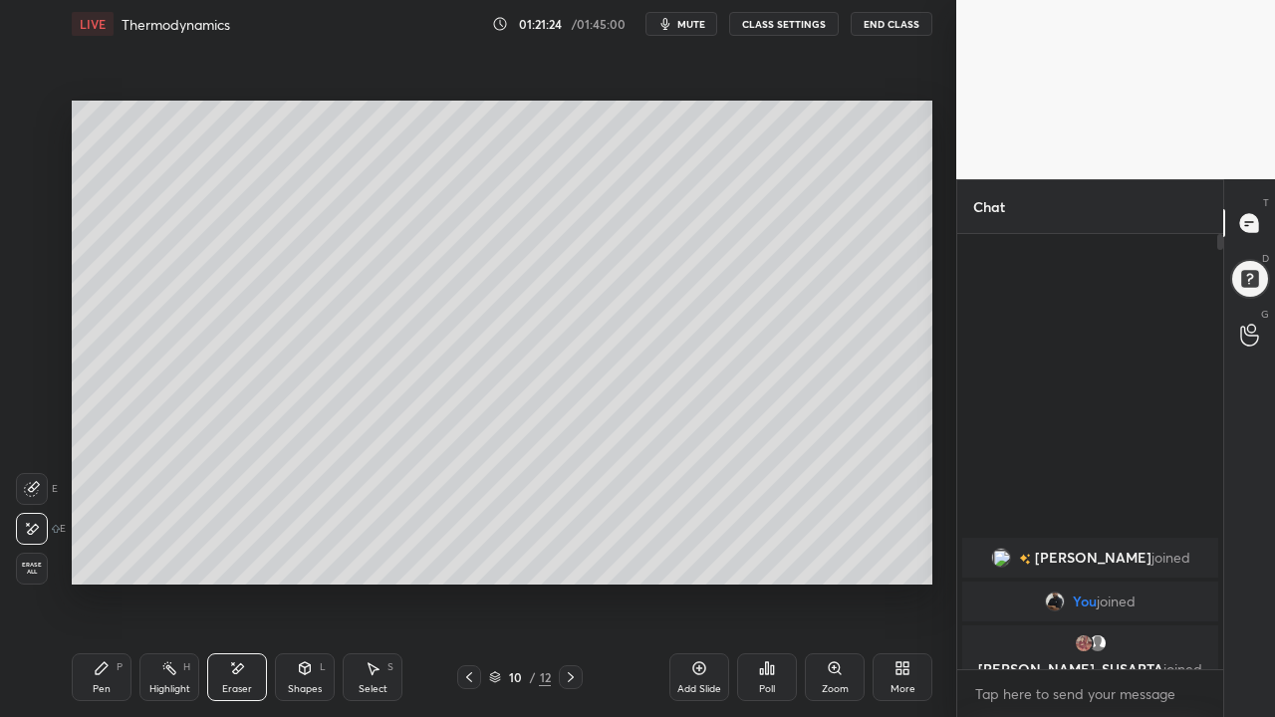
click at [109, 624] on icon at bounding box center [102, 668] width 16 height 16
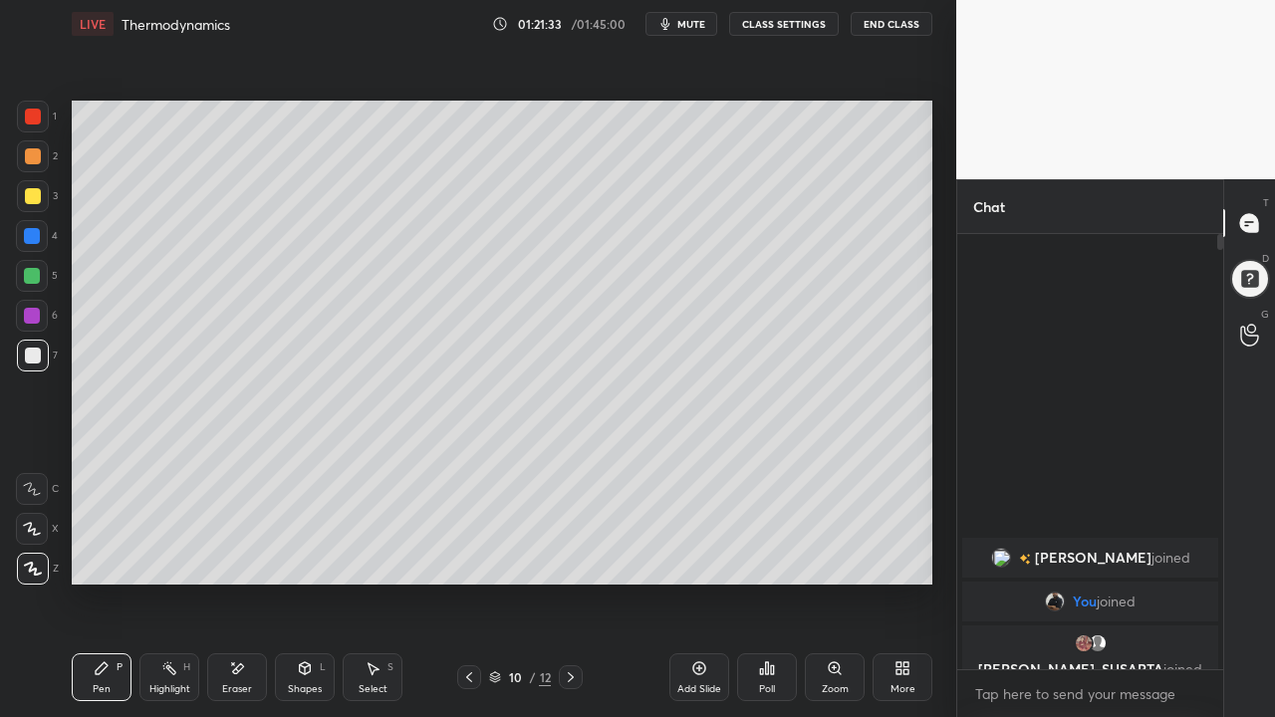
click at [34, 196] on div at bounding box center [33, 196] width 16 height 16
click at [469, 624] on icon at bounding box center [469, 677] width 16 height 16
click at [566, 624] on div at bounding box center [571, 677] width 24 height 24
click at [462, 624] on div at bounding box center [469, 677] width 24 height 24
click at [469, 624] on icon at bounding box center [469, 677] width 6 height 10
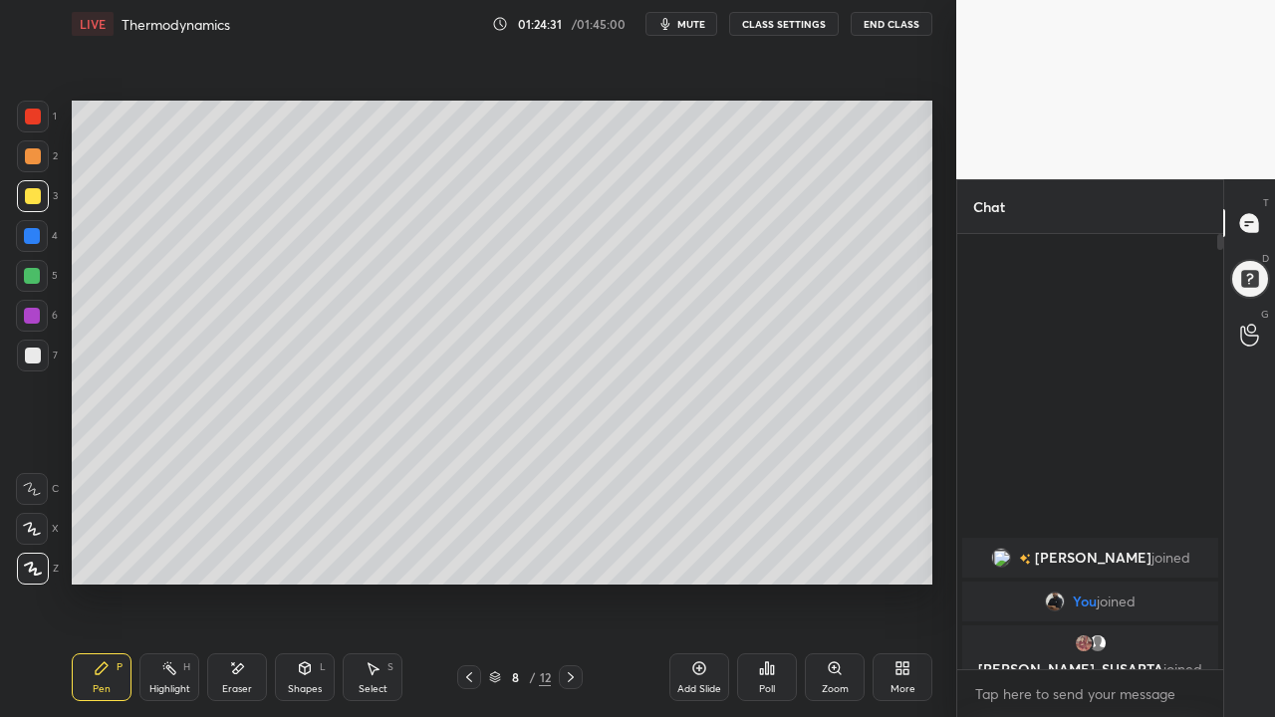
click at [571, 624] on icon at bounding box center [571, 677] width 16 height 16
click at [572, 624] on div at bounding box center [571, 677] width 24 height 24
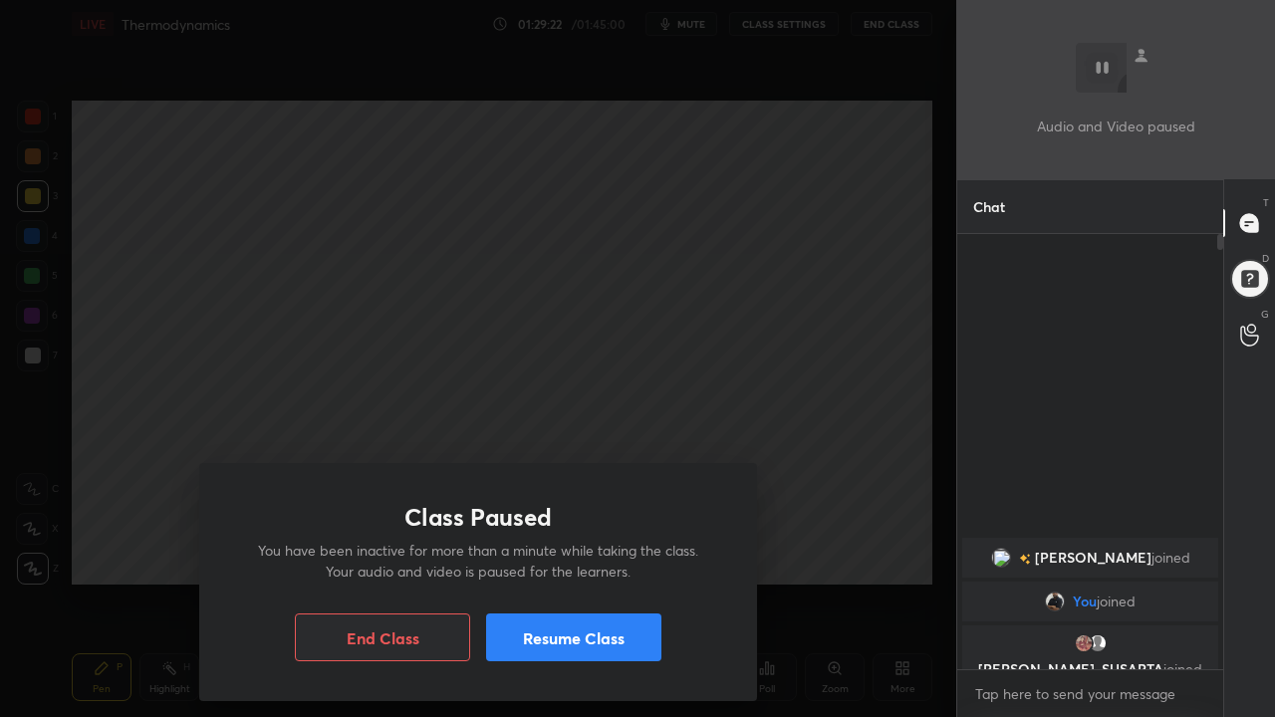
click at [427, 624] on button "End Class" at bounding box center [382, 638] width 175 height 48
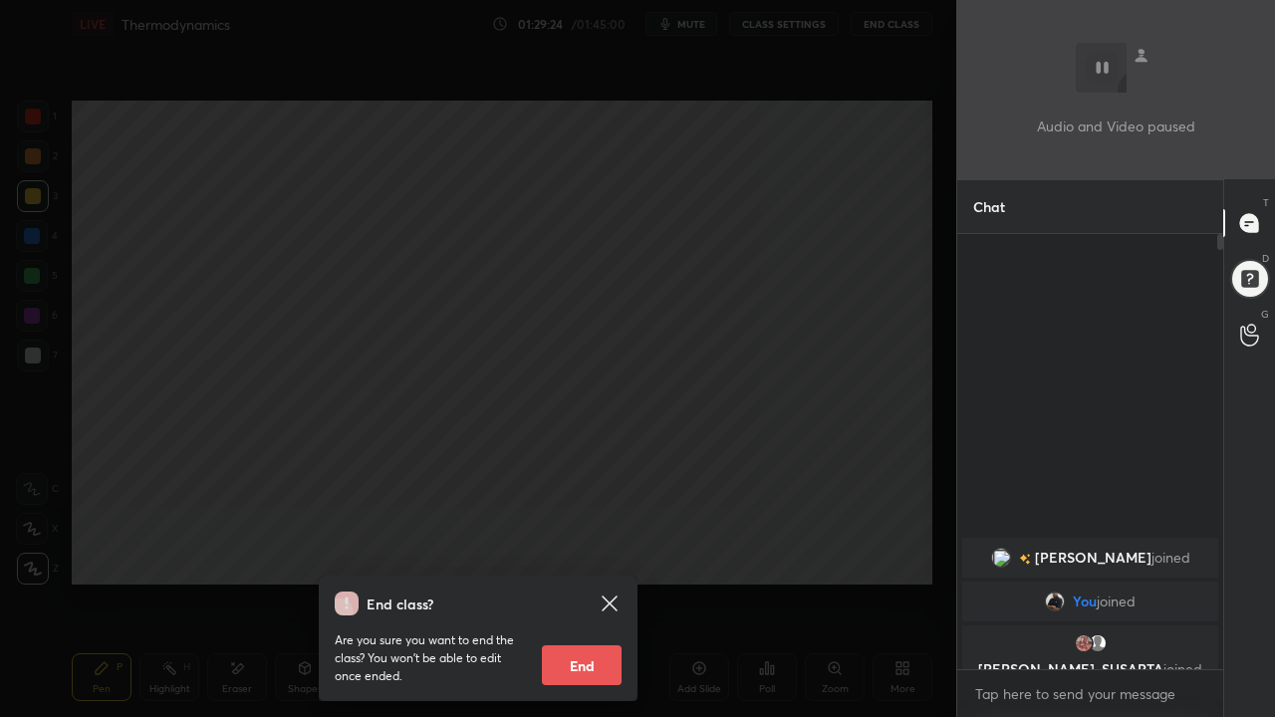
click at [589, 624] on button "End" at bounding box center [582, 665] width 80 height 40
type textarea "x"
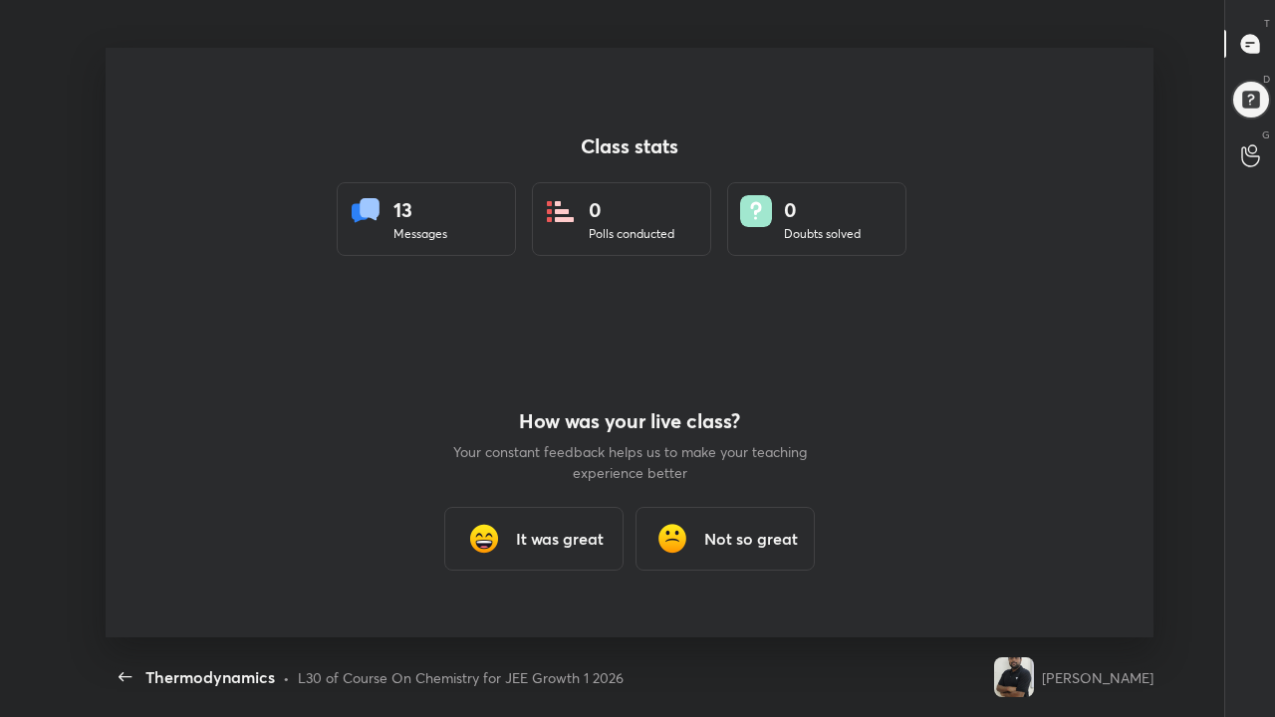
scroll to position [590, 1259]
click at [845, 624] on div "Back Thermodynamics • L30 of Course On Chemistry for JEE Growth 1 2026" at bounding box center [546, 677] width 880 height 80
